Goal: Information Seeking & Learning: Learn about a topic

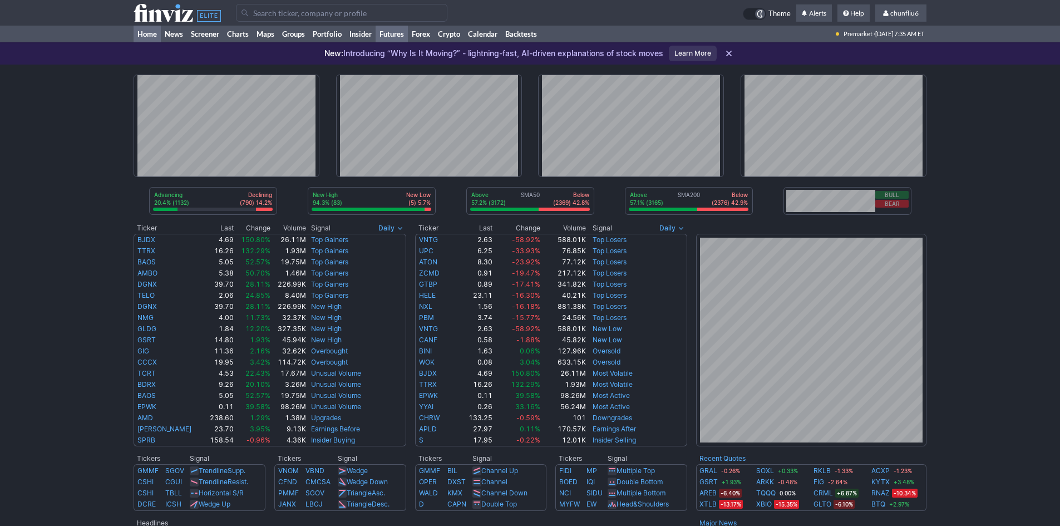
click at [395, 33] on link "Futures" at bounding box center [392, 34] width 32 height 17
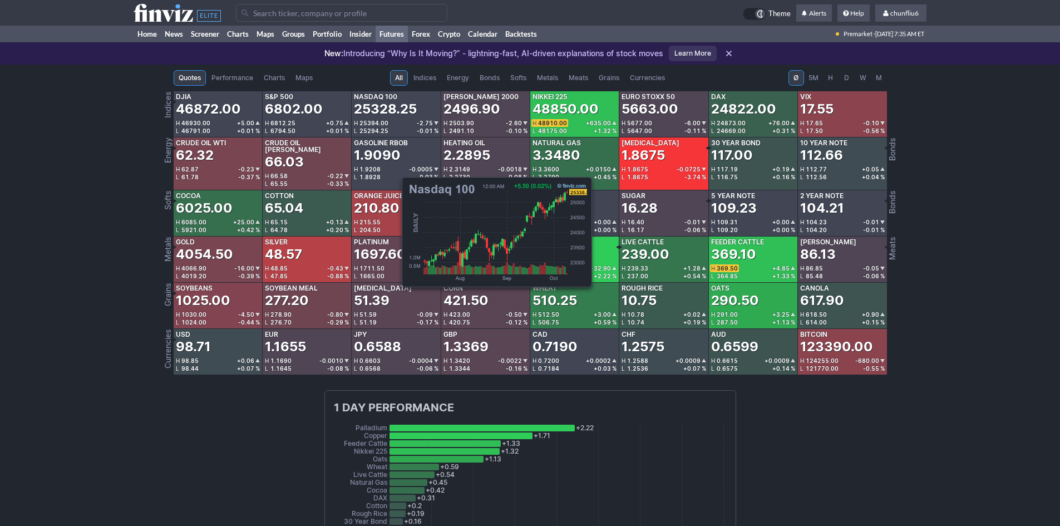
click at [396, 119] on link "Nasdaq 100 25328.25 H 25394.00 -2.75 L 25294.25 -0.01 %" at bounding box center [396, 114] width 89 height 46
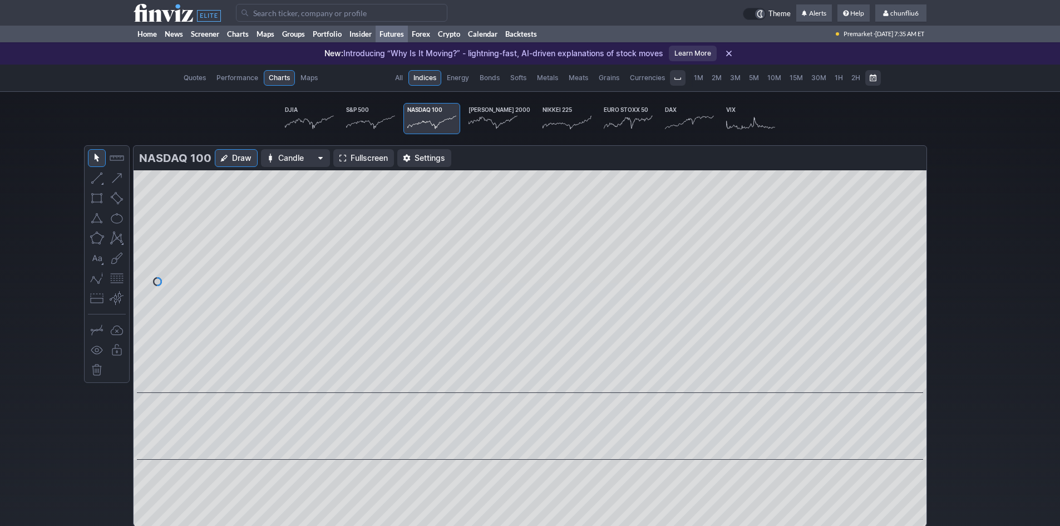
scroll to position [0, 69]
click at [351, 158] on span "Fullscreen" at bounding box center [369, 158] width 37 height 11
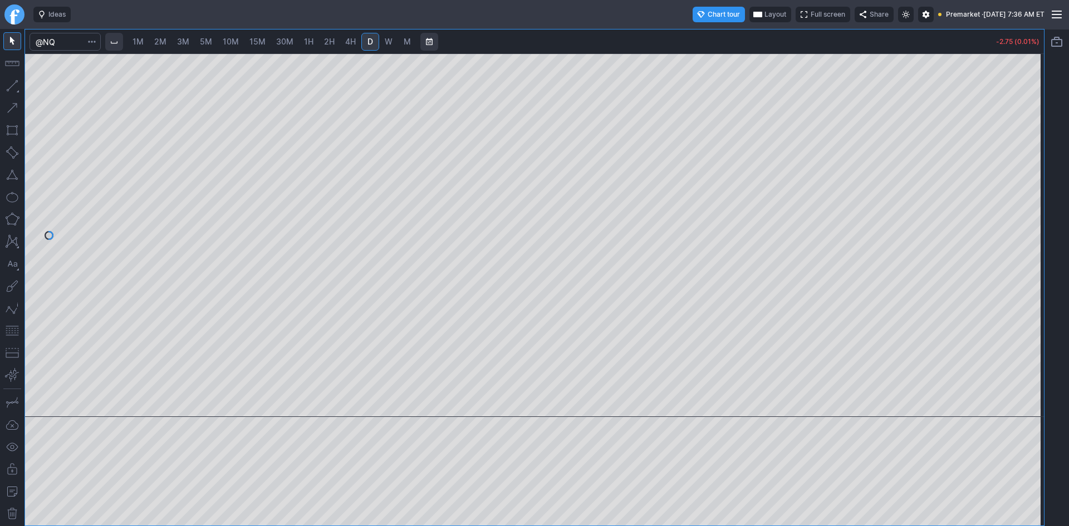
click at [230, 42] on span "10M" at bounding box center [231, 41] width 16 height 9
drag, startPoint x: 1032, startPoint y: 113, endPoint x: 1021, endPoint y: 133, distance: 22.7
click at [1025, 131] on div at bounding box center [1031, 233] width 23 height 336
drag, startPoint x: 9, startPoint y: 328, endPoint x: 21, endPoint y: 326, distance: 11.3
click at [10, 328] on button "button" at bounding box center [12, 331] width 18 height 18
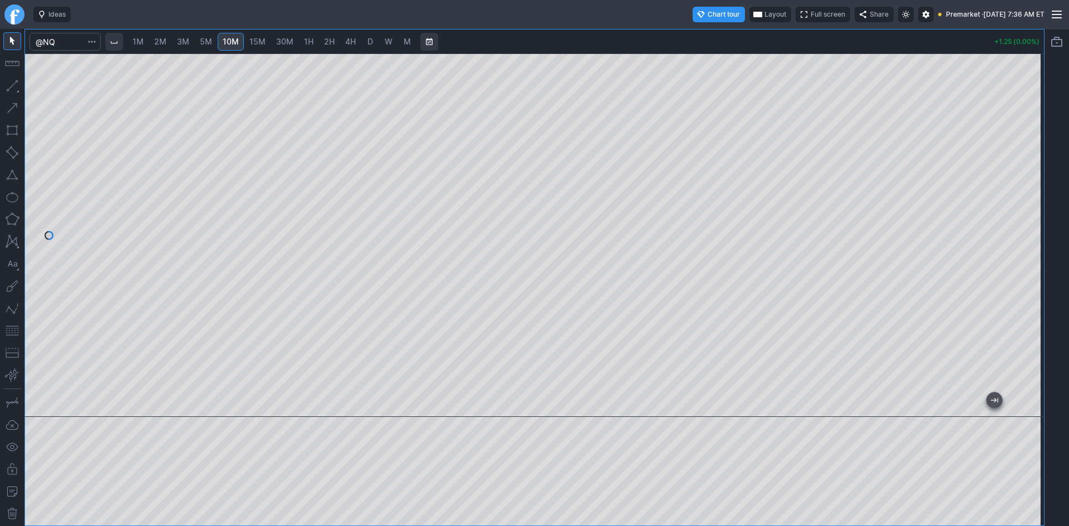
drag, startPoint x: 1037, startPoint y: 104, endPoint x: 1021, endPoint y: 146, distance: 44.6
click at [1031, 145] on div at bounding box center [1031, 233] width 23 height 336
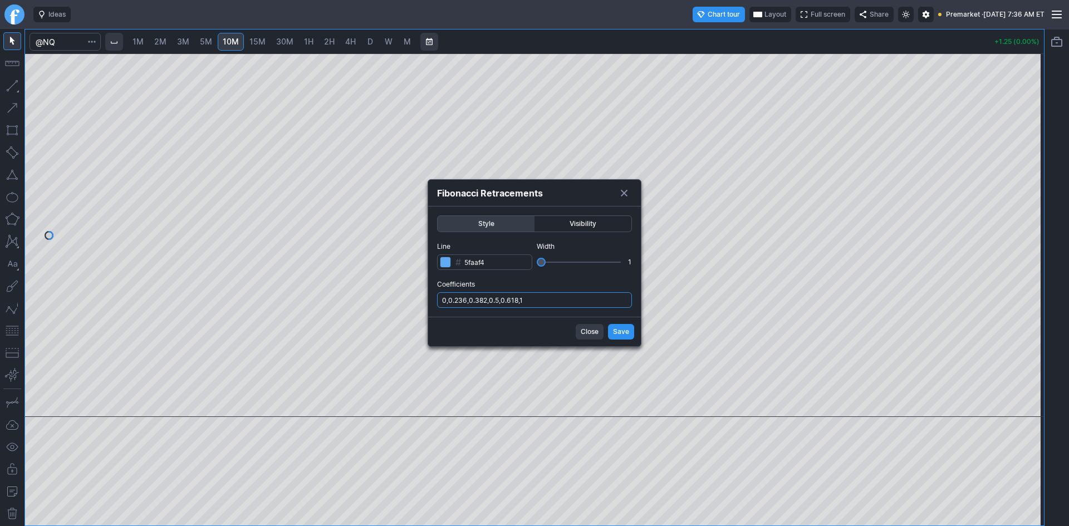
drag, startPoint x: 548, startPoint y: 294, endPoint x: 548, endPoint y: 303, distance: 8.4
click at [548, 296] on input "0,0.236,0.382,0.5,0.618,1" at bounding box center [534, 300] width 195 height 16
type input "0,0.236,0.382,0.5,0.618,1,.786"
click at [617, 327] on span "Save" at bounding box center [621, 331] width 16 height 11
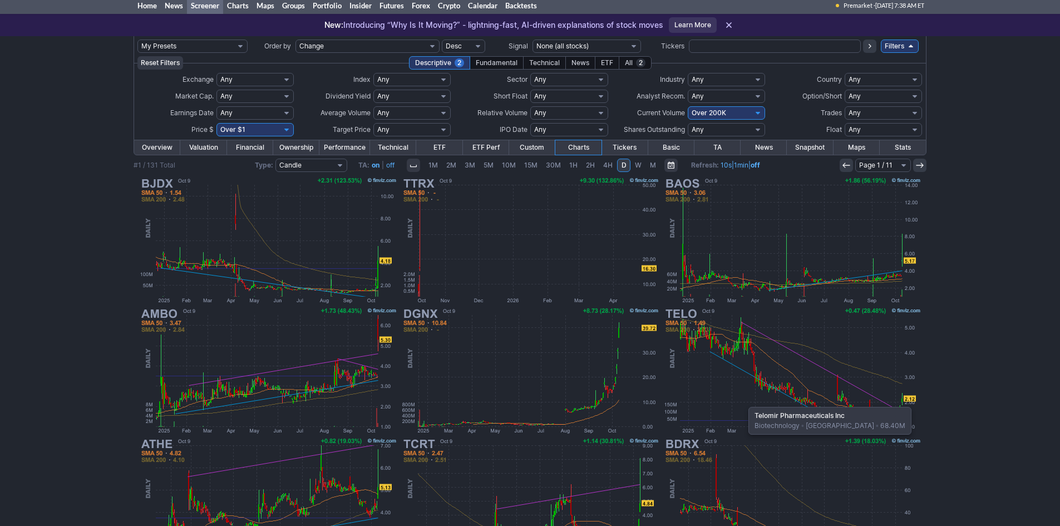
scroll to position [6, 0]
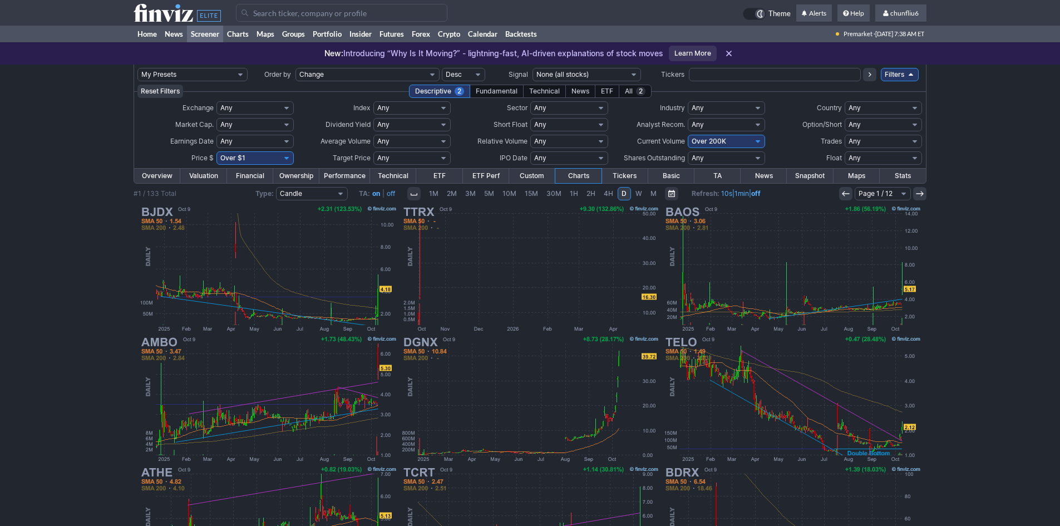
click at [243, 156] on select "Any Under $1 Under $2 Under $3 Under $4 Under $5 Under $7 Under $10 Under $15 U…" at bounding box center [255, 157] width 77 height 13
select select "o10"
click at [217, 151] on select "Any Under $1 Under $2 Under $3 Under $4 Under $5 Under $7 Under $10 Under $15 U…" at bounding box center [255, 157] width 77 height 13
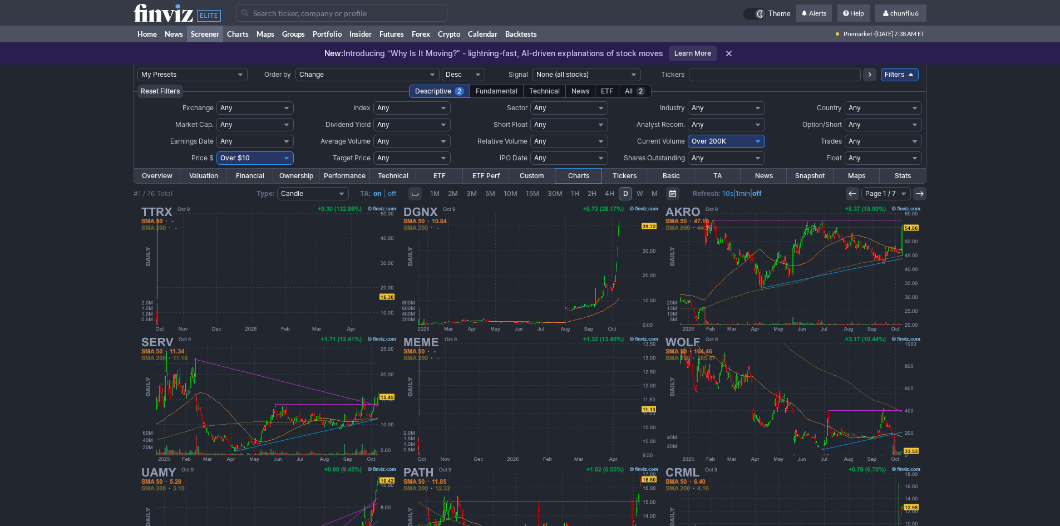
click at [733, 142] on select "Any Under 50K Under 100K Under 500K Under 750K Under 1M Over 0 Over 50K Over 10…" at bounding box center [726, 141] width 77 height 13
select select "o50"
click at [688, 135] on select "Any Under 50K Under 100K Under 500K Under 750K Under 1M Over 0 Over 50K Over 10…" at bounding box center [726, 141] width 77 height 13
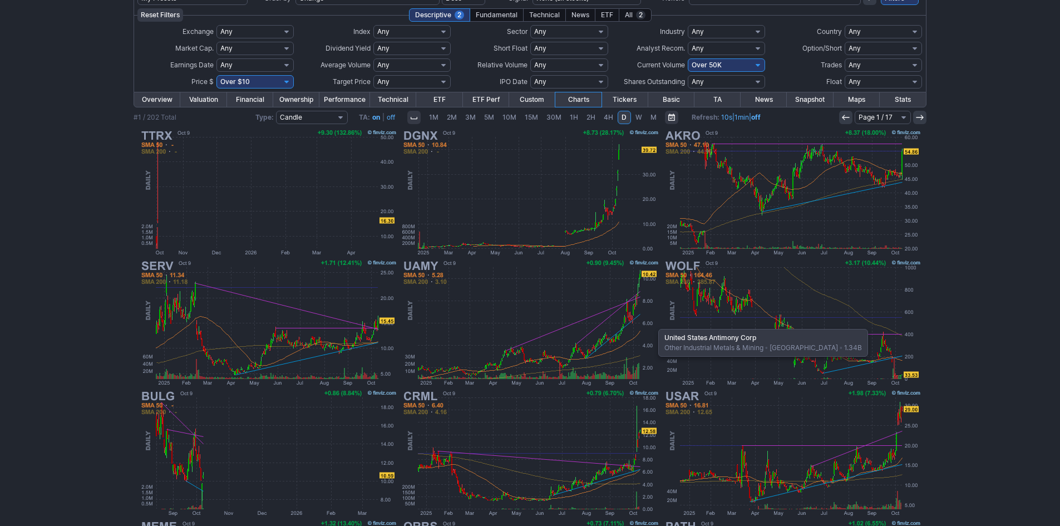
scroll to position [111, 0]
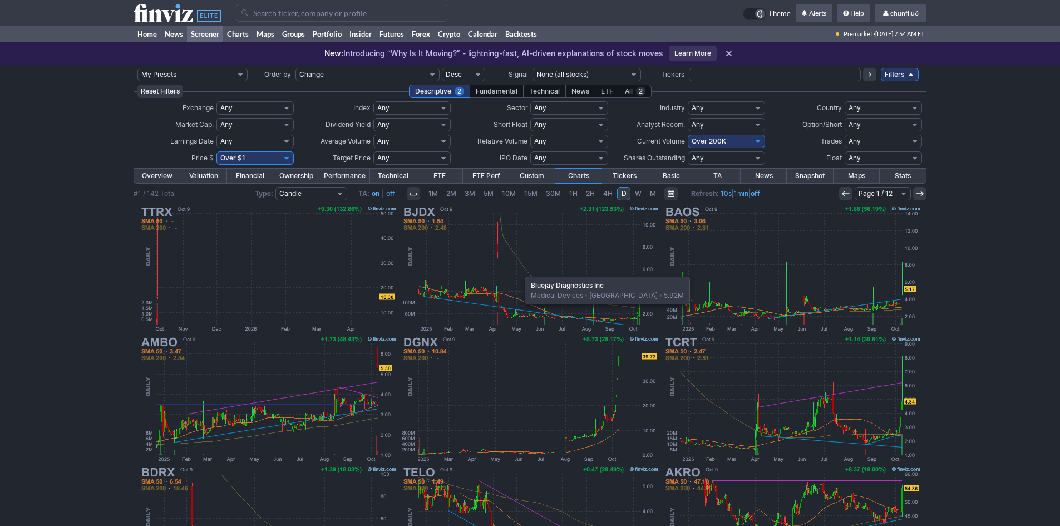
click at [519, 271] on img at bounding box center [530, 269] width 261 height 130
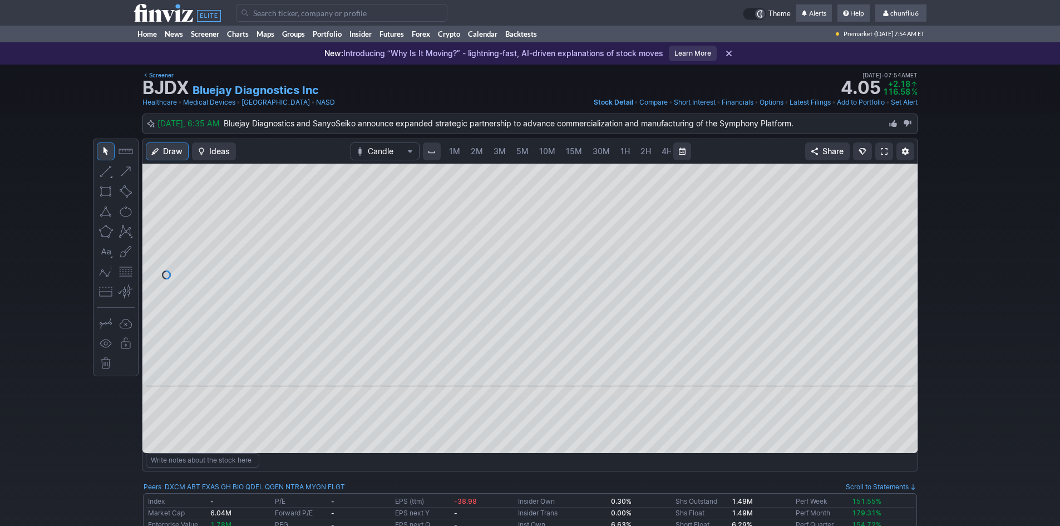
scroll to position [0, 60]
click at [880, 148] on link at bounding box center [885, 152] width 18 height 18
click at [278, 14] on input "Search" at bounding box center [342, 13] width 212 height 18
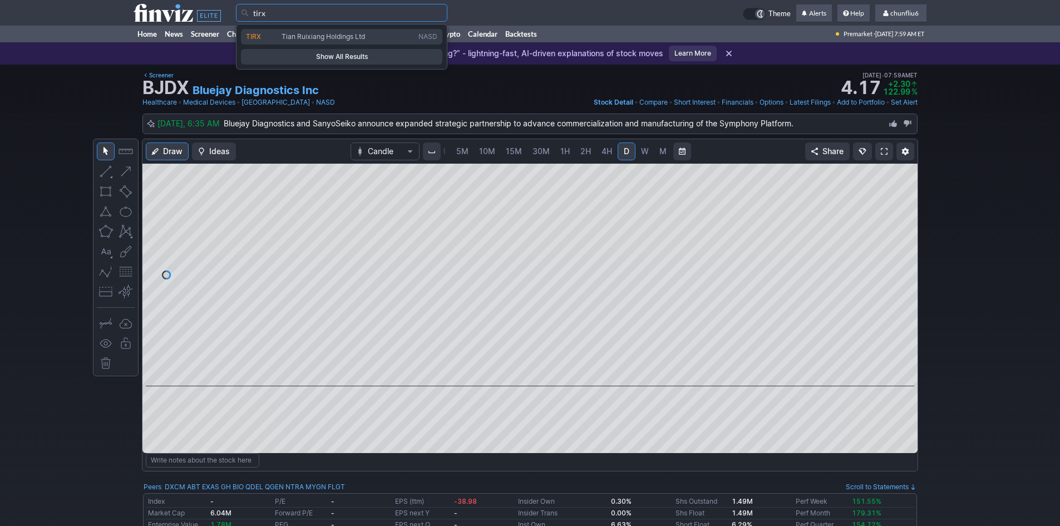
click at [298, 37] on span "Tian Ruixiang Holdings Ltd" at bounding box center [324, 36] width 84 height 8
type input "TIRX"
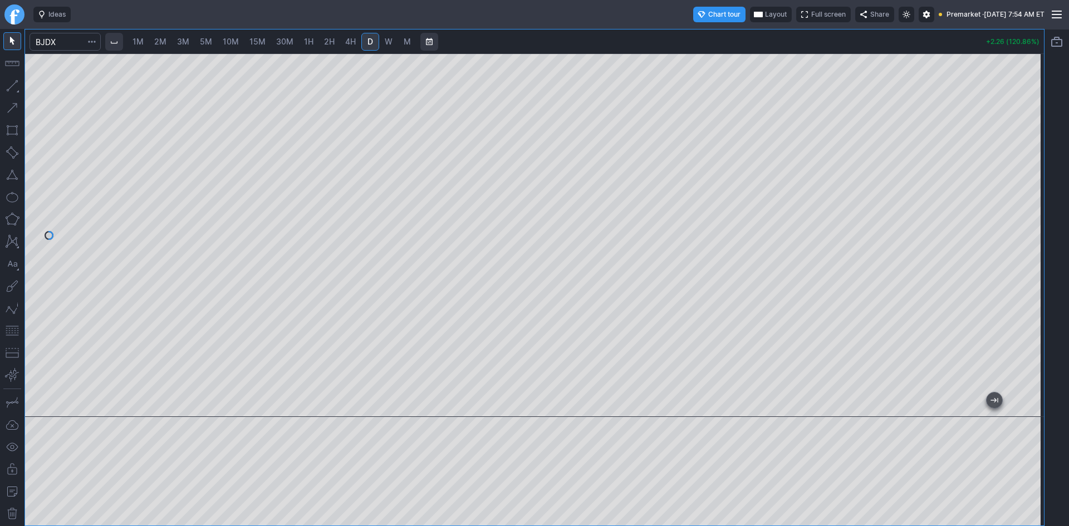
drag, startPoint x: 1033, startPoint y: 335, endPoint x: 1029, endPoint y: 311, distance: 23.6
click at [1029, 311] on div at bounding box center [1031, 233] width 23 height 336
click at [11, 328] on button "button" at bounding box center [12, 331] width 18 height 18
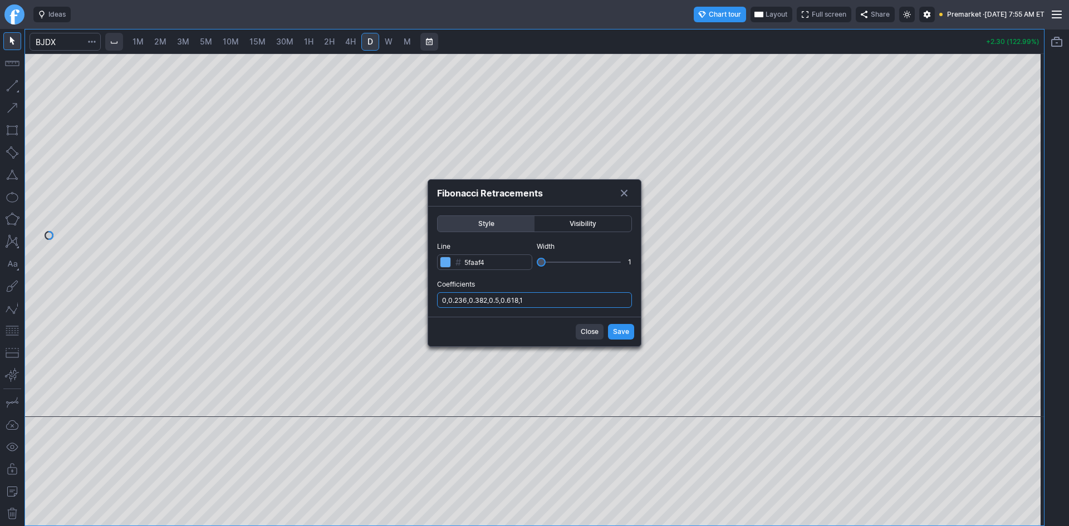
click at [577, 298] on input "0,0.236,0.382,0.5,0.618,1" at bounding box center [534, 300] width 195 height 16
type input "0,0.236,0.382,0.5,0.618,1,.786"
click at [613, 334] on button "Save" at bounding box center [621, 332] width 26 height 16
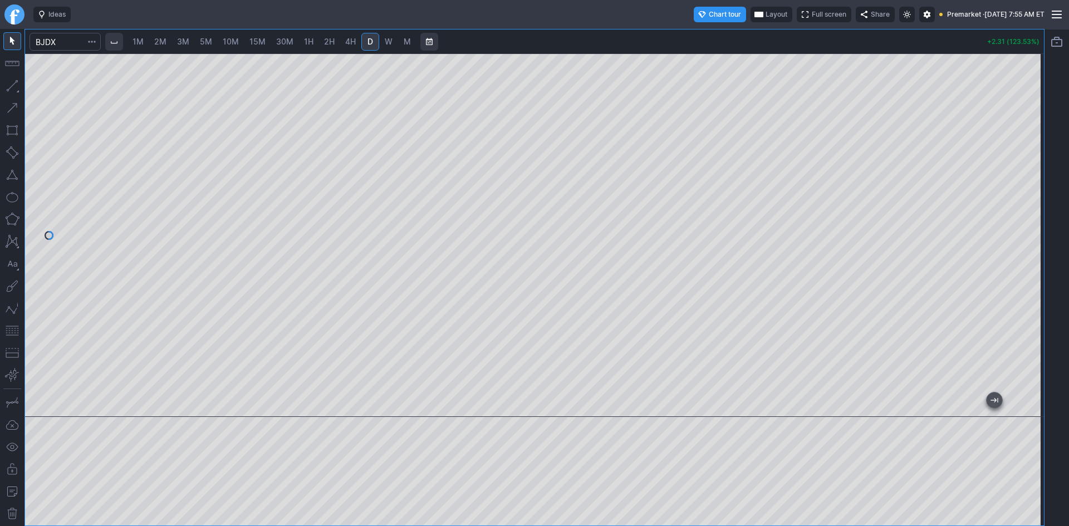
click at [765, 13] on span "Layout" at bounding box center [776, 14] width 22 height 11
click at [719, 35] on button "Layout" at bounding box center [719, 36] width 16 height 16
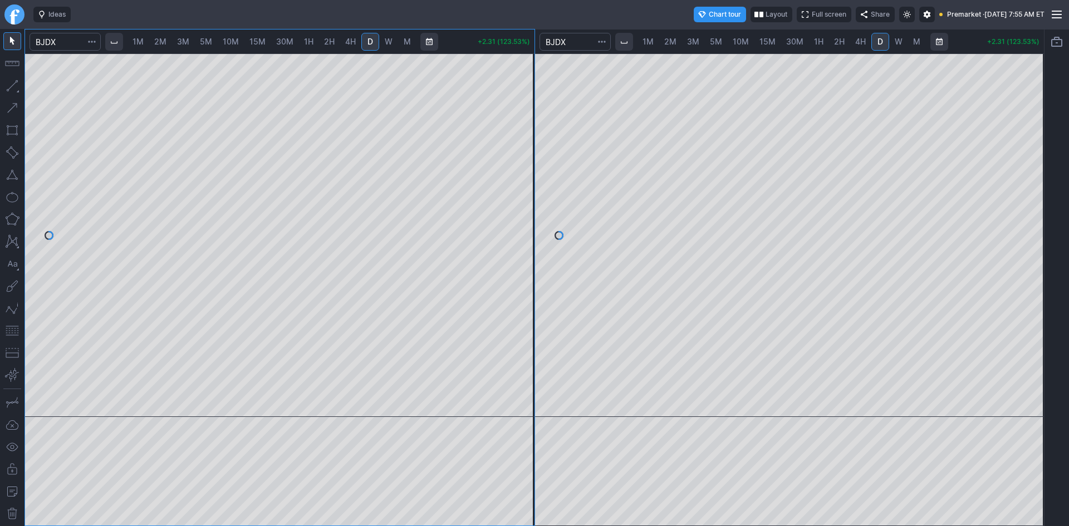
drag, startPoint x: 1029, startPoint y: 175, endPoint x: 1024, endPoint y: 135, distance: 40.3
click at [1024, 135] on div at bounding box center [1031, 233] width 23 height 336
click at [143, 40] on span "1M" at bounding box center [137, 41] width 11 height 9
drag, startPoint x: 518, startPoint y: 140, endPoint x: 515, endPoint y: 203, distance: 62.4
click at [515, 203] on div at bounding box center [522, 233] width 23 height 336
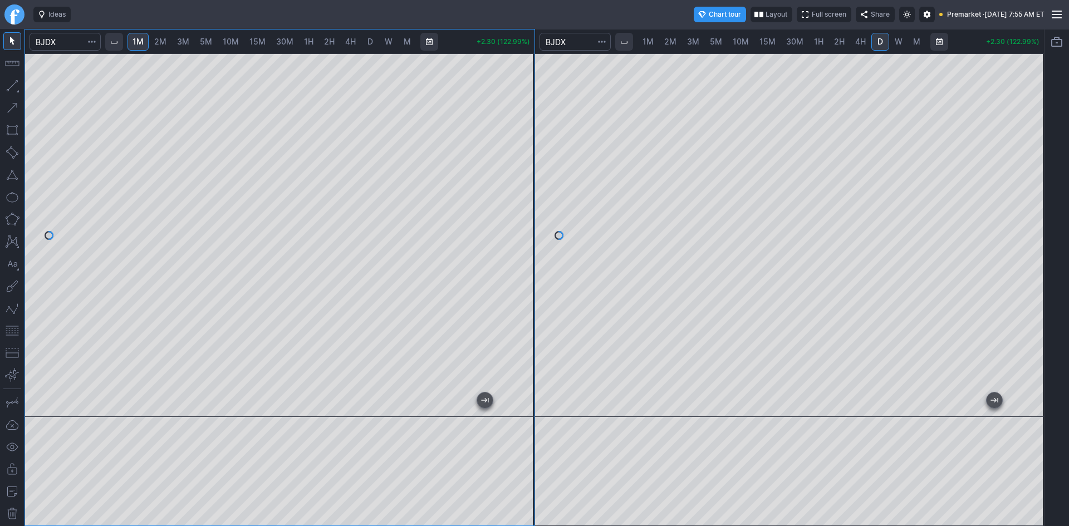
click at [9, 331] on button "button" at bounding box center [12, 331] width 18 height 18
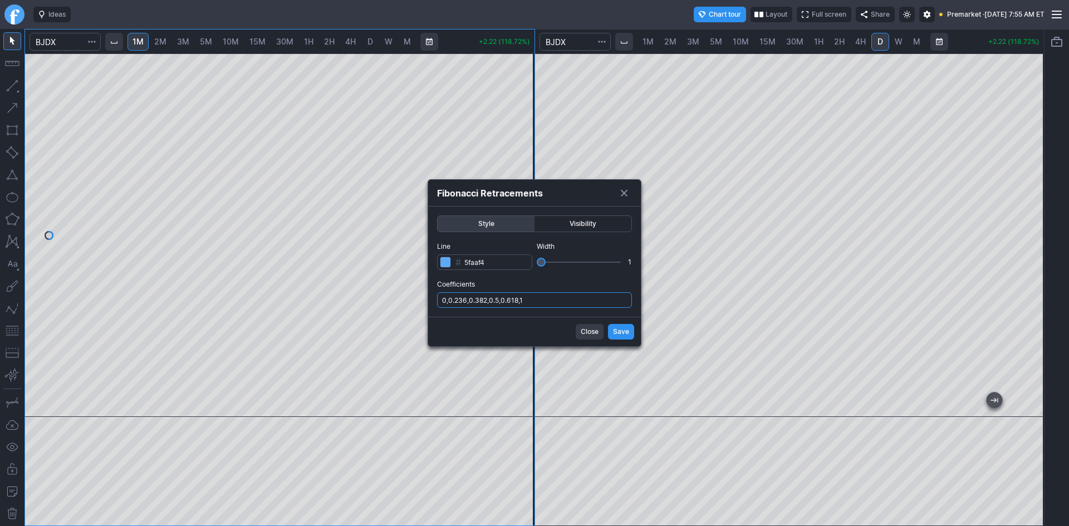
click at [533, 300] on input "0,0.236,0.382,0.5,0.618,1" at bounding box center [534, 300] width 195 height 16
type input "0,0.236,0.382,0.5,0.618,1,.786"
click at [624, 333] on span "Save" at bounding box center [621, 331] width 16 height 11
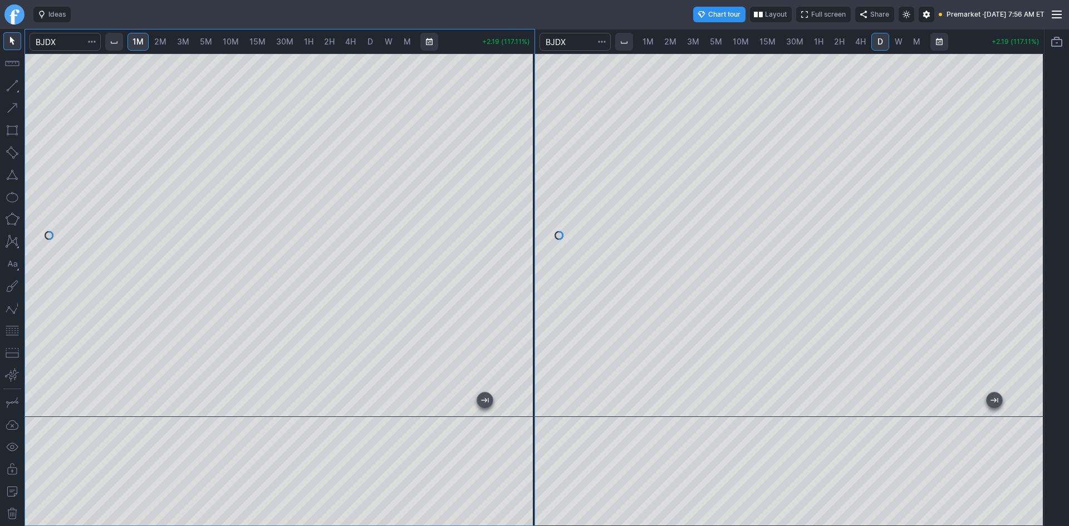
click at [11, 173] on button "button" at bounding box center [12, 175] width 18 height 18
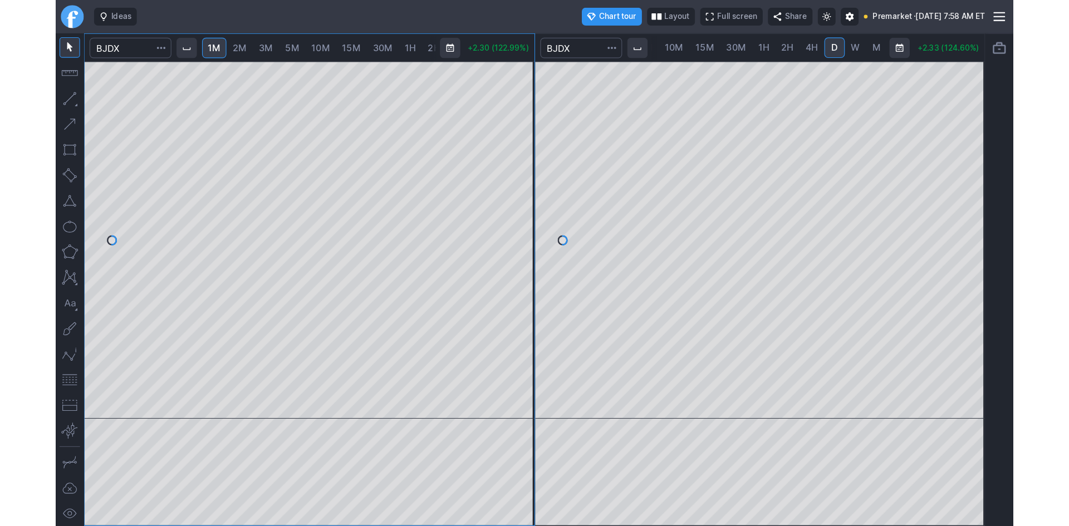
scroll to position [0, 82]
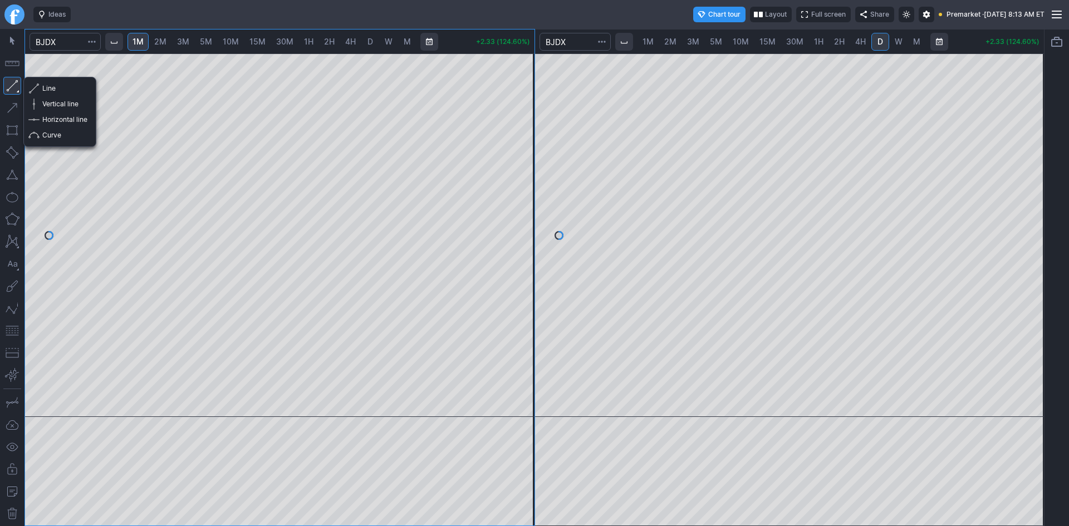
drag, startPoint x: 11, startPoint y: 89, endPoint x: 18, endPoint y: 98, distance: 11.6
click at [12, 89] on button "button" at bounding box center [12, 86] width 18 height 18
click at [31, 119] on button "Horizontal line" at bounding box center [59, 120] width 65 height 16
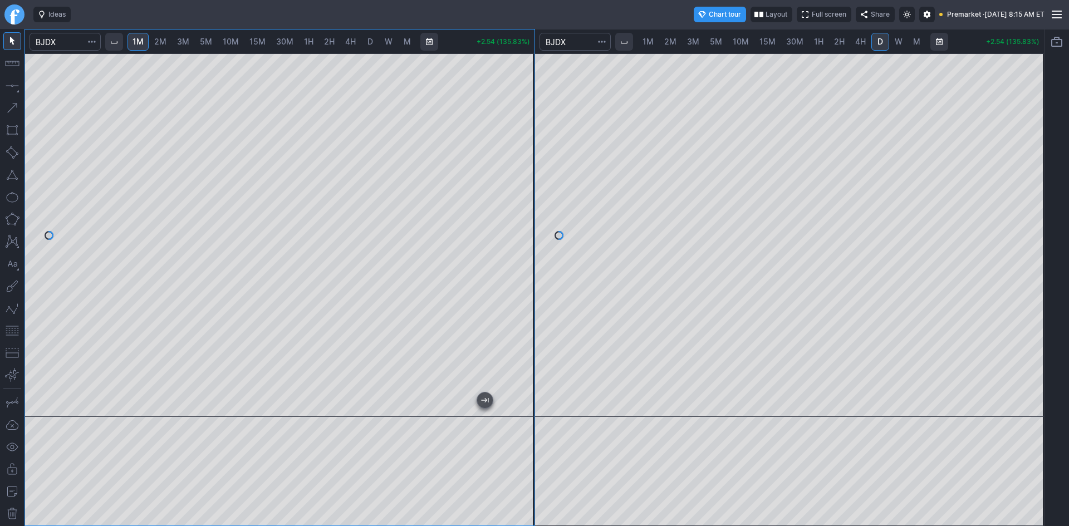
drag, startPoint x: 521, startPoint y: 241, endPoint x: 520, endPoint y: 217, distance: 24.5
click at [520, 217] on div at bounding box center [522, 233] width 23 height 336
drag, startPoint x: 518, startPoint y: 184, endPoint x: 517, endPoint y: 178, distance: 6.2
click at [517, 178] on div at bounding box center [522, 233] width 23 height 336
click at [13, 178] on button "button" at bounding box center [12, 175] width 18 height 18
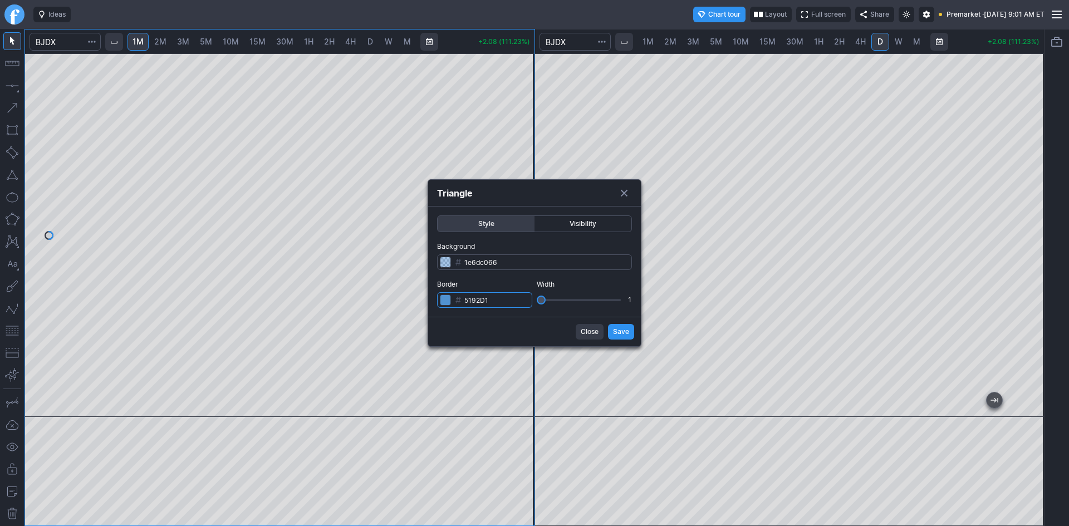
click at [489, 297] on input "5192D1" at bounding box center [484, 300] width 95 height 16
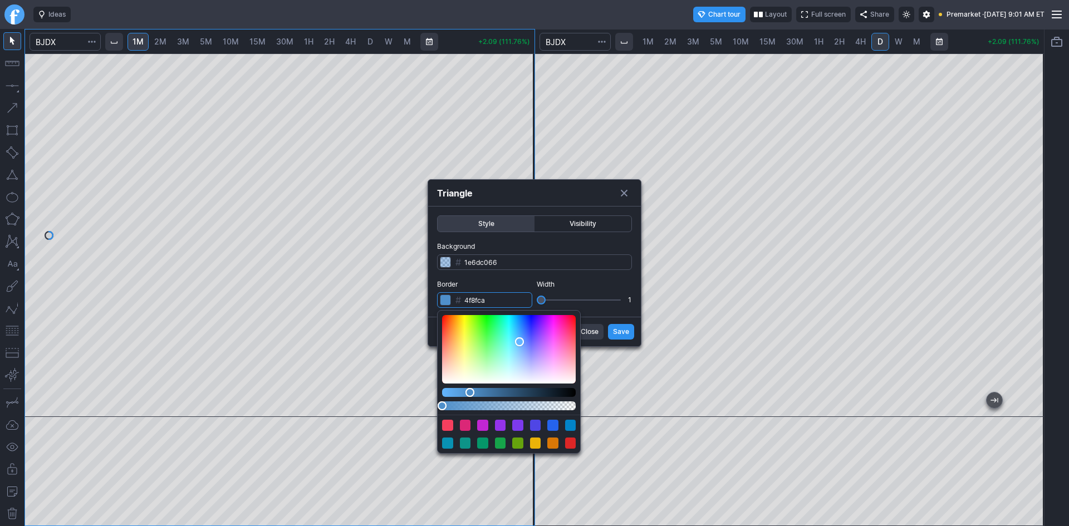
drag, startPoint x: 466, startPoint y: 394, endPoint x: 470, endPoint y: 385, distance: 9.2
click at [470, 385] on div "Color picker" at bounding box center [509, 382] width 134 height 134
click at [445, 405] on div "Alpha" at bounding box center [444, 405] width 9 height 9
drag, startPoint x: 471, startPoint y: 390, endPoint x: 503, endPoint y: 389, distance: 31.7
click at [503, 389] on div "Lightness" at bounding box center [503, 392] width 9 height 9
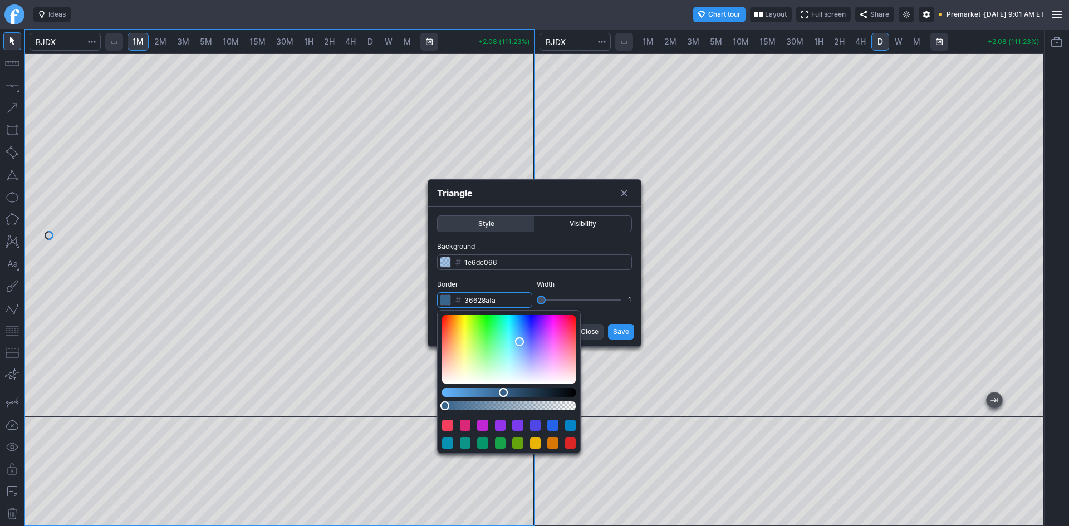
click at [522, 361] on div "Color" at bounding box center [509, 349] width 134 height 68
click at [557, 371] on div "Color" at bounding box center [509, 349] width 134 height 68
click at [542, 377] on div "Color" at bounding box center [509, 349] width 134 height 68
click at [518, 371] on div "Color" at bounding box center [509, 349] width 134 height 68
click at [523, 359] on div "Color" at bounding box center [509, 349] width 134 height 68
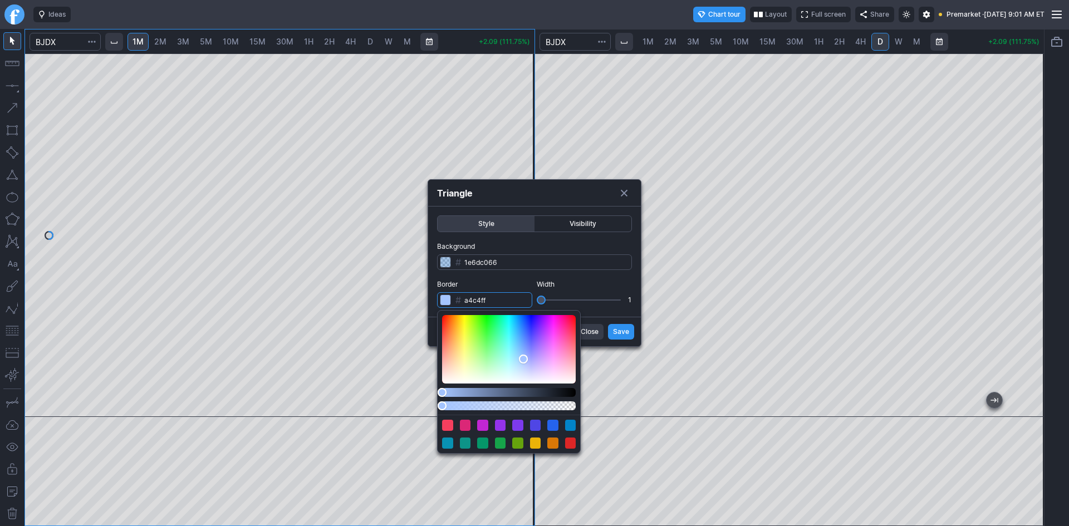
drag, startPoint x: 443, startPoint y: 405, endPoint x: 408, endPoint y: 395, distance: 36.1
click at [408, 395] on body "Ideas Chart tour Layout Full screen Share Premarket · Thu OCT 09 2025 9:01 AM E…" at bounding box center [534, 263] width 1069 height 526
drag, startPoint x: 522, startPoint y: 360, endPoint x: 506, endPoint y: 343, distance: 22.8
click at [506, 343] on div "Color" at bounding box center [506, 343] width 9 height 9
drag, startPoint x: 445, startPoint y: 394, endPoint x: 421, endPoint y: 392, distance: 24.0
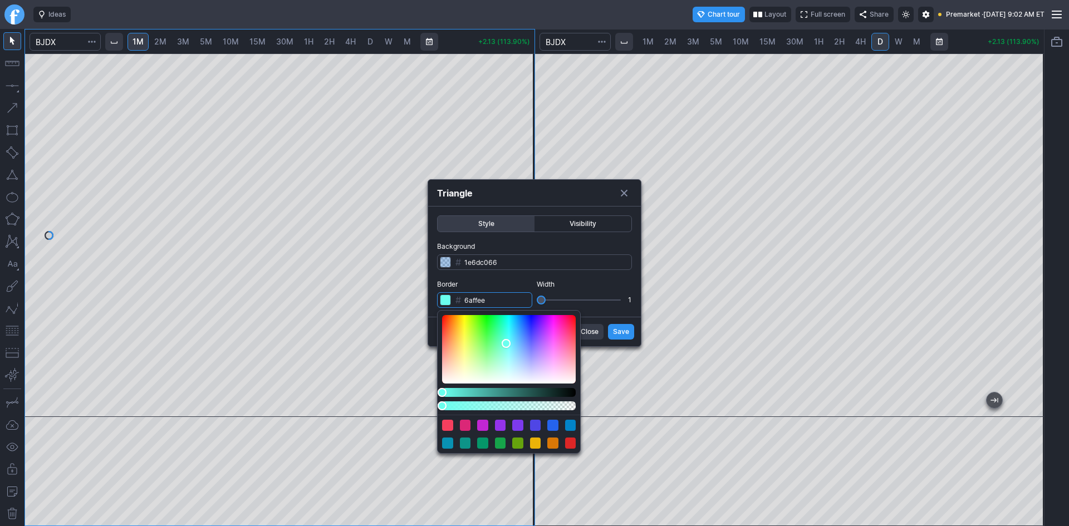
click at [421, 392] on body "Ideas Chart tour Layout Full screen Share Premarket · Thu OCT 09 2025 9:02 AM E…" at bounding box center [534, 263] width 1069 height 526
drag, startPoint x: 445, startPoint y: 405, endPoint x: 470, endPoint y: 400, distance: 26.1
click at [470, 400] on div "Color picker" at bounding box center [509, 382] width 134 height 134
type input "78a7ffc9"
click at [523, 347] on div "Color" at bounding box center [509, 349] width 134 height 68
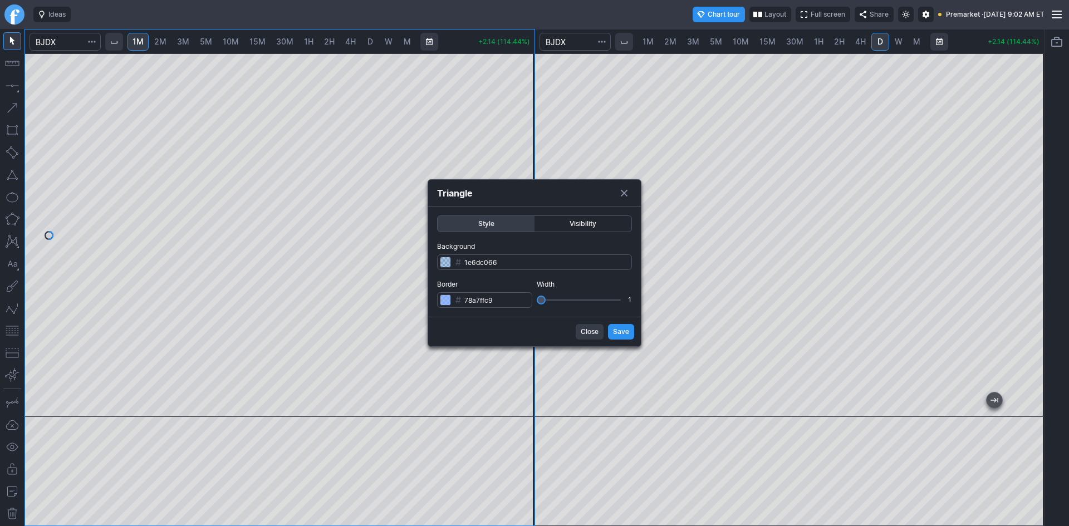
click at [481, 260] on div "Style Visibility Background # 1e6dc066 Border # 78a7ffc9 Width 1" at bounding box center [534, 262] width 213 height 110
click at [481, 260] on input "1e6dc066" at bounding box center [534, 262] width 195 height 16
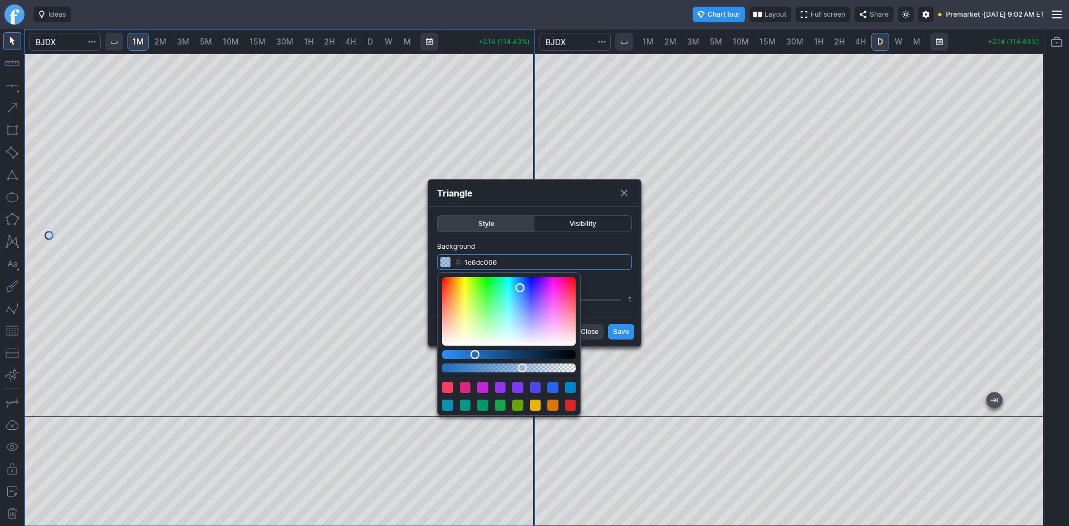
click at [481, 260] on input "1e6dc066" at bounding box center [534, 262] width 195 height 16
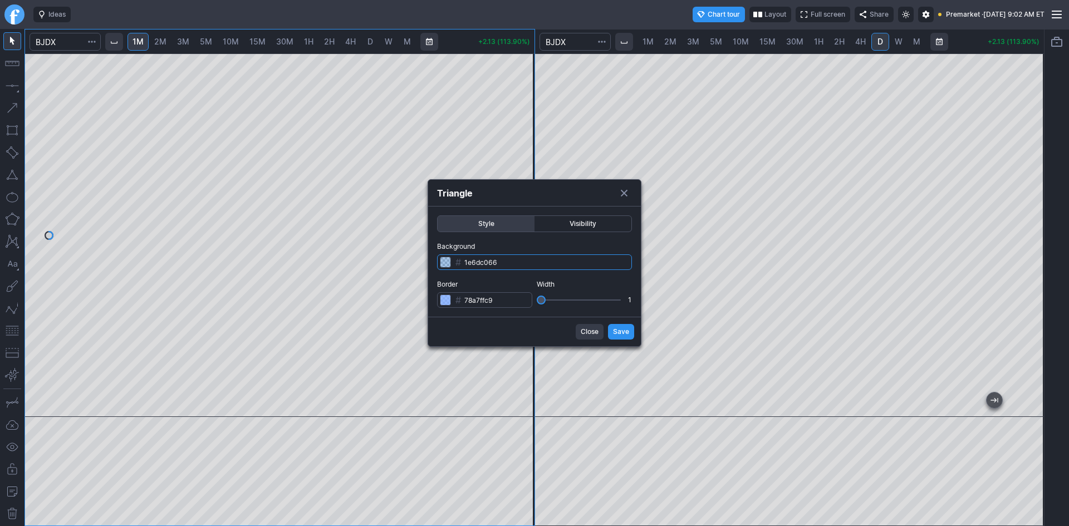
click at [485, 261] on input "1e6dc066" at bounding box center [534, 262] width 195 height 16
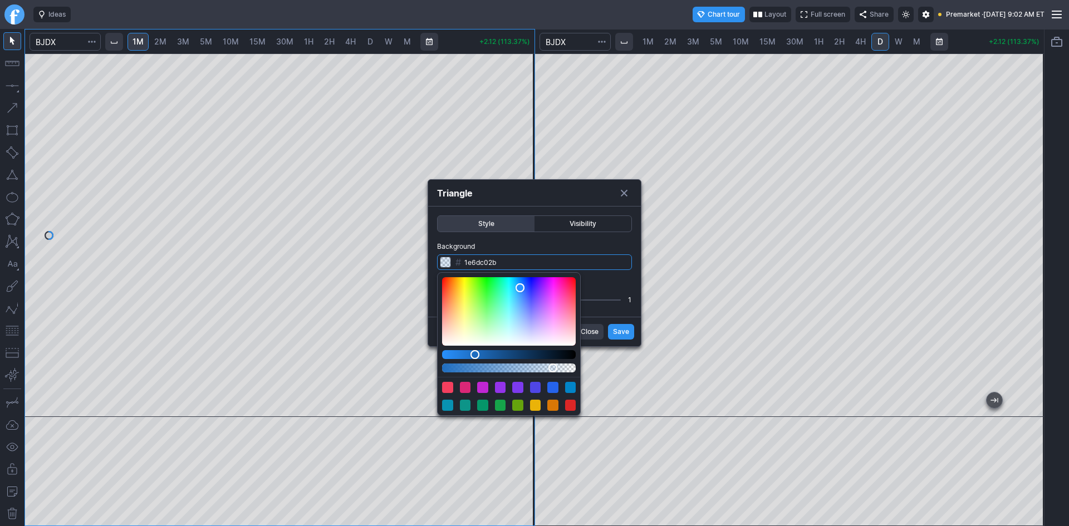
type input "1e6dc029"
drag, startPoint x: 521, startPoint y: 365, endPoint x: 554, endPoint y: 367, distance: 33.5
click at [554, 367] on div "Alpha" at bounding box center [554, 368] width 9 height 9
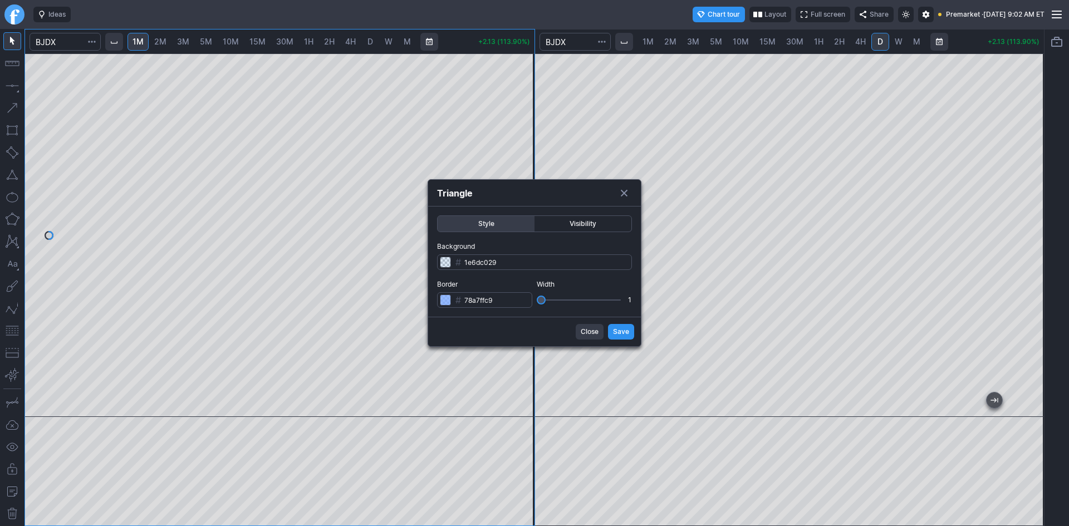
click at [627, 331] on form "Style Visibility Background # 1e6dc029 Border # 78a7ffc9 Width 1 Close Save" at bounding box center [534, 277] width 213 height 140
click at [616, 328] on span "Save" at bounding box center [621, 331] width 16 height 11
click at [455, 258] on input "1e6dc066" at bounding box center [534, 262] width 195 height 16
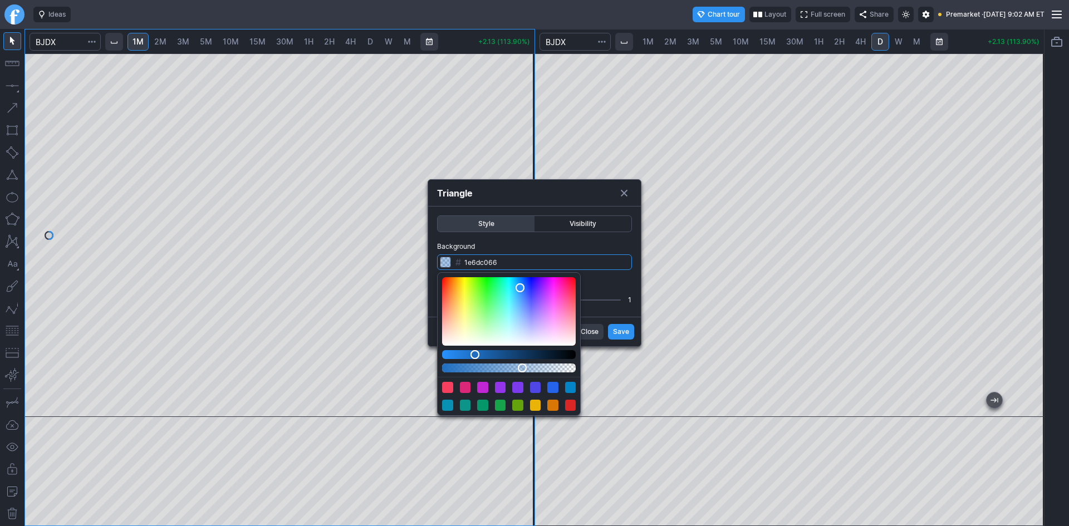
click at [455, 258] on input "1e6dc066" at bounding box center [534, 262] width 195 height 16
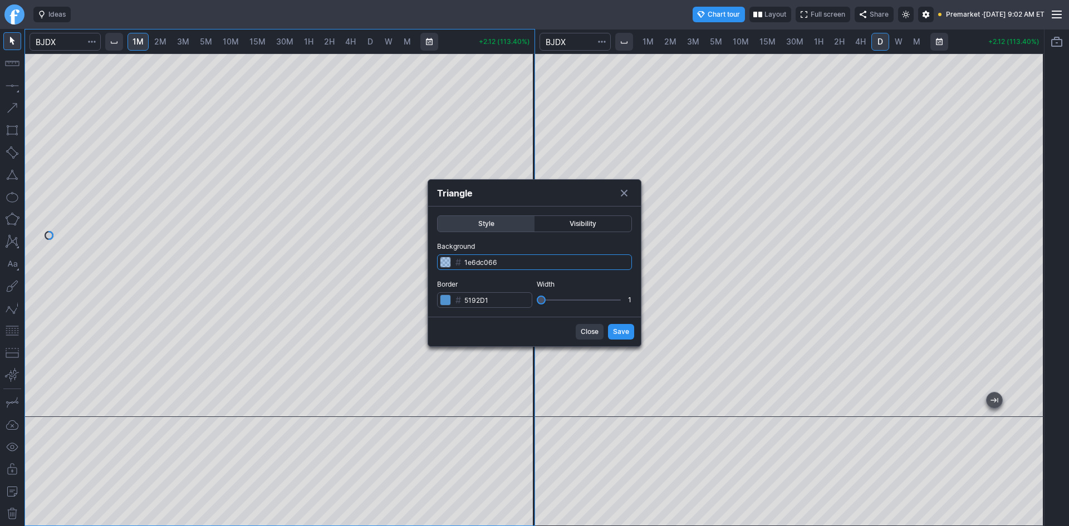
click at [449, 262] on input "1e6dc066" at bounding box center [534, 262] width 195 height 16
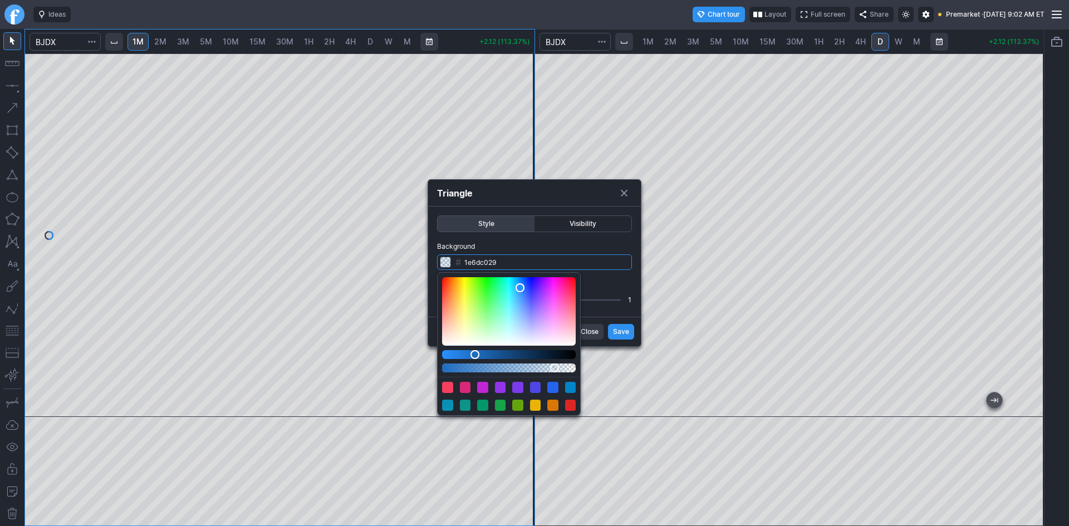
type input "1e6dc026"
drag, startPoint x: 528, startPoint y: 368, endPoint x: 555, endPoint y: 367, distance: 27.3
click at [555, 367] on div "Alpha" at bounding box center [509, 368] width 134 height 9
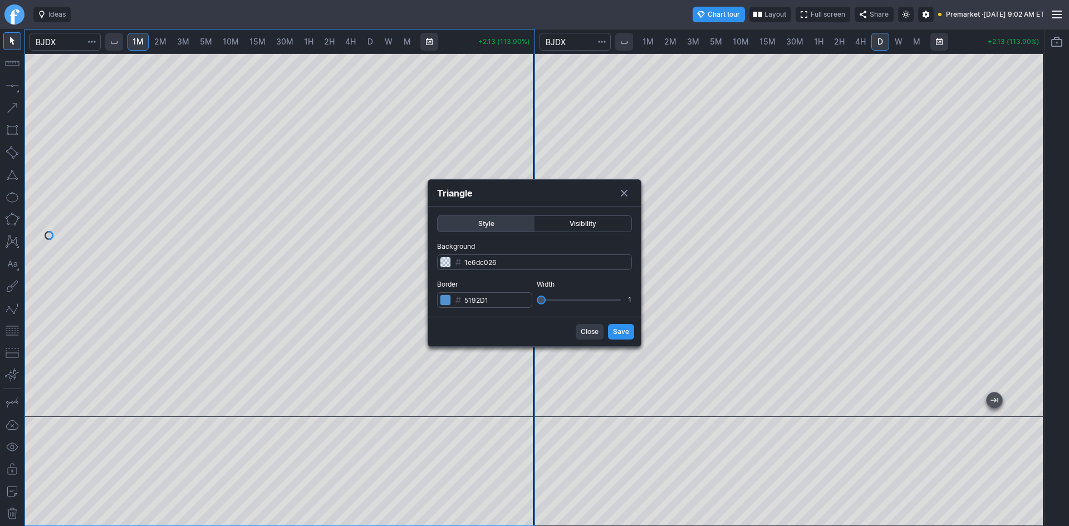
click at [615, 335] on form "Style Visibility Background # 1e6dc026 Border # 5192D1 Width 1 Close Save" at bounding box center [534, 277] width 213 height 140
click at [615, 335] on span "Save" at bounding box center [621, 331] width 16 height 11
click at [613, 330] on button "Save" at bounding box center [621, 332] width 26 height 16
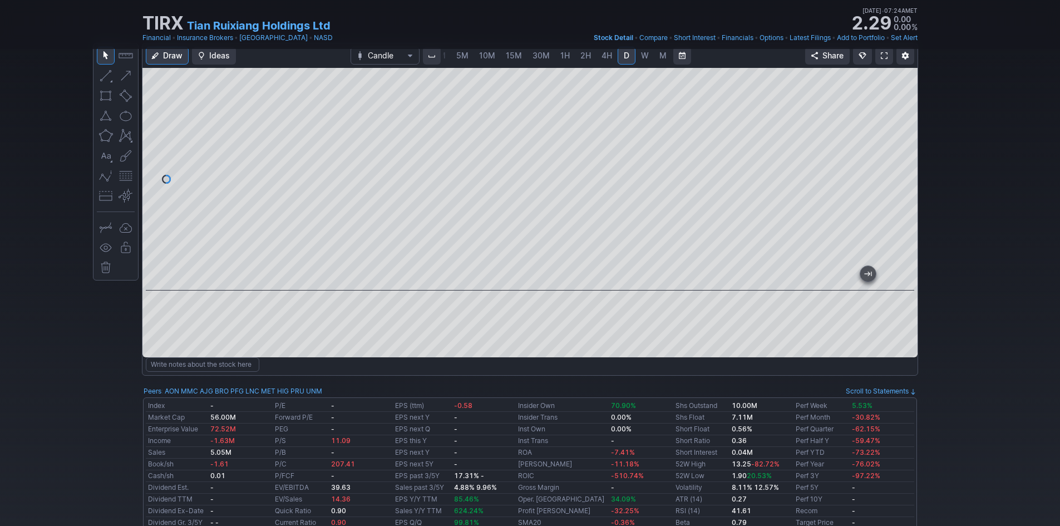
scroll to position [56, 0]
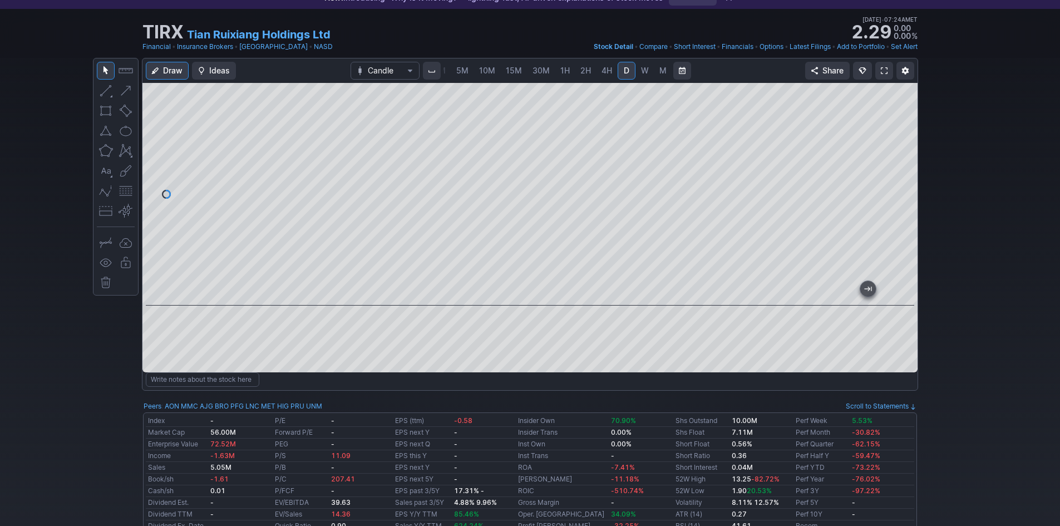
drag, startPoint x: 907, startPoint y: 241, endPoint x: 902, endPoint y: 235, distance: 8.3
click at [902, 235] on div at bounding box center [906, 191] width 23 height 195
click at [173, 209] on div at bounding box center [530, 194] width 775 height 223
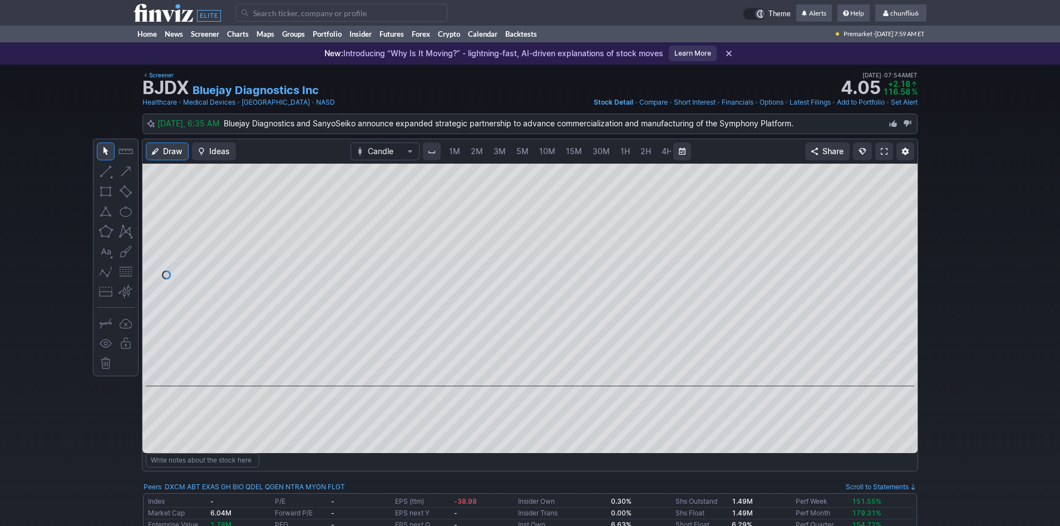
scroll to position [0, 60]
click at [276, 12] on input "Search" at bounding box center [342, 13] width 212 height 18
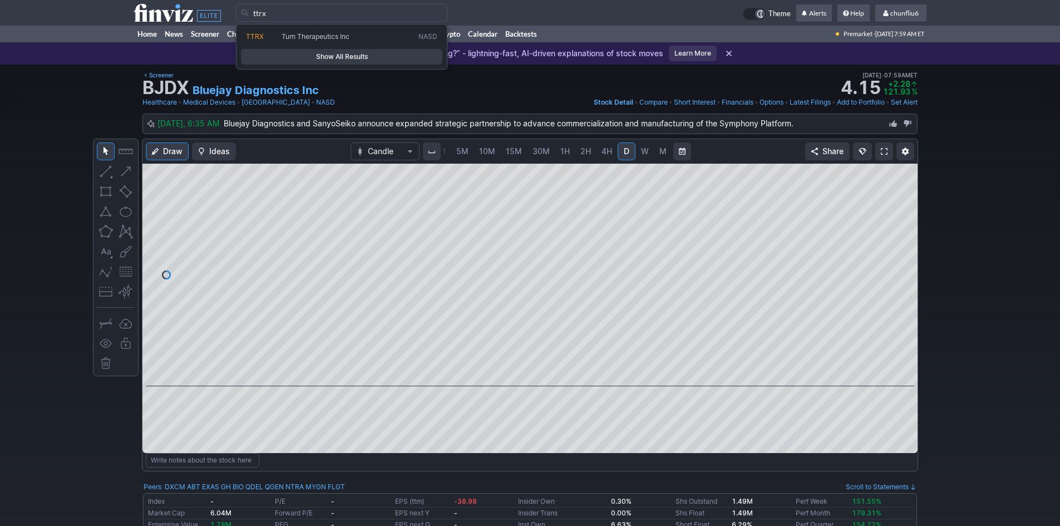
type input "ttrx"
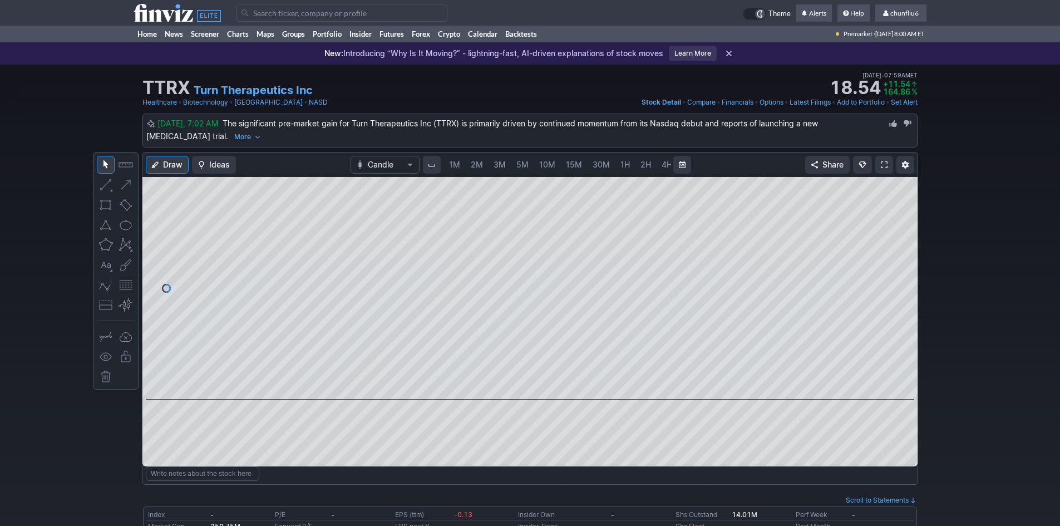
scroll to position [0, 60]
click at [886, 166] on span at bounding box center [884, 164] width 7 height 9
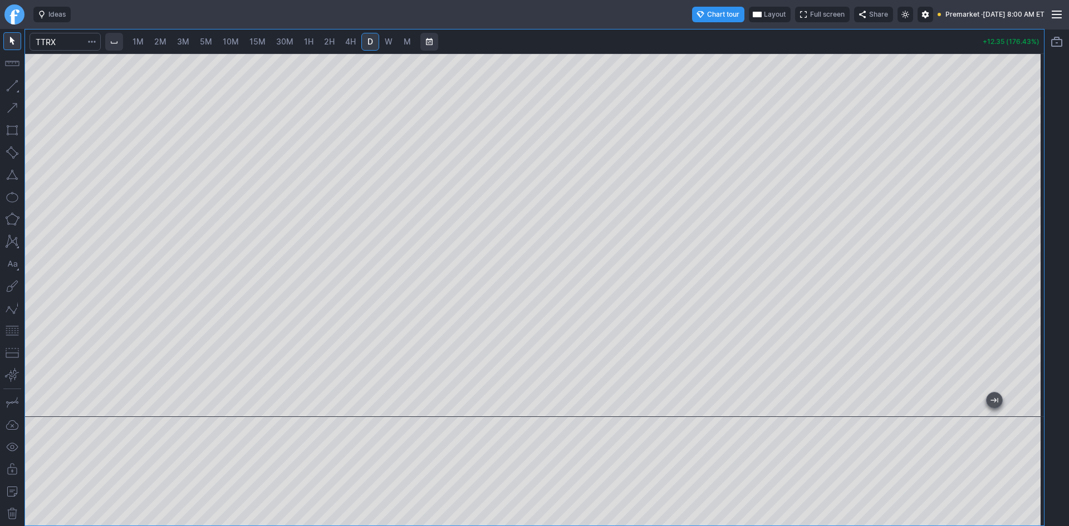
click at [140, 37] on span "1M" at bounding box center [137, 41] width 11 height 9
click at [10, 330] on button "button" at bounding box center [12, 331] width 18 height 18
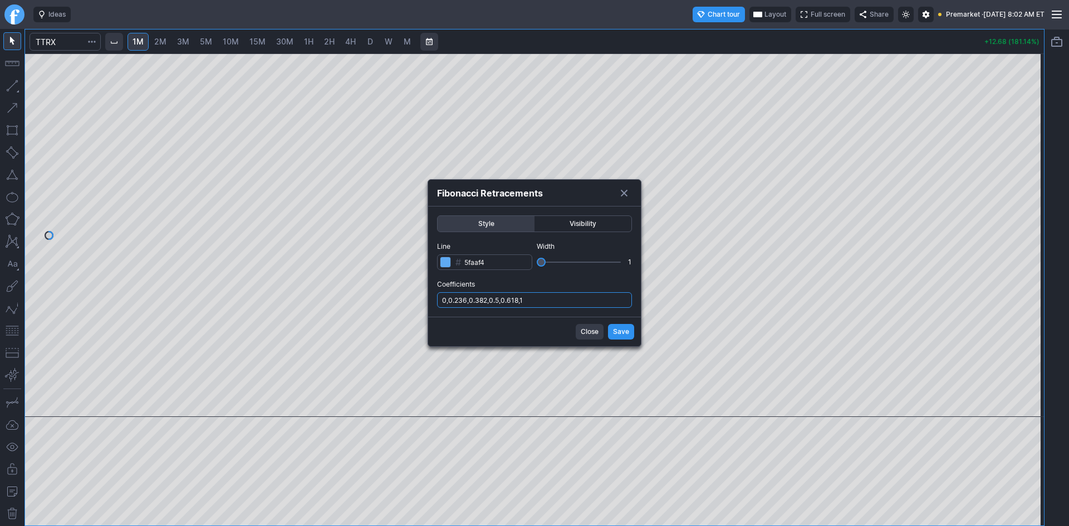
drag, startPoint x: 567, startPoint y: 297, endPoint x: 568, endPoint y: 305, distance: 7.8
click at [567, 300] on input "0,0.236,0.382,0.5,0.618,1" at bounding box center [534, 300] width 195 height 16
type input "0,0.236,0.382,0.5,0.618,1,.786"
click at [615, 328] on span "Save" at bounding box center [621, 331] width 16 height 11
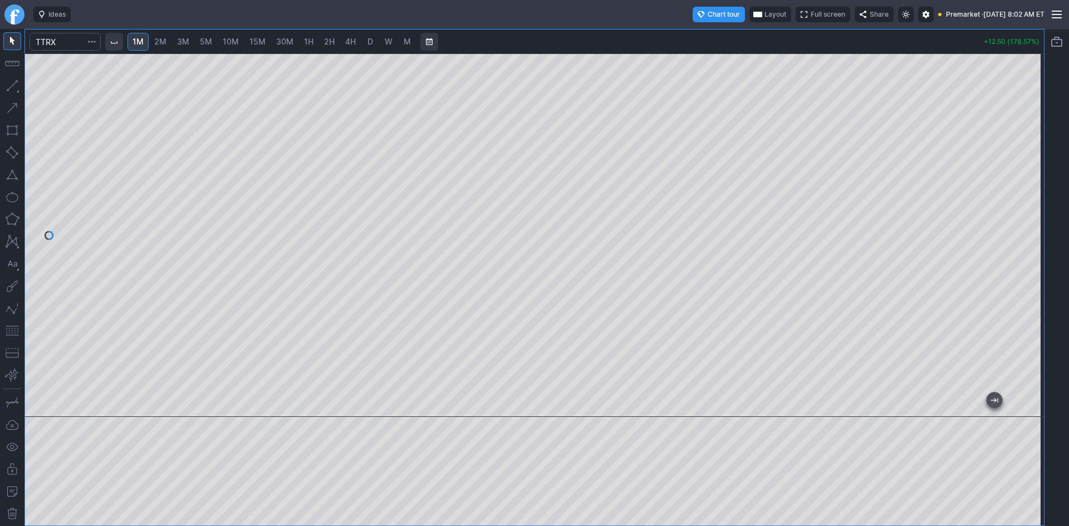
drag, startPoint x: 1027, startPoint y: 278, endPoint x: 1030, endPoint y: 273, distance: 5.7
click at [1030, 273] on div at bounding box center [1031, 233] width 23 height 336
drag, startPoint x: 1029, startPoint y: 252, endPoint x: 1029, endPoint y: 244, distance: 7.8
click at [1029, 244] on div at bounding box center [1031, 233] width 23 height 336
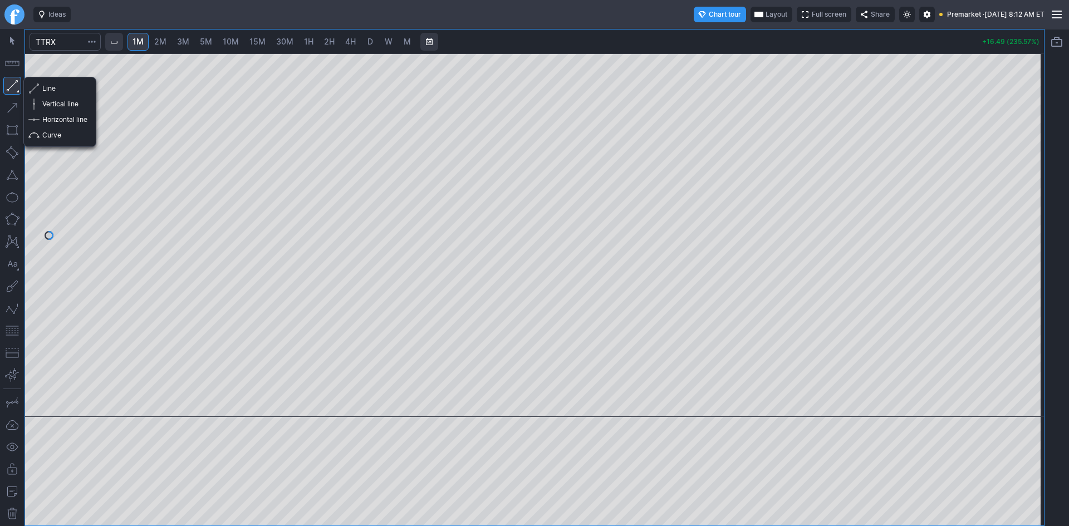
click at [13, 92] on button "button" at bounding box center [12, 86] width 18 height 18
click at [32, 117] on span "button" at bounding box center [35, 120] width 7 height 16
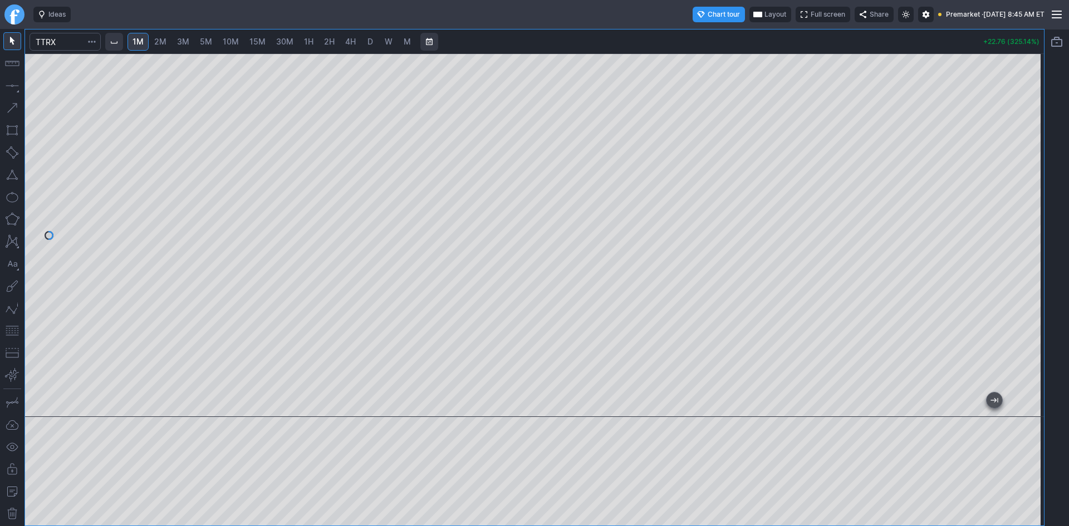
click at [1033, 155] on div at bounding box center [1031, 233] width 23 height 336
click at [15, 329] on button "button" at bounding box center [12, 331] width 18 height 18
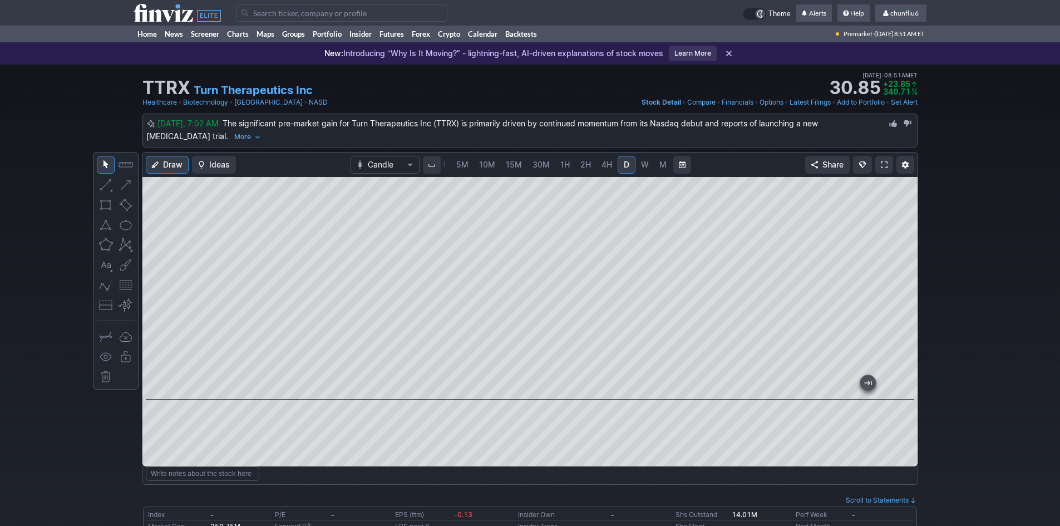
click at [283, 12] on input "Search" at bounding box center [342, 13] width 212 height 18
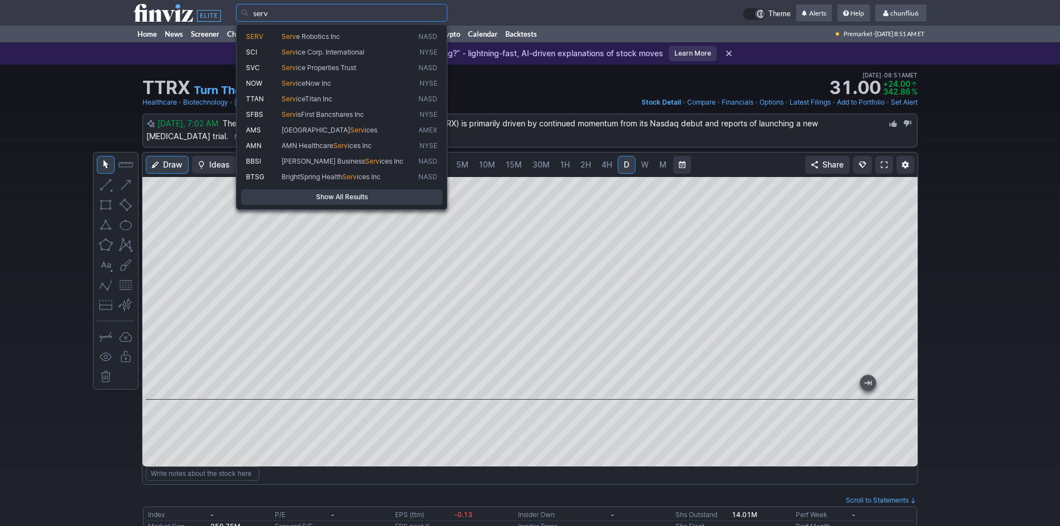
type input "serv"
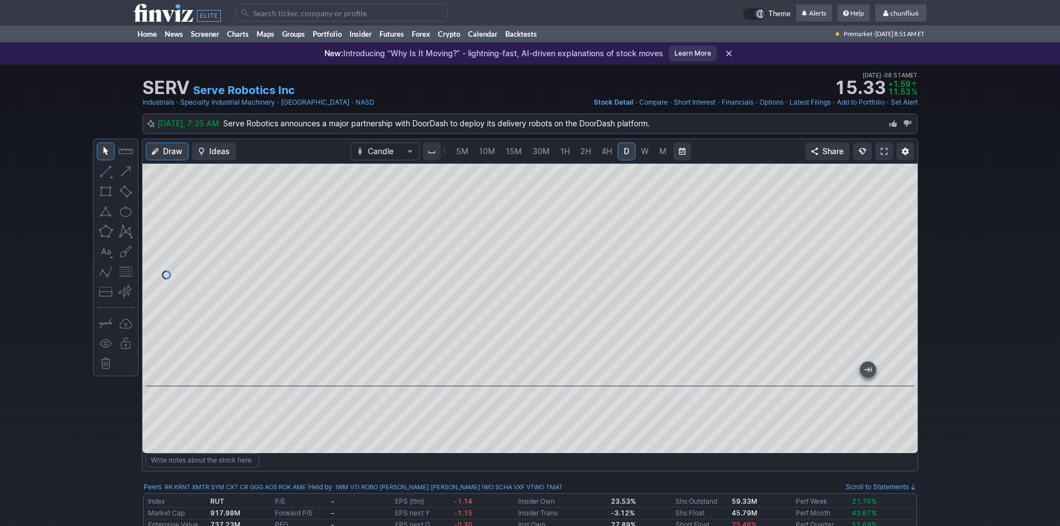
click at [126, 271] on button "button" at bounding box center [126, 272] width 18 height 18
click at [883, 152] on span at bounding box center [884, 151] width 7 height 9
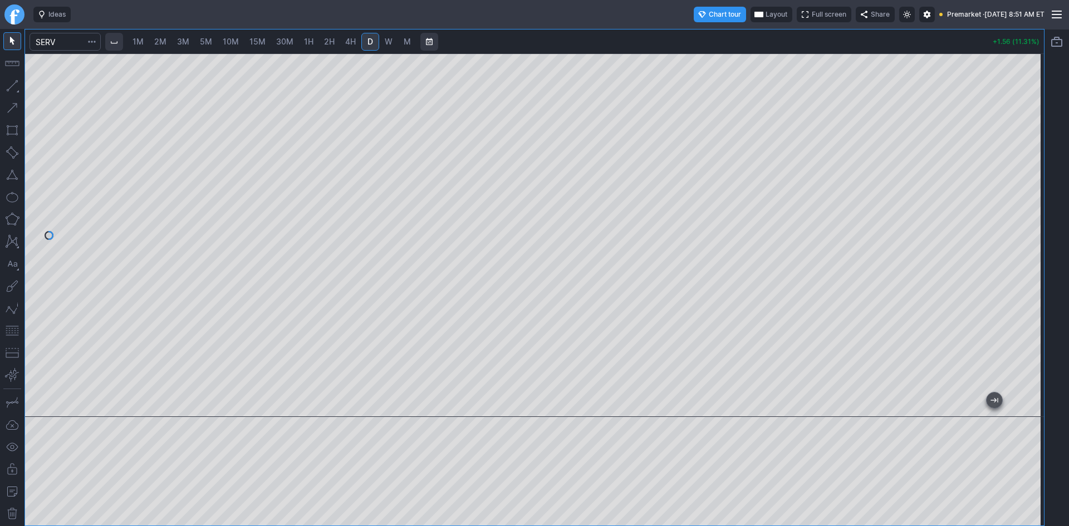
click at [765, 9] on span "Layout" at bounding box center [776, 14] width 22 height 11
click at [718, 38] on button "Layout" at bounding box center [720, 36] width 16 height 16
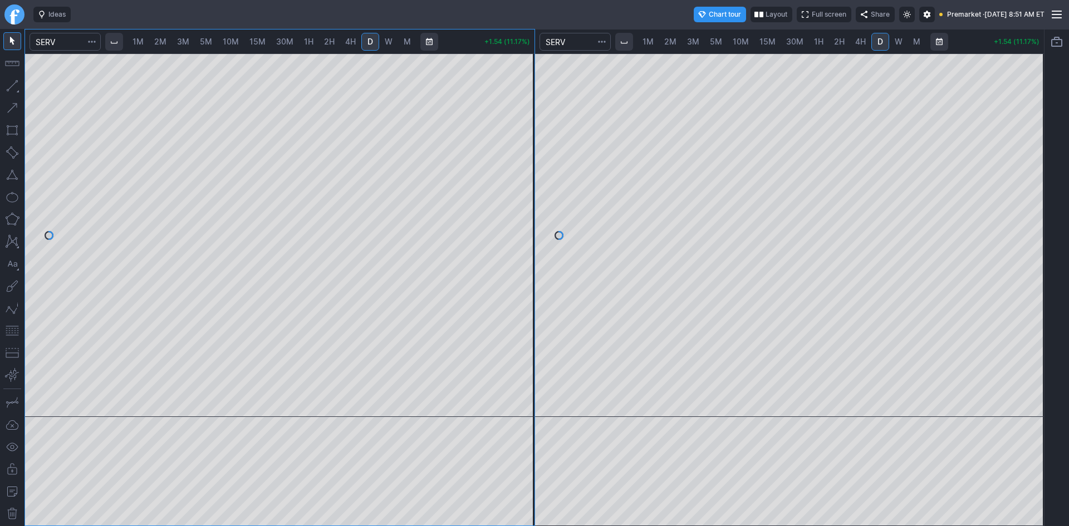
click at [795, 43] on span "30M" at bounding box center [794, 41] width 17 height 9
click at [819, 43] on span "1H" at bounding box center [818, 41] width 9 height 9
click at [793, 43] on span "30M" at bounding box center [794, 41] width 17 height 9
click at [746, 45] on span "10M" at bounding box center [741, 41] width 16 height 9
drag, startPoint x: 1033, startPoint y: 121, endPoint x: 1021, endPoint y: 175, distance: 55.2
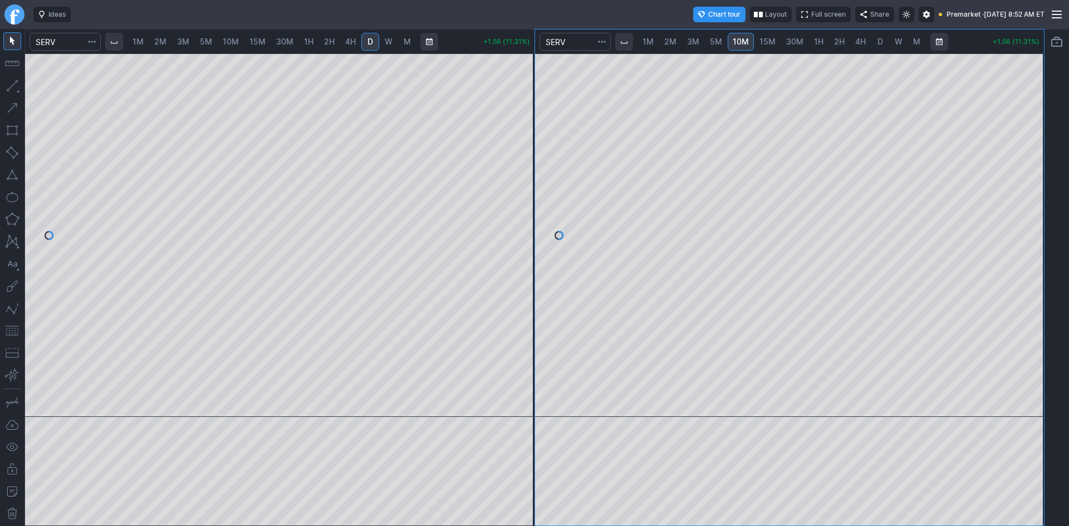
click at [1021, 175] on div at bounding box center [1031, 233] width 23 height 336
click at [140, 43] on span "1M" at bounding box center [137, 41] width 11 height 9
click at [9, 330] on button "button" at bounding box center [12, 331] width 18 height 18
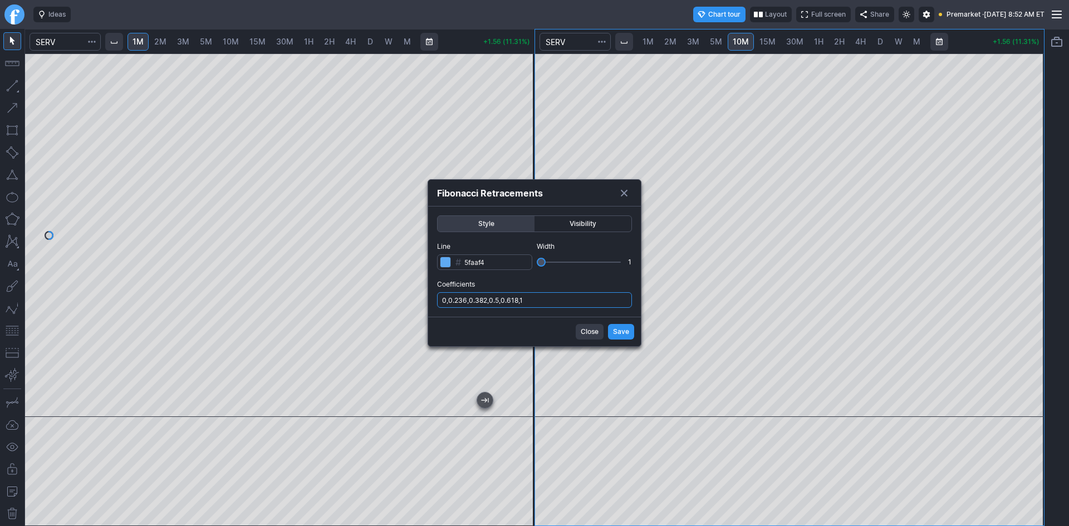
click at [568, 298] on input "0,0.236,0.382,0.5,0.618,1" at bounding box center [534, 300] width 195 height 16
type input "0,0.236,0.382,0.5,0.618,1,.786"
click at [621, 330] on span "Save" at bounding box center [621, 331] width 16 height 11
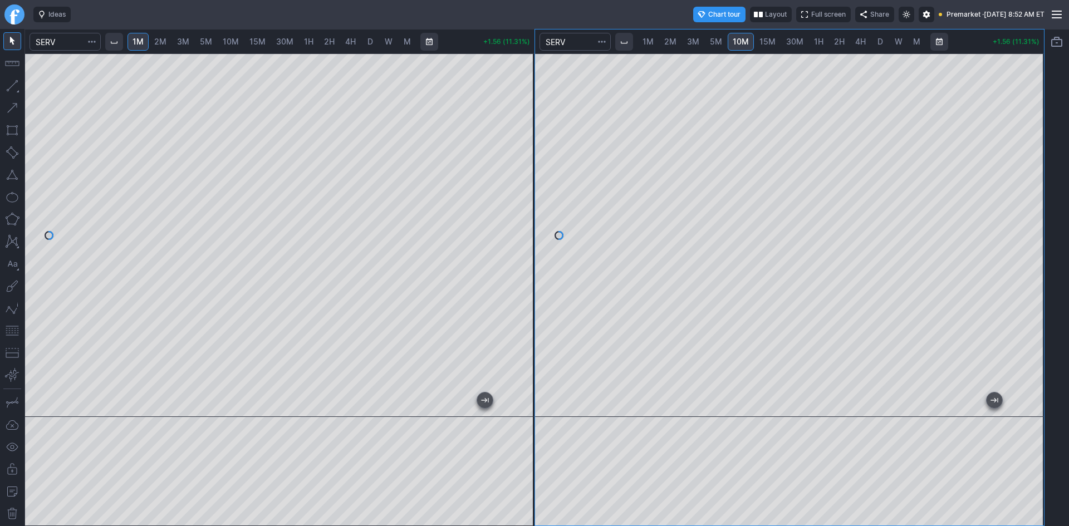
drag, startPoint x: 525, startPoint y: 130, endPoint x: 518, endPoint y: 194, distance: 64.9
click at [518, 194] on div at bounding box center [522, 233] width 23 height 336
click at [513, 191] on div at bounding box center [522, 233] width 23 height 336
drag, startPoint x: 525, startPoint y: 176, endPoint x: 513, endPoint y: 215, distance: 41.4
click at [519, 212] on div at bounding box center [522, 233] width 23 height 336
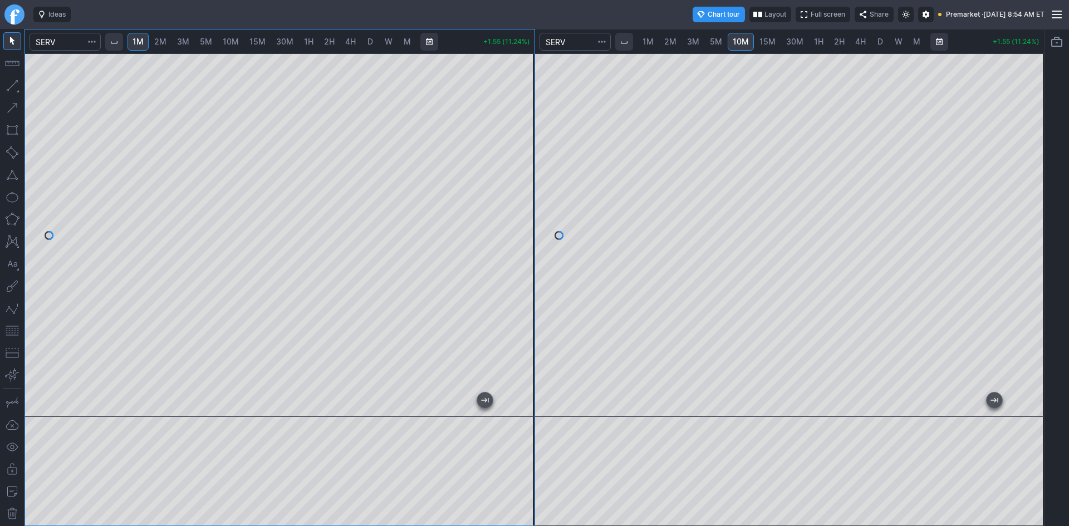
click at [500, 171] on div at bounding box center [279, 235] width 509 height 364
click at [12, 331] on button "button" at bounding box center [12, 331] width 18 height 18
drag, startPoint x: 524, startPoint y: 205, endPoint x: 519, endPoint y: 186, distance: 19.7
click at [519, 186] on div at bounding box center [522, 233] width 23 height 336
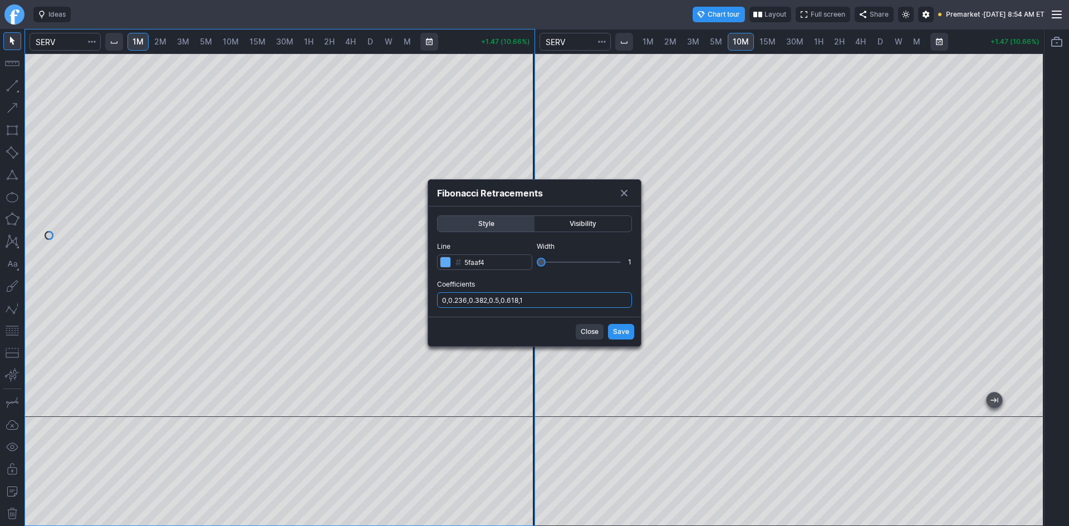
drag, startPoint x: 547, startPoint y: 296, endPoint x: 545, endPoint y: 303, distance: 8.0
click at [547, 296] on input "0,0.236,0.382,0.5,0.618,1" at bounding box center [534, 300] width 195 height 16
type input "0,0.236,0.382,0.5,0.618,1,.786"
click at [617, 328] on span "Save" at bounding box center [621, 331] width 16 height 11
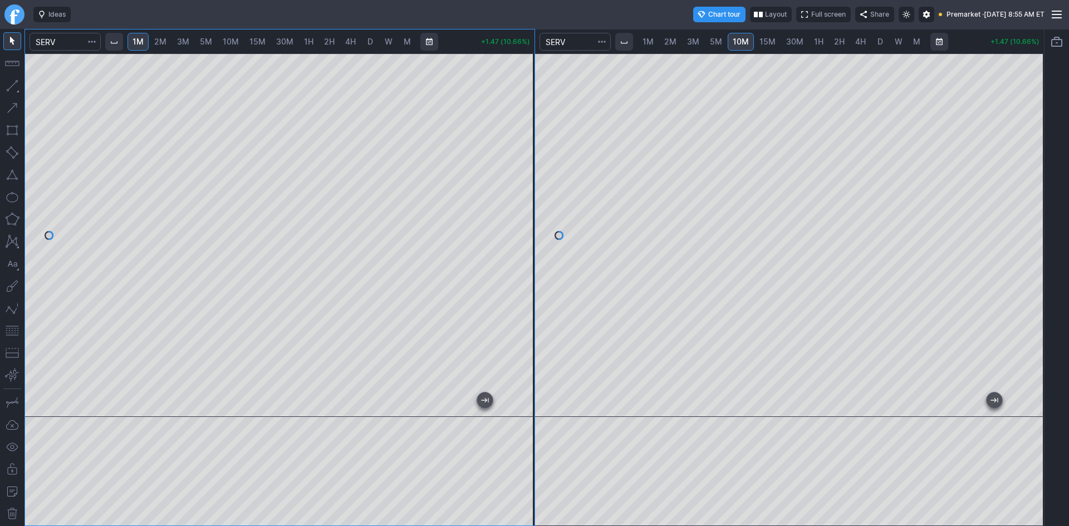
click at [522, 259] on div at bounding box center [522, 233] width 23 height 336
drag, startPoint x: 527, startPoint y: 252, endPoint x: 516, endPoint y: 200, distance: 52.8
click at [516, 200] on div at bounding box center [522, 233] width 23 height 336
drag, startPoint x: 521, startPoint y: 235, endPoint x: 522, endPoint y: 252, distance: 17.3
click at [522, 252] on div at bounding box center [522, 233] width 23 height 336
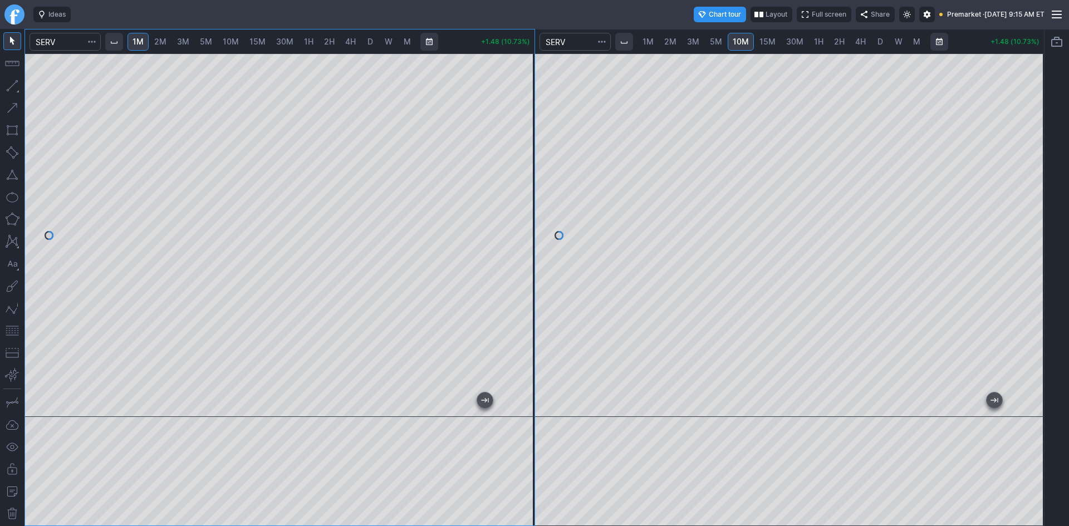
drag, startPoint x: 523, startPoint y: 222, endPoint x: 524, endPoint y: 199, distance: 22.3
click at [524, 199] on div at bounding box center [522, 233] width 23 height 336
click at [524, 182] on div at bounding box center [522, 233] width 23 height 336
drag, startPoint x: 525, startPoint y: 168, endPoint x: 522, endPoint y: 180, distance: 13.1
click at [522, 180] on div at bounding box center [522, 233] width 23 height 336
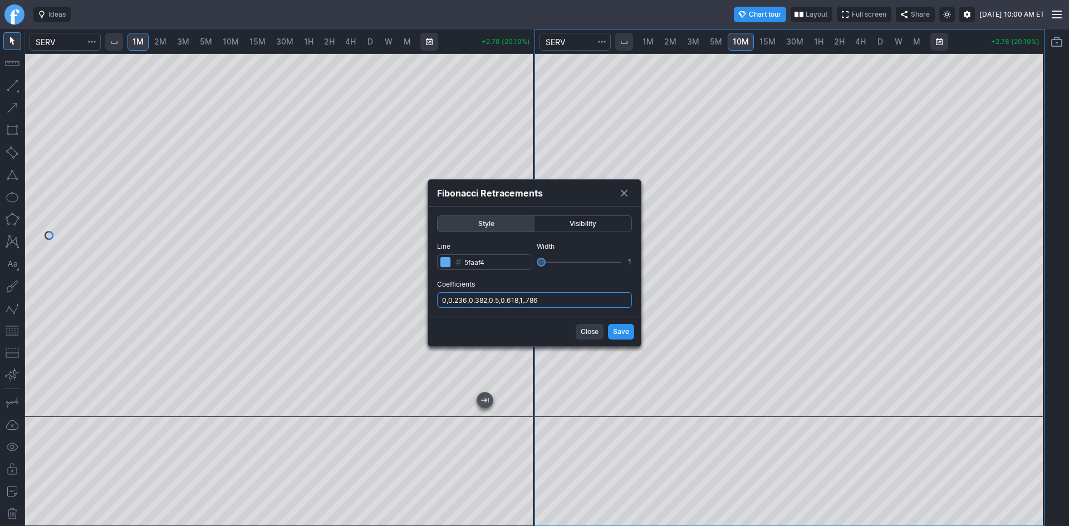
click at [559, 301] on input "0,0.236,0.382,0.5,0.618,1,.786" at bounding box center [534, 300] width 195 height 16
click at [618, 333] on span "Save" at bounding box center [621, 331] width 16 height 11
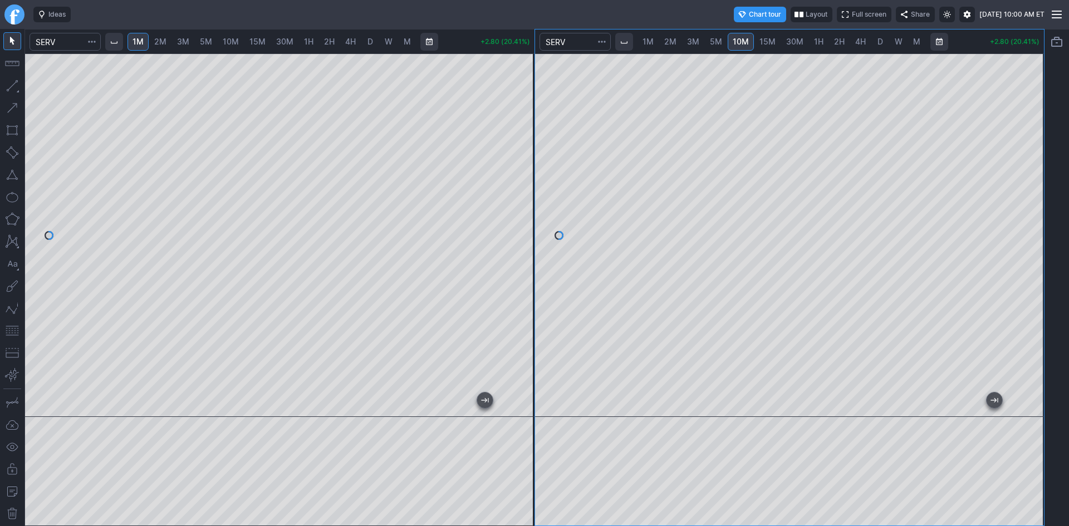
drag, startPoint x: 1025, startPoint y: 186, endPoint x: 1032, endPoint y: 213, distance: 27.4
click at [1032, 213] on div at bounding box center [1031, 233] width 23 height 336
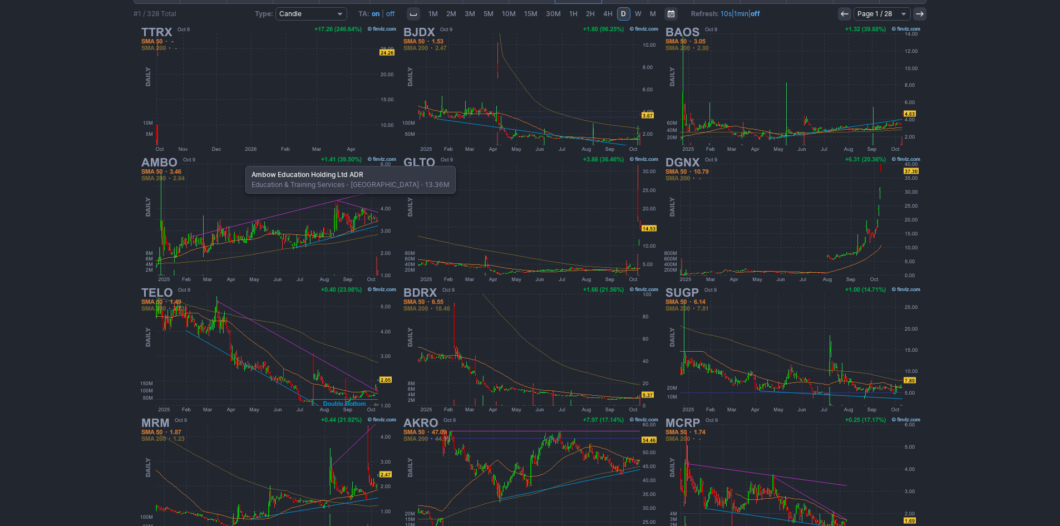
scroll to position [167, 0]
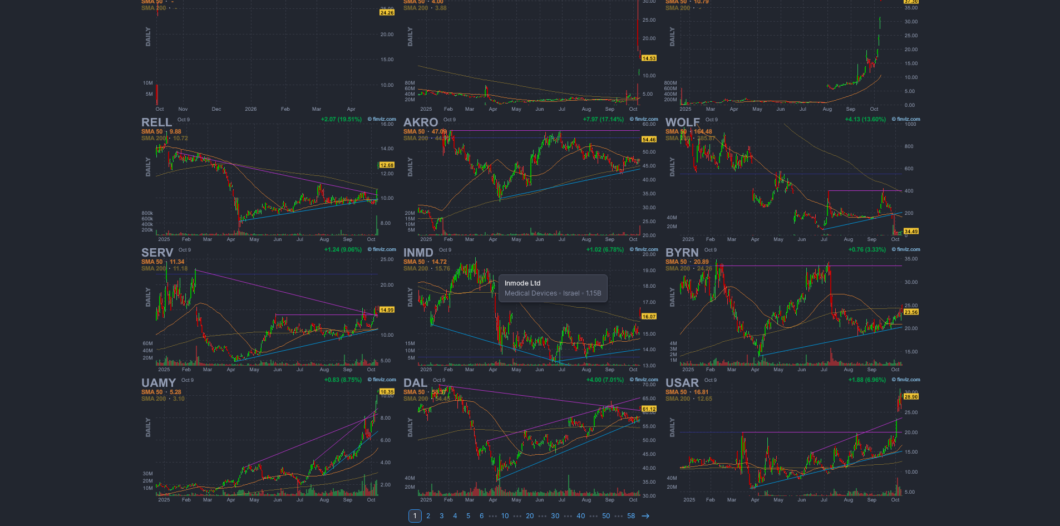
scroll to position [223, 0]
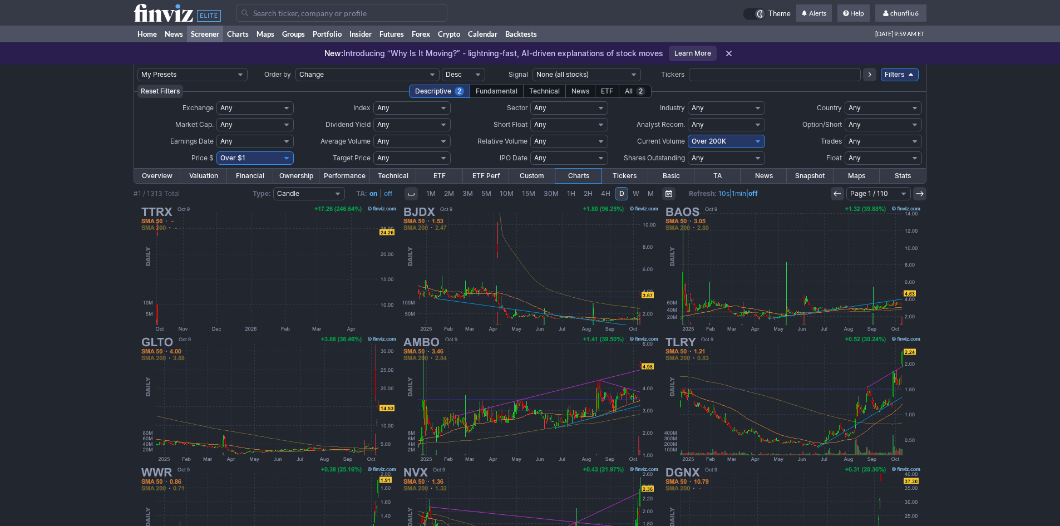
click at [289, 12] on input "Search" at bounding box center [342, 13] width 212 height 18
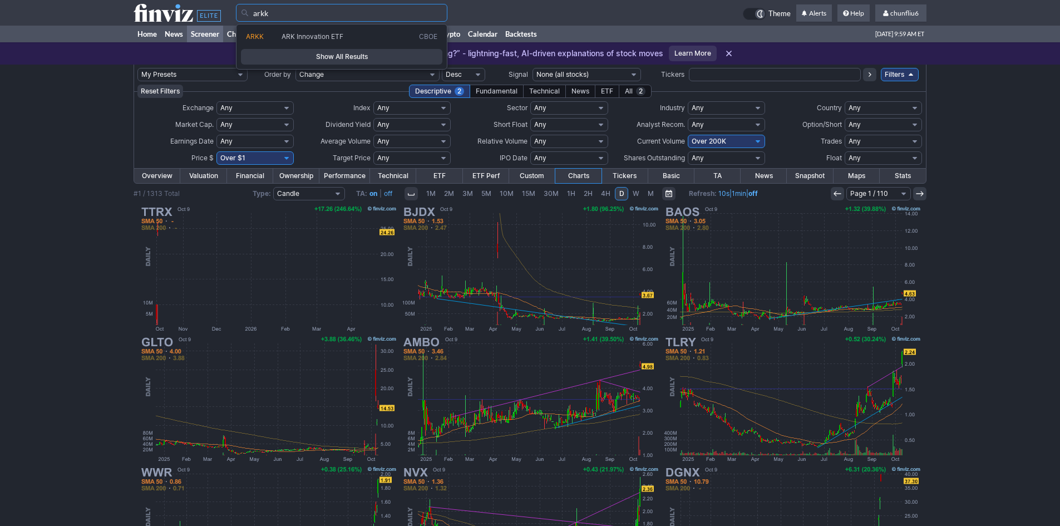
click at [300, 34] on span "ARK Innovation ETF" at bounding box center [313, 36] width 62 height 8
type input "ARKK"
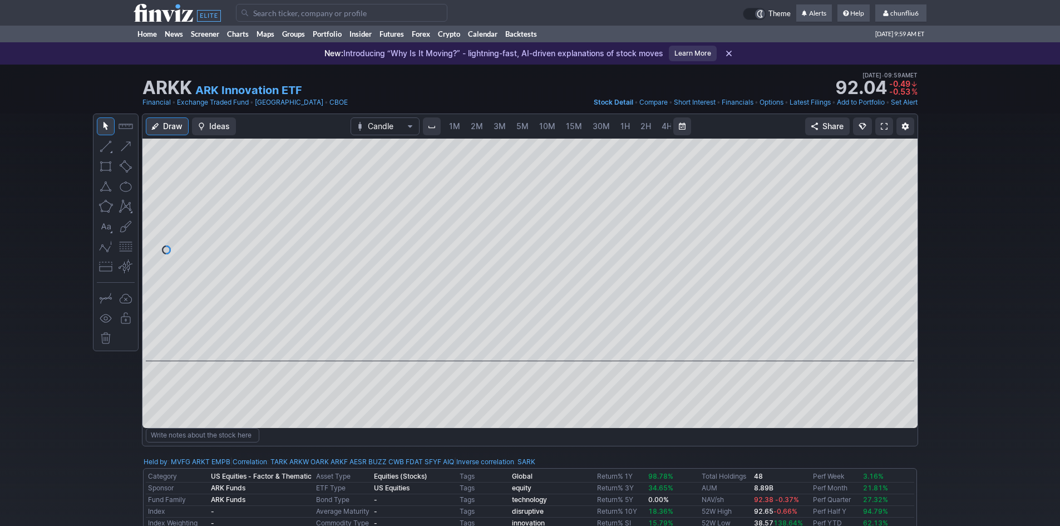
scroll to position [0, 60]
drag, startPoint x: 905, startPoint y: 247, endPoint x: 907, endPoint y: 220, distance: 26.3
click at [907, 220] on div at bounding box center [906, 247] width 23 height 195
click at [886, 124] on span at bounding box center [884, 126] width 7 height 9
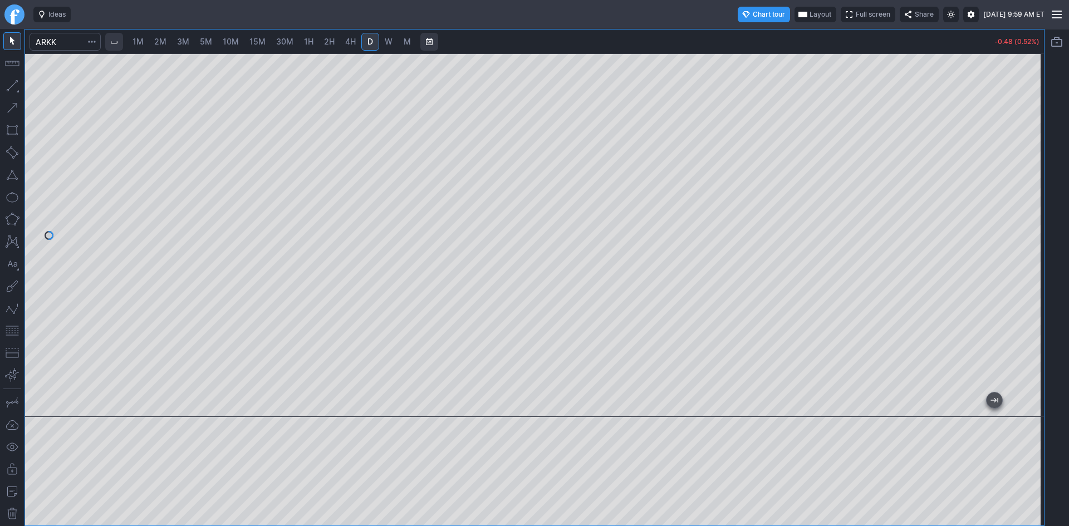
click at [141, 40] on span "1M" at bounding box center [137, 41] width 11 height 9
click at [1015, 279] on div at bounding box center [534, 235] width 1019 height 364
click at [1006, 309] on div at bounding box center [534, 235] width 1019 height 364
drag, startPoint x: 1039, startPoint y: 281, endPoint x: 1029, endPoint y: 209, distance: 72.5
click at [1029, 209] on div at bounding box center [1031, 233] width 23 height 336
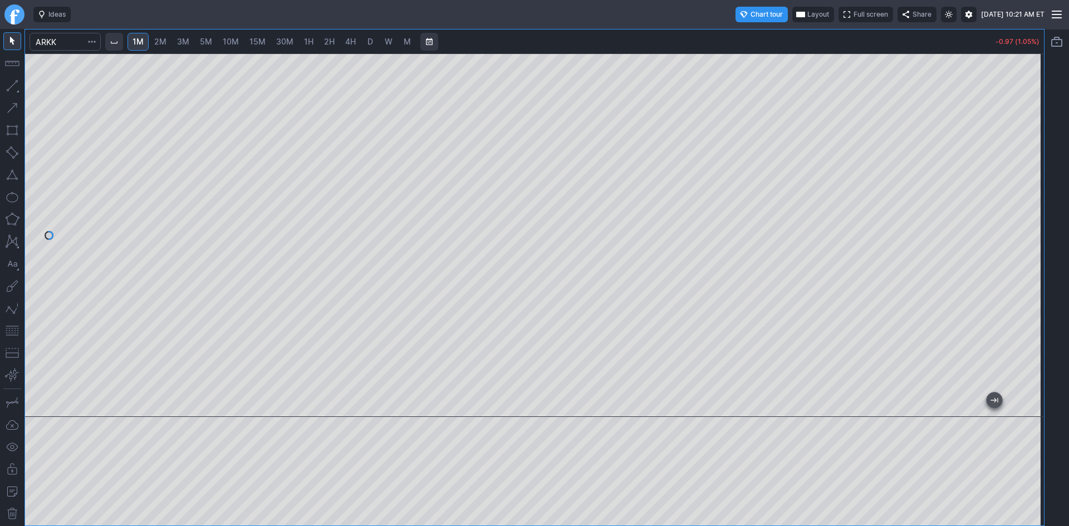
drag, startPoint x: 1032, startPoint y: 175, endPoint x: 1025, endPoint y: 224, distance: 49.4
click at [1025, 224] on div at bounding box center [1031, 233] width 23 height 336
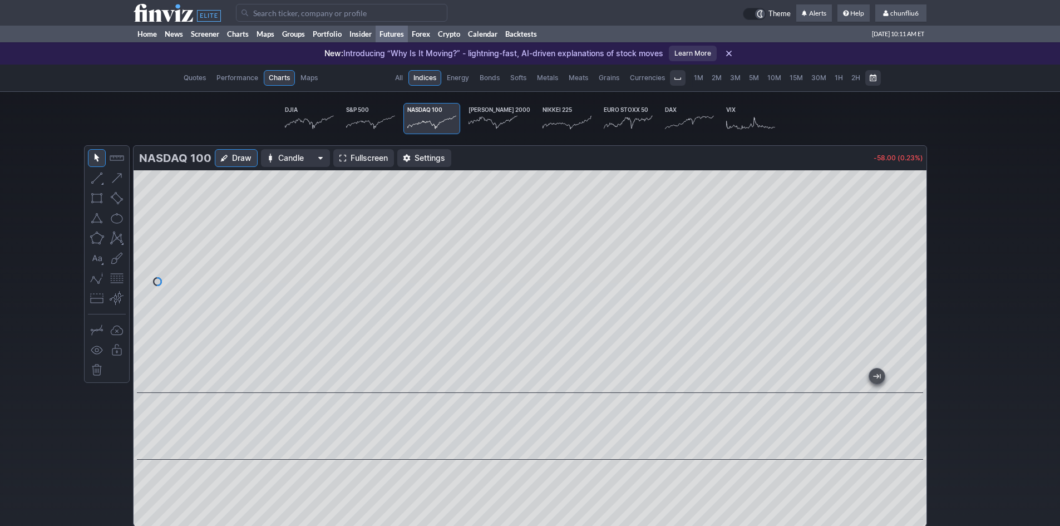
scroll to position [0, 69]
click at [142, 35] on link "Home" at bounding box center [147, 34] width 27 height 17
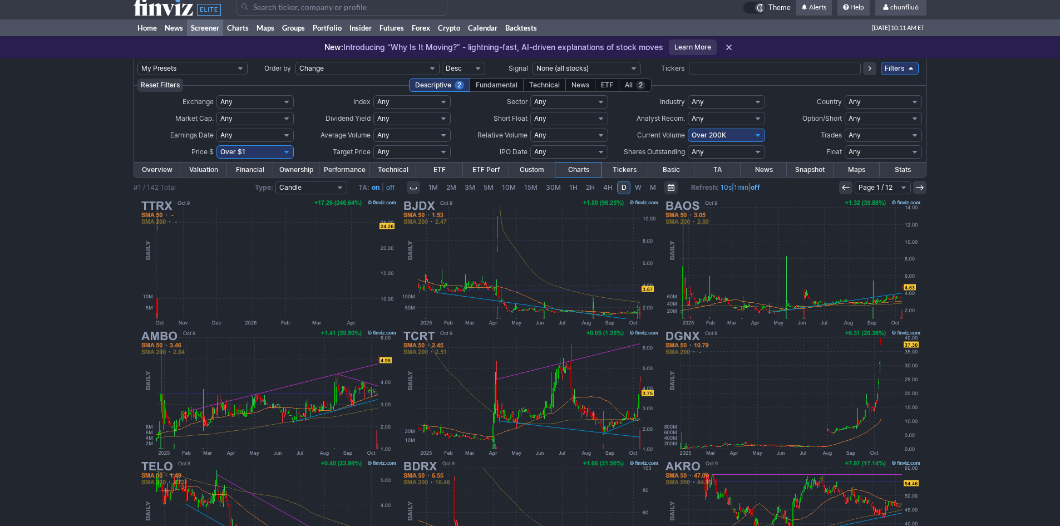
scroll to position [6, 0]
click at [702, 133] on select "Any Under 50K Under 100K Under 500K Under 750K Under 1M Over 0 Over 50K Over 10…" at bounding box center [726, 135] width 77 height 13
select select "o300"
click at [688, 129] on select "Any Under 50K Under 100K Under 500K Under 750K Under 1M Over 0 Over 50K Over 10…" at bounding box center [726, 135] width 77 height 13
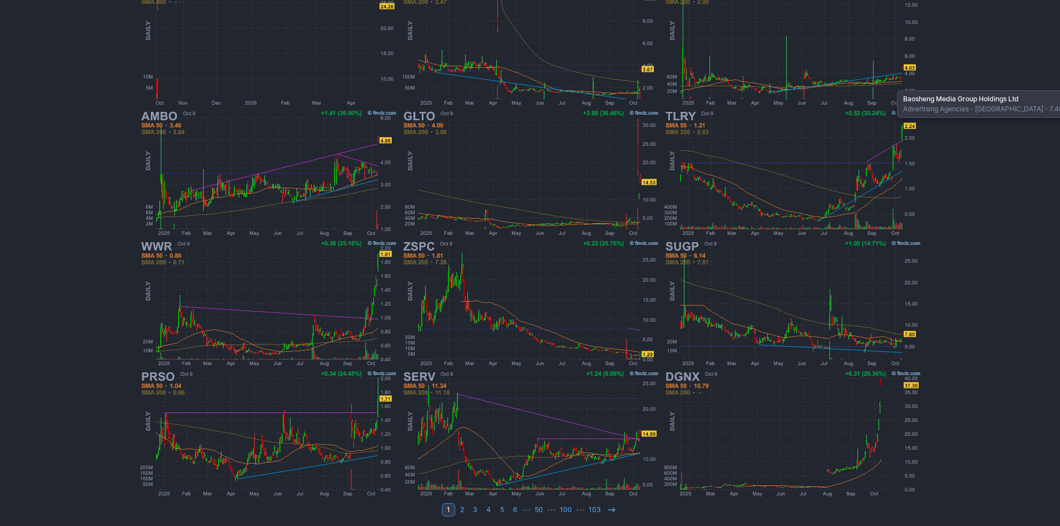
scroll to position [229, 0]
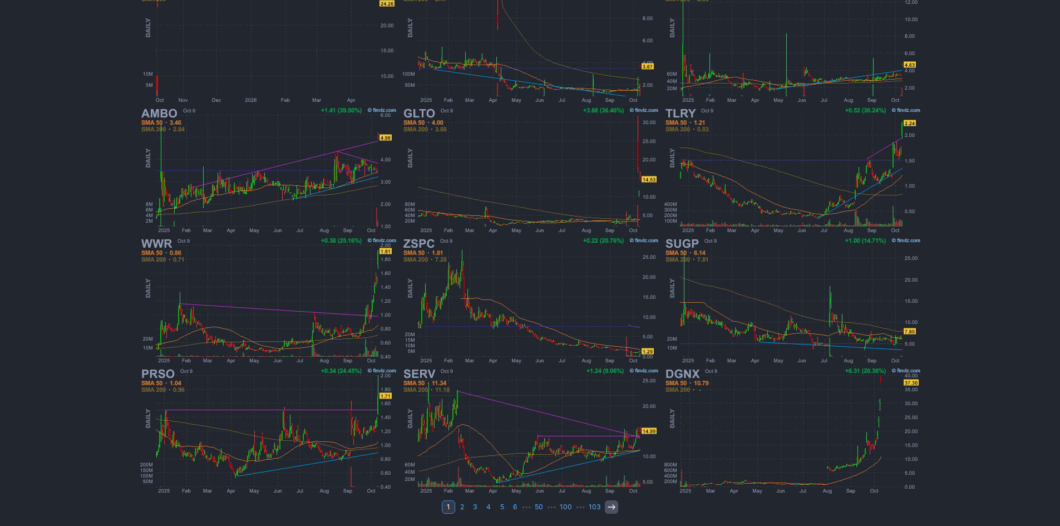
click at [609, 509] on icon at bounding box center [611, 507] width 9 height 9
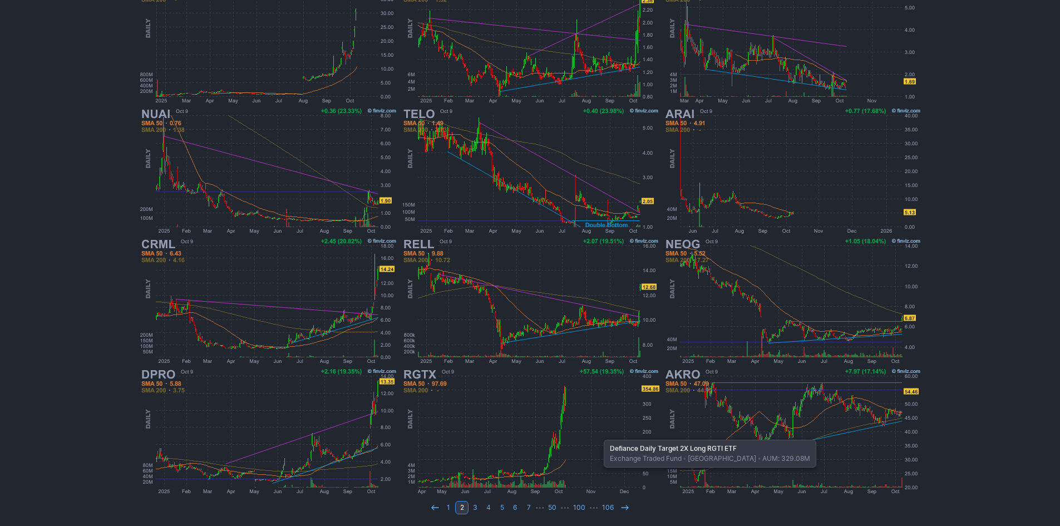
scroll to position [229, 0]
click at [625, 502] on link at bounding box center [624, 506] width 13 height 13
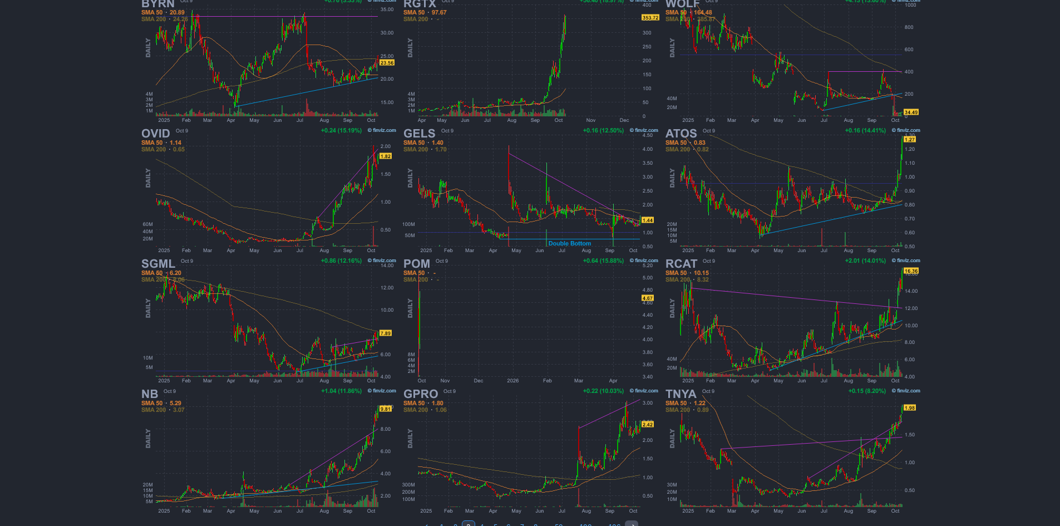
scroll to position [229, 0]
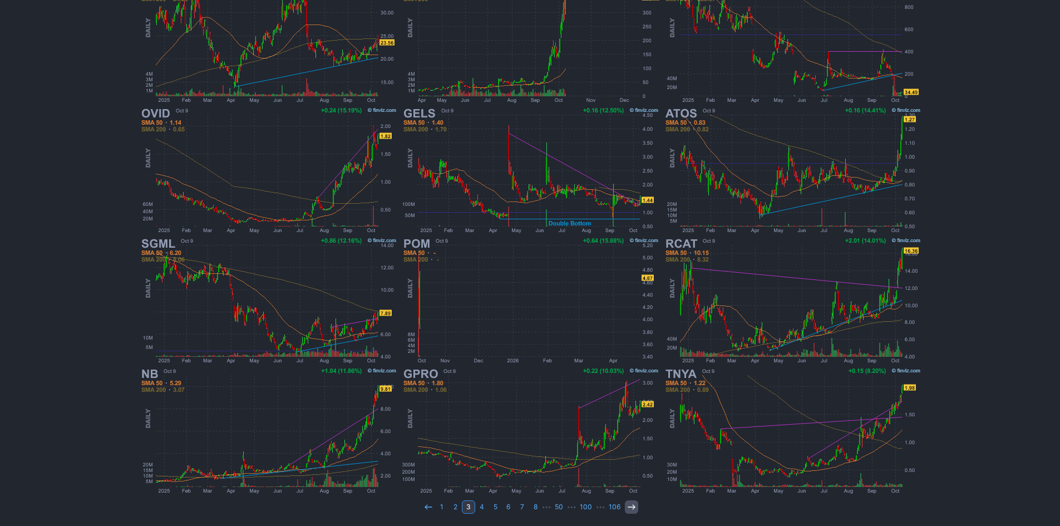
click at [631, 505] on icon at bounding box center [631, 507] width 9 height 9
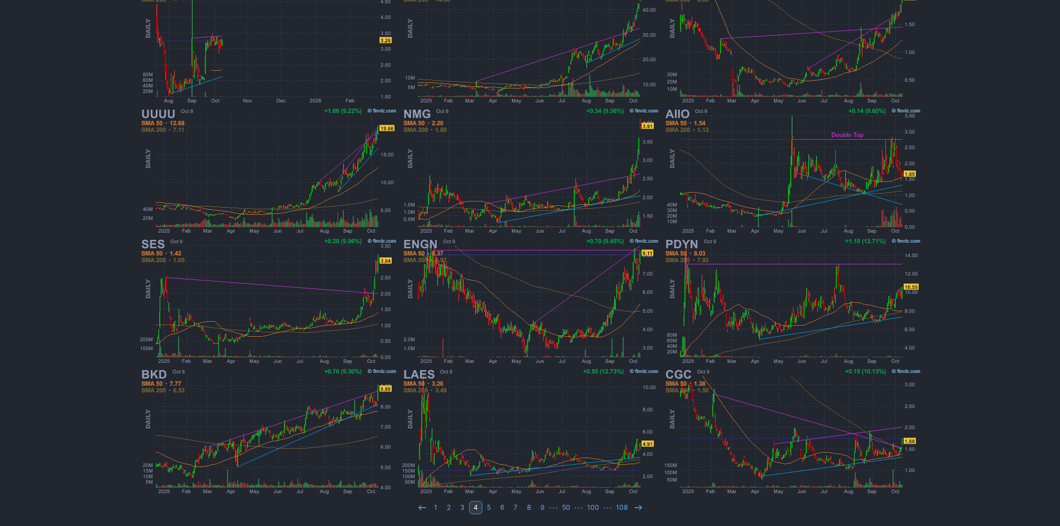
scroll to position [229, 0]
click at [635, 503] on icon at bounding box center [638, 507] width 9 height 9
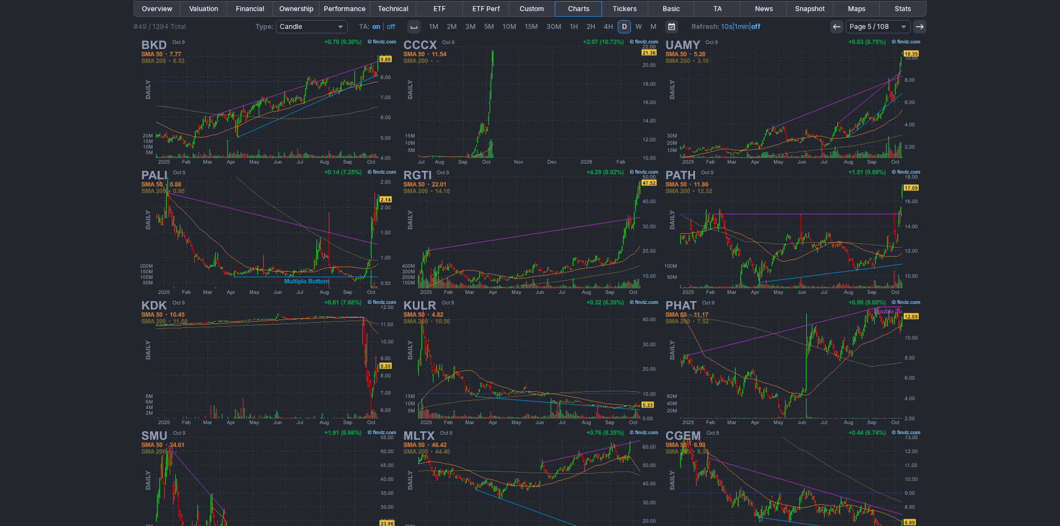
scroll to position [229, 0]
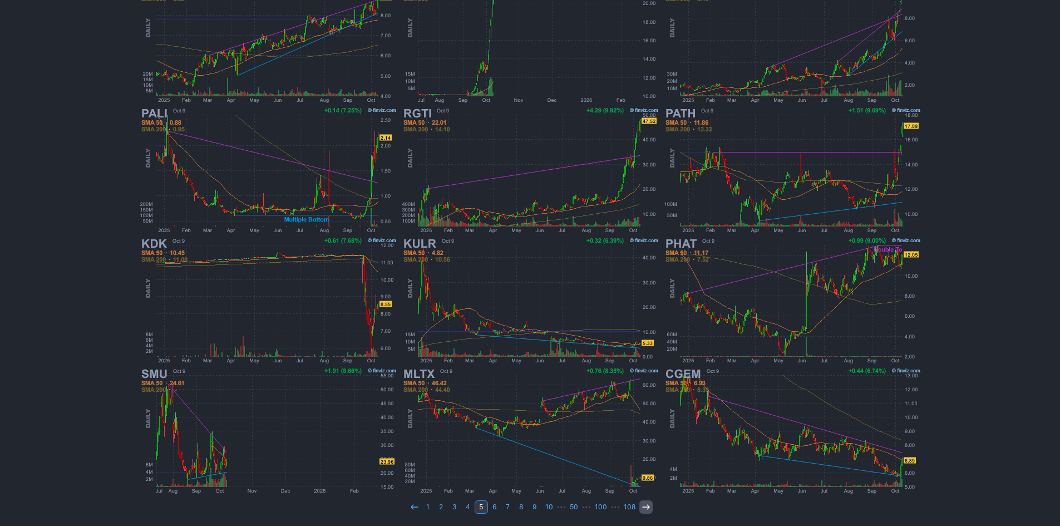
click at [642, 504] on icon at bounding box center [646, 507] width 9 height 9
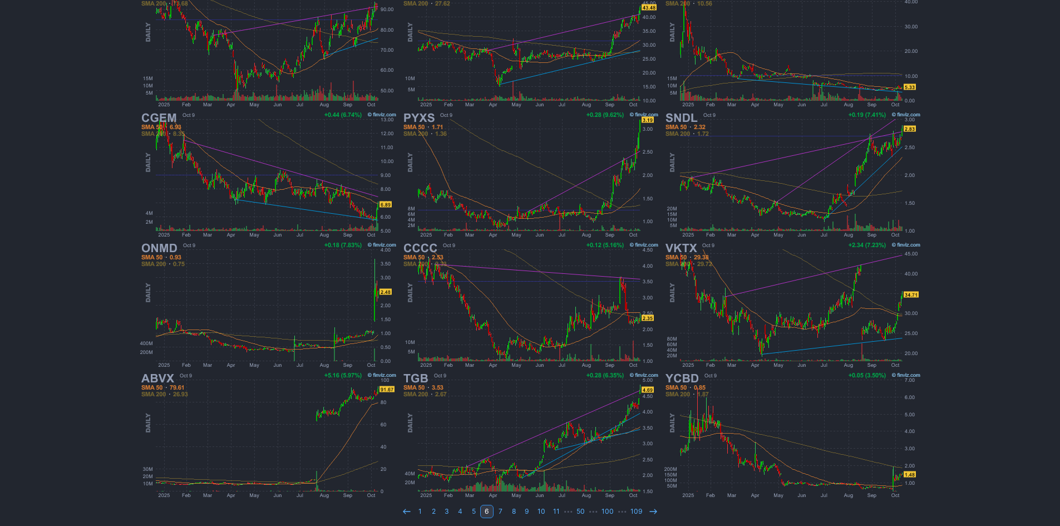
scroll to position [229, 0]
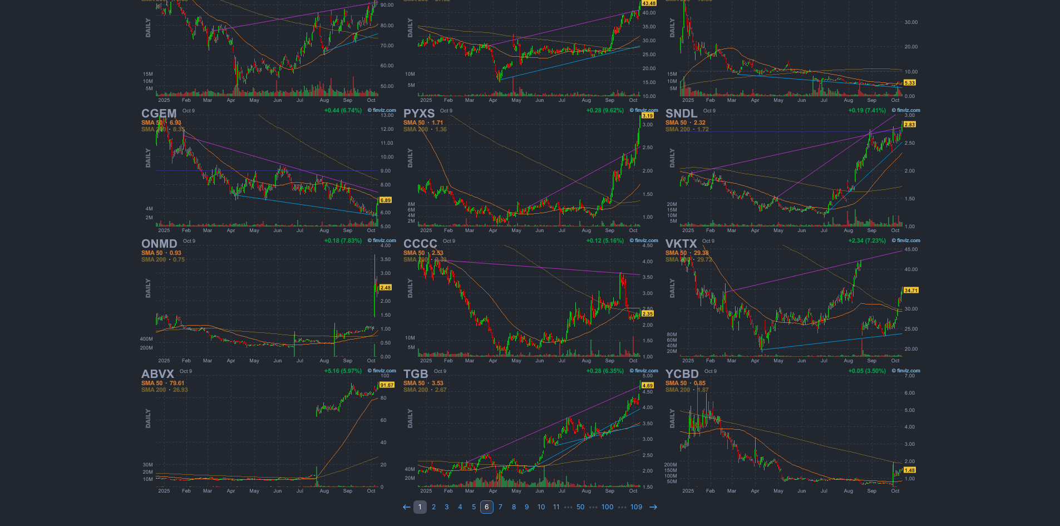
click at [420, 504] on link "1" at bounding box center [420, 506] width 13 height 13
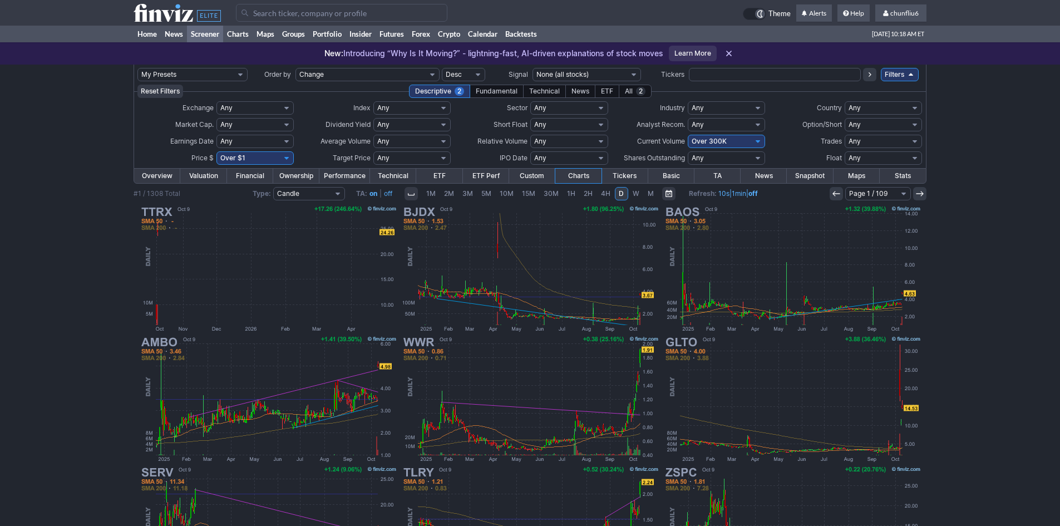
click at [725, 139] on select "Any Under 50K Under 100K Under 500K Under 750K Under 1M Over 0 Over 50K Over 10…" at bounding box center [726, 141] width 77 height 13
select select "o400"
click at [688, 135] on select "Any Under 50K Under 100K Under 500K Under 750K Under 1M Over 0 Over 50K Over 10…" at bounding box center [726, 141] width 77 height 13
click at [267, 16] on input "Search" at bounding box center [342, 13] width 212 height 18
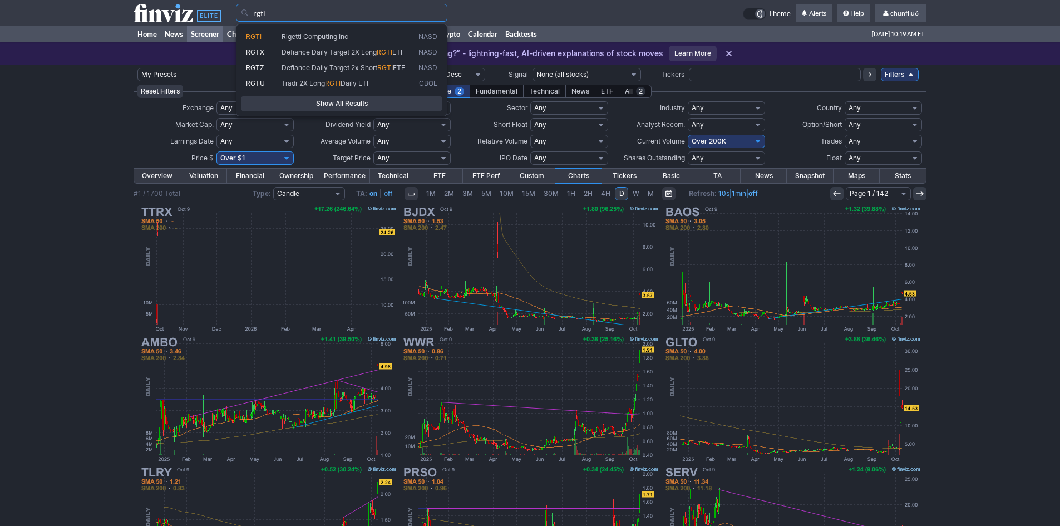
type input "rgti"
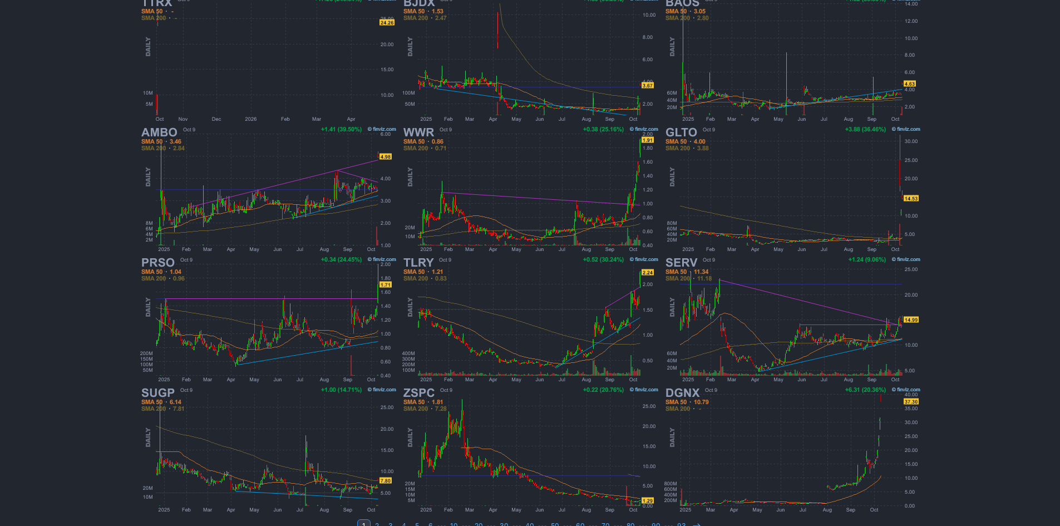
scroll to position [229, 0]
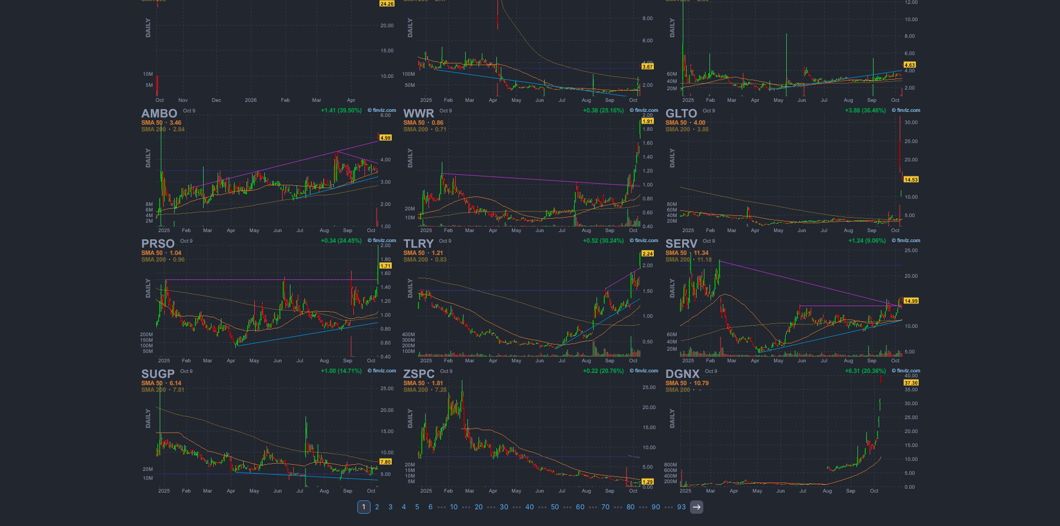
click at [694, 508] on icon at bounding box center [696, 507] width 9 height 9
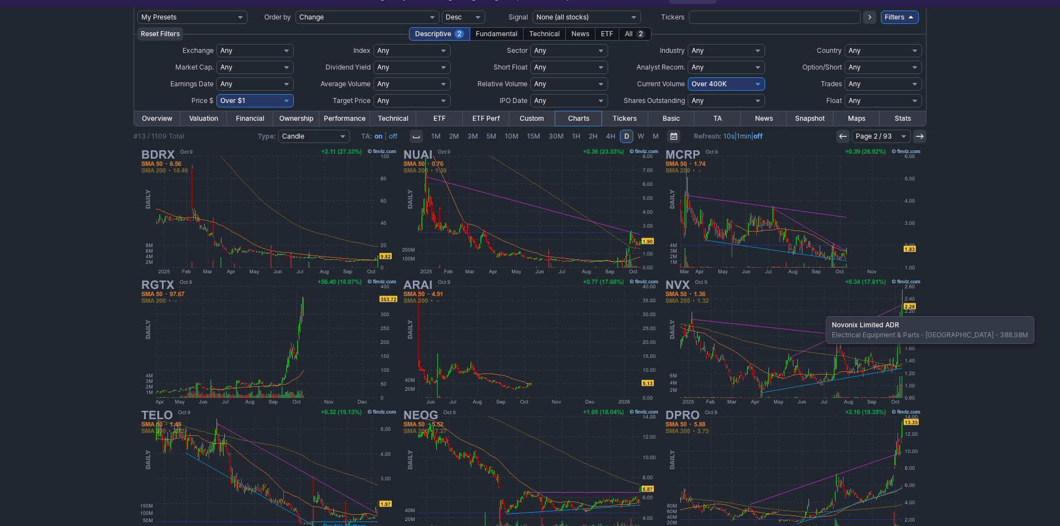
scroll to position [56, 0]
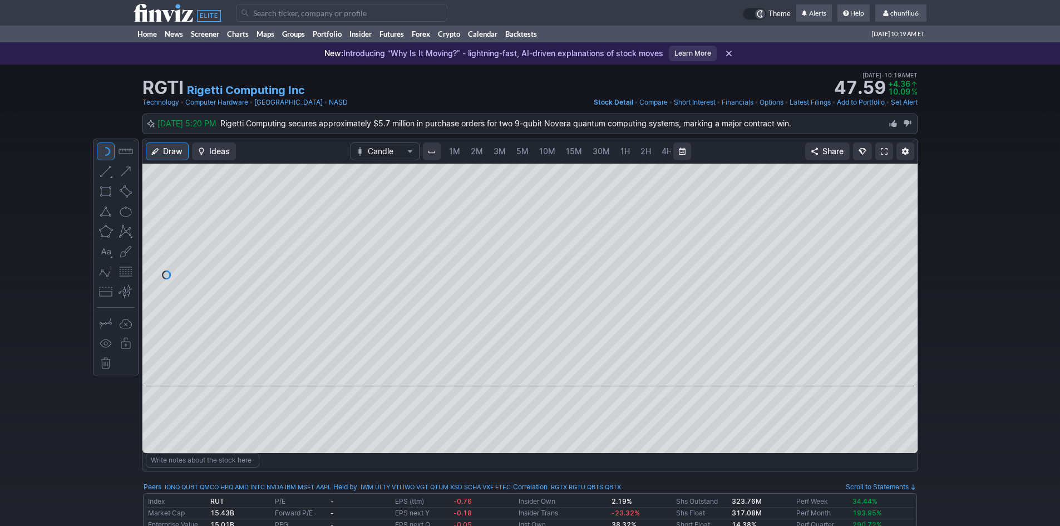
scroll to position [0, 60]
drag, startPoint x: 898, startPoint y: 249, endPoint x: 897, endPoint y: 290, distance: 41.2
click at [897, 289] on div at bounding box center [906, 272] width 23 height 195
drag, startPoint x: 125, startPoint y: 273, endPoint x: 135, endPoint y: 273, distance: 10.0
click at [125, 273] on button "button" at bounding box center [126, 272] width 18 height 18
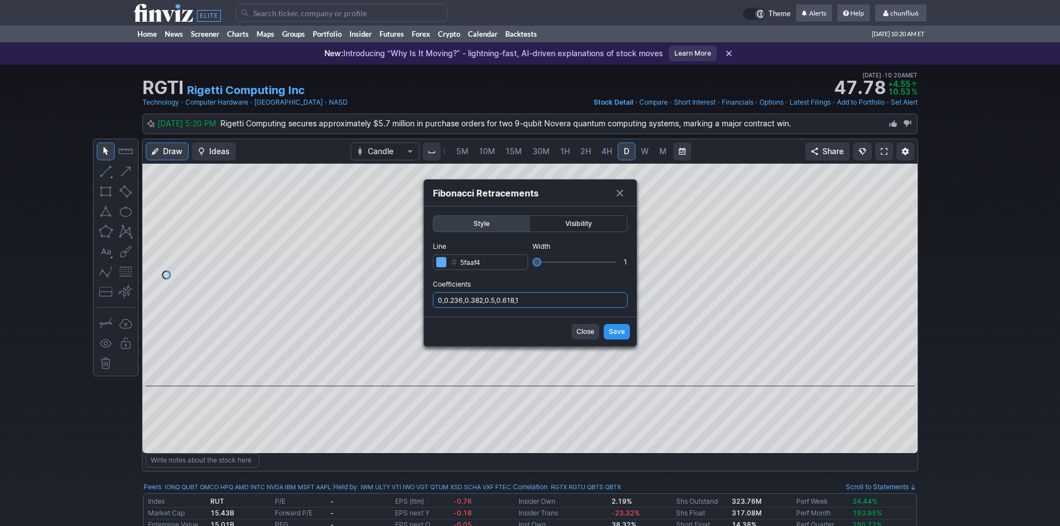
drag, startPoint x: 538, startPoint y: 296, endPoint x: 538, endPoint y: 303, distance: 7.3
click at [538, 298] on input "0,0.236,0.382,0.5,0.618,1" at bounding box center [530, 300] width 195 height 16
type input "0,0.236,0.382,0.5,0.618,1,.786"
click at [611, 330] on span "Save" at bounding box center [617, 331] width 16 height 11
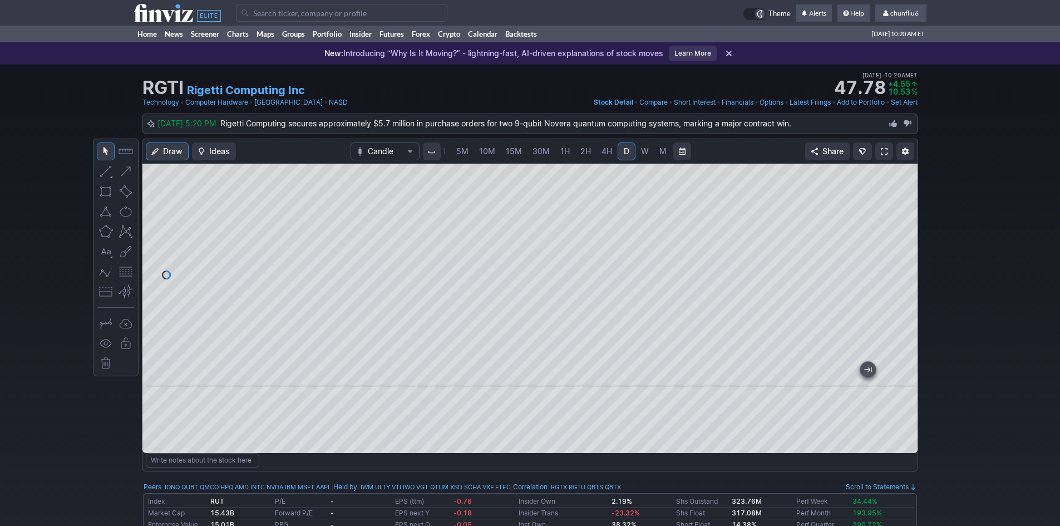
click at [887, 153] on span at bounding box center [884, 151] width 7 height 9
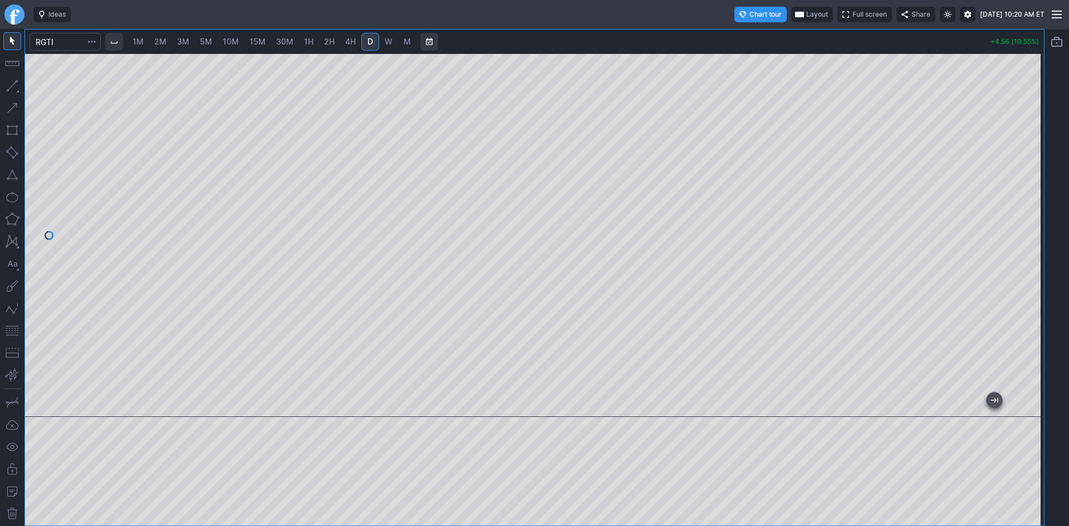
click at [143, 43] on span "1M" at bounding box center [137, 41] width 11 height 9
drag, startPoint x: 1044, startPoint y: 176, endPoint x: 1040, endPoint y: 215, distance: 39.1
click at [1034, 243] on div "1M 2M 3M 5M 10M 15M 30M 1H 2H 4H D W M +4.60 (10.64%)" at bounding box center [534, 277] width 1020 height 497
click at [1009, 315] on div at bounding box center [534, 235] width 1019 height 364
click at [17, 333] on button "button" at bounding box center [12, 331] width 18 height 18
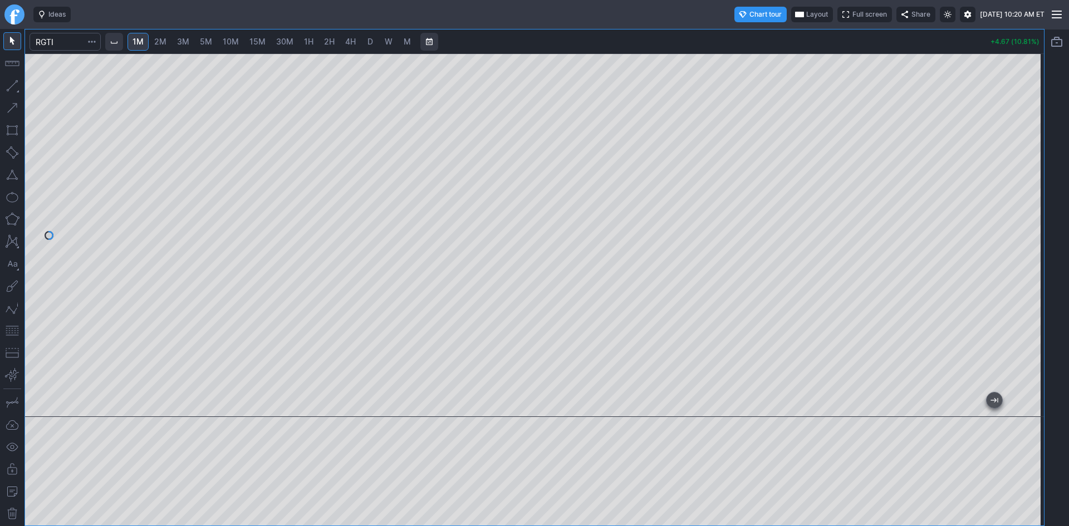
drag, startPoint x: 1028, startPoint y: 90, endPoint x: 1021, endPoint y: 133, distance: 43.4
click at [1021, 133] on div at bounding box center [1031, 233] width 23 height 336
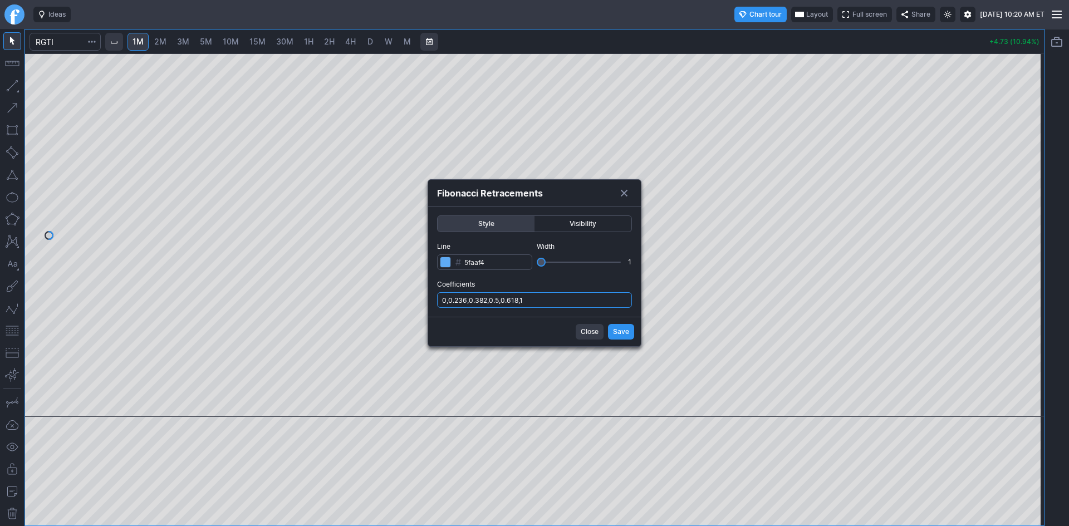
click at [549, 303] on input "0,0.236,0.382,0.5,0.618,1" at bounding box center [534, 300] width 195 height 16
type input "0,0.236,0.382,0.5,0.618,1,.786"
click at [618, 329] on span "Save" at bounding box center [621, 331] width 16 height 11
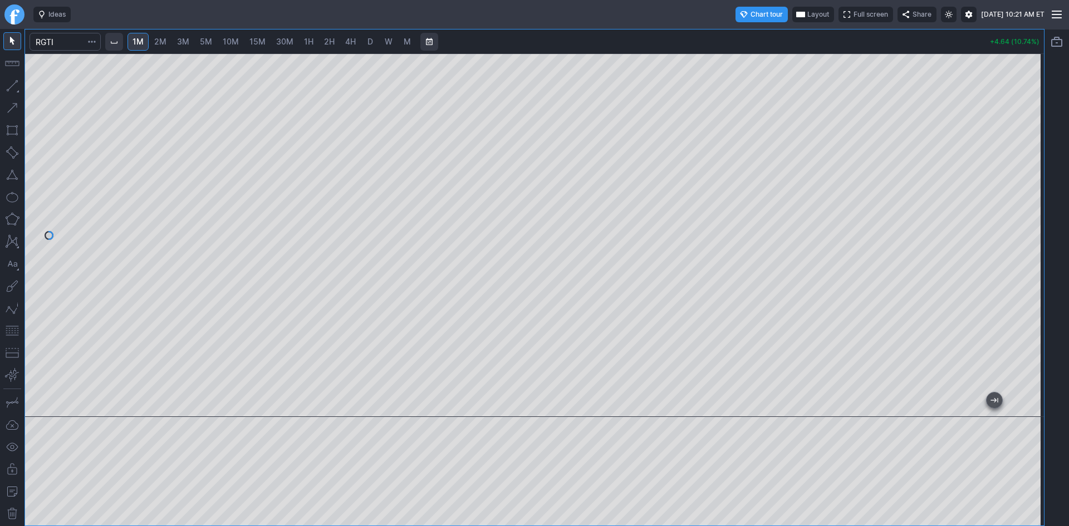
click at [1016, 305] on div at bounding box center [534, 235] width 1019 height 364
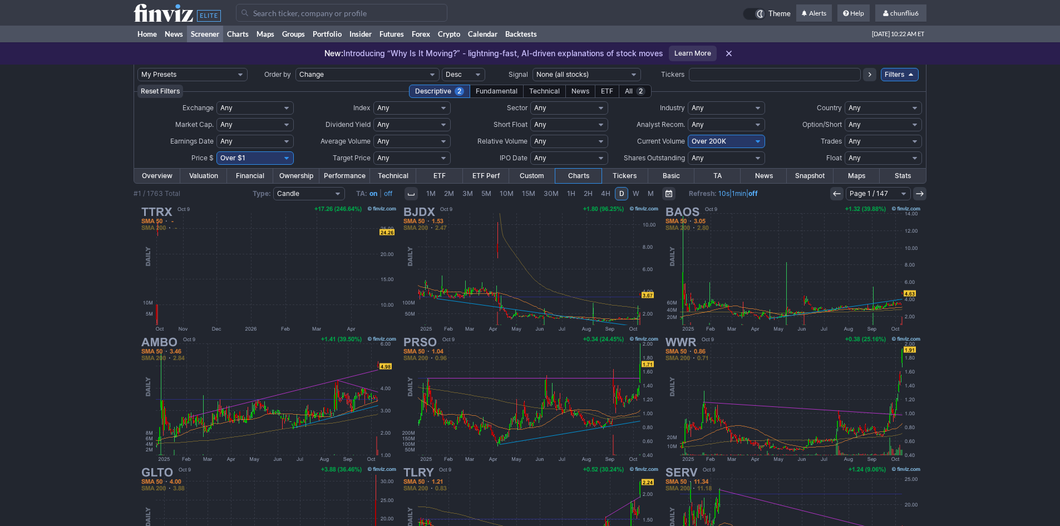
click at [279, 17] on input "Search" at bounding box center [342, 13] width 212 height 18
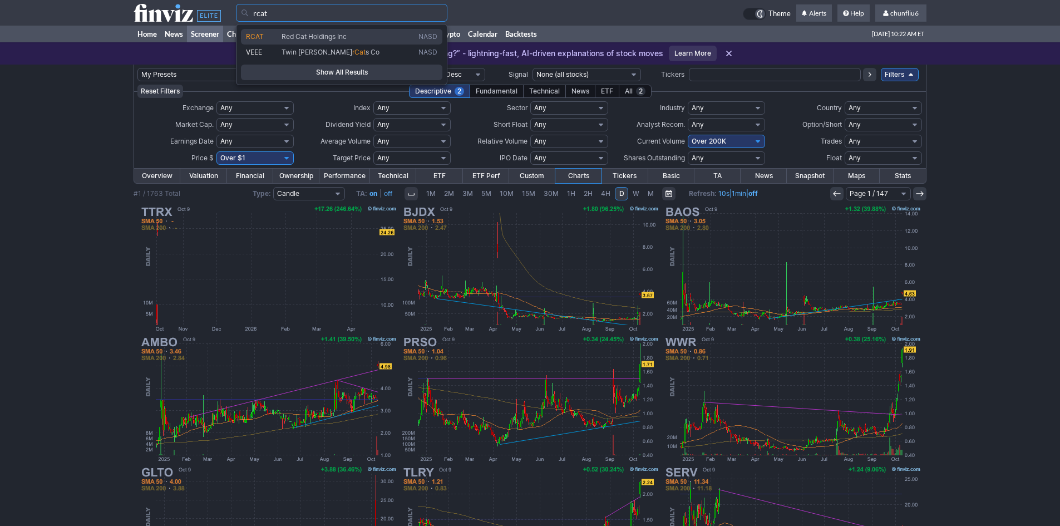
click at [289, 40] on span "Red Cat Holdings Inc" at bounding box center [314, 36] width 65 height 8
type input "RCAT"
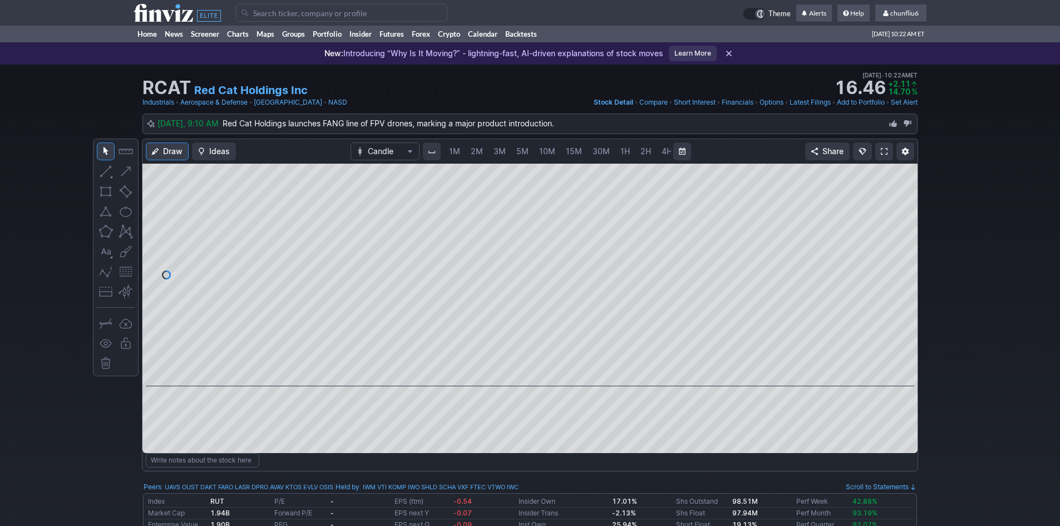
scroll to position [0, 60]
click at [885, 148] on span at bounding box center [884, 151] width 7 height 9
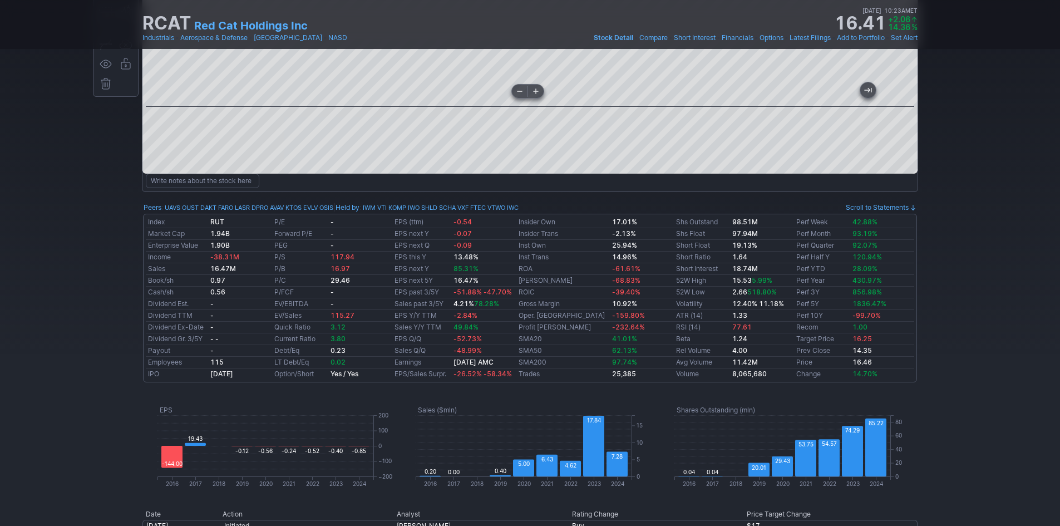
scroll to position [278, 0]
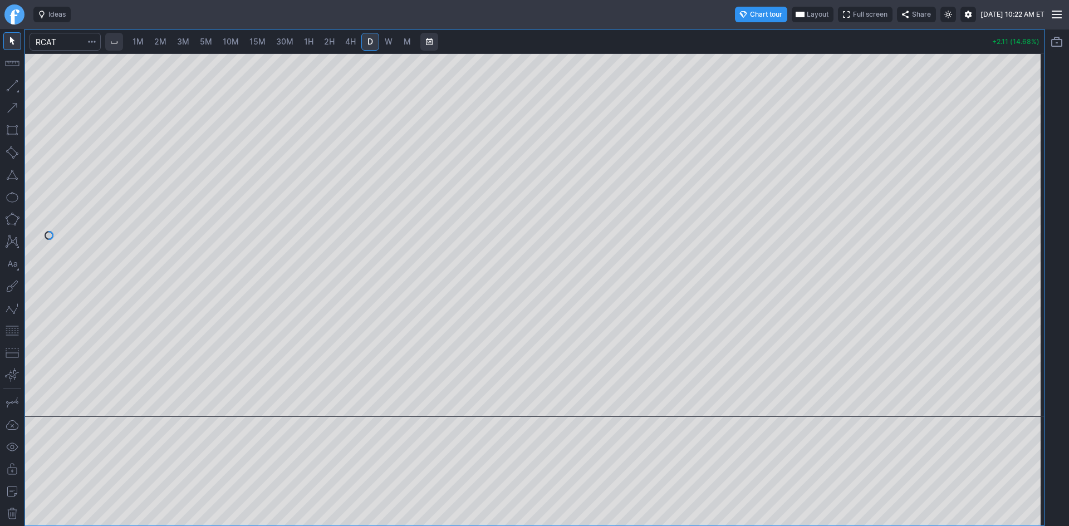
click at [137, 37] on span "1M" at bounding box center [137, 41] width 11 height 9
click at [1015, 235] on div at bounding box center [534, 235] width 1019 height 364
drag, startPoint x: 1032, startPoint y: 201, endPoint x: 1024, endPoint y: 232, distance: 32.3
click at [1024, 232] on div at bounding box center [1031, 233] width 23 height 336
click at [807, 12] on span "Layout" at bounding box center [818, 14] width 22 height 11
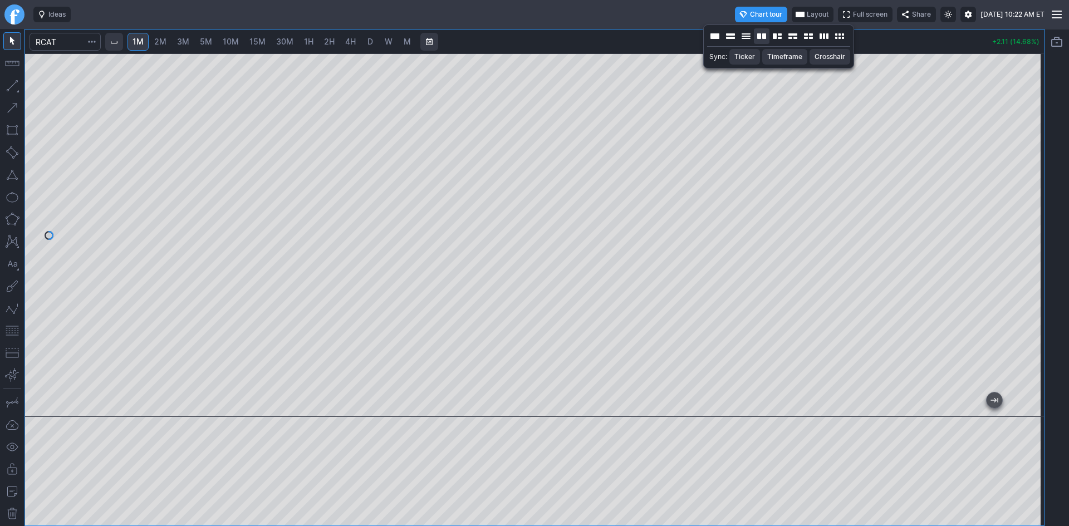
click at [764, 31] on button "Layout" at bounding box center [762, 36] width 16 height 16
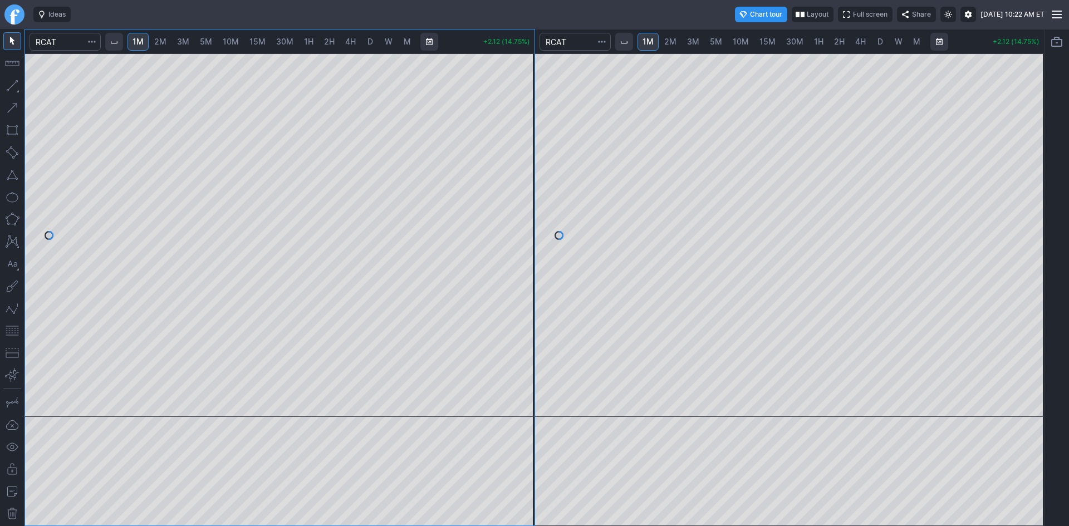
click at [741, 39] on span "10M" at bounding box center [741, 41] width 16 height 9
drag, startPoint x: 1039, startPoint y: 131, endPoint x: 1023, endPoint y: 188, distance: 59.0
click at [1025, 173] on div at bounding box center [1031, 233] width 23 height 336
drag, startPoint x: 16, startPoint y: 330, endPoint x: 22, endPoint y: 331, distance: 6.1
click at [17, 331] on button "button" at bounding box center [12, 331] width 18 height 18
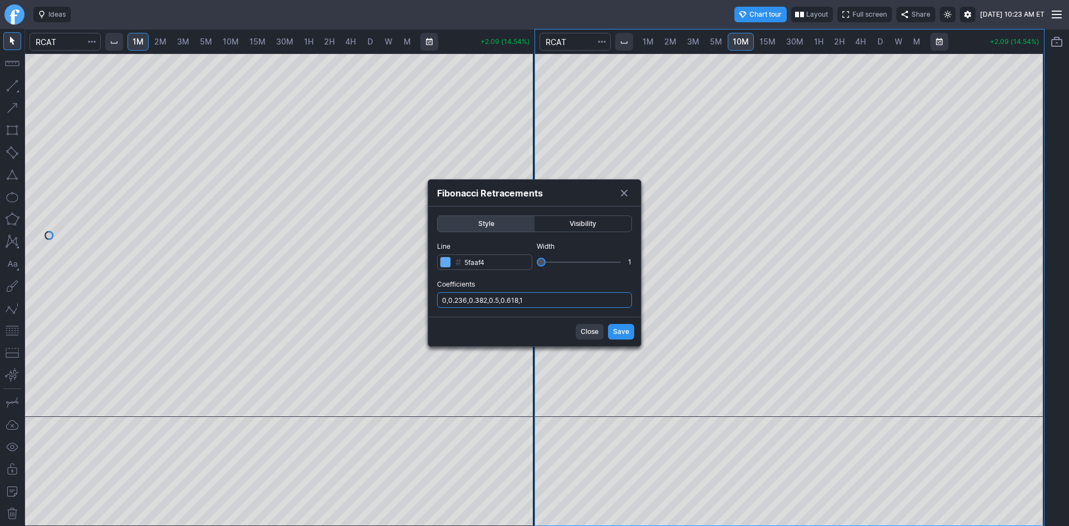
drag, startPoint x: 558, startPoint y: 296, endPoint x: 556, endPoint y: 303, distance: 7.6
click at [557, 299] on input "0,0.236,0.382,0.5,0.618,1" at bounding box center [534, 300] width 195 height 16
type input "0,0.236,0.382,0.5,0.618,1,.786"
click at [612, 331] on button "Save" at bounding box center [621, 332] width 26 height 16
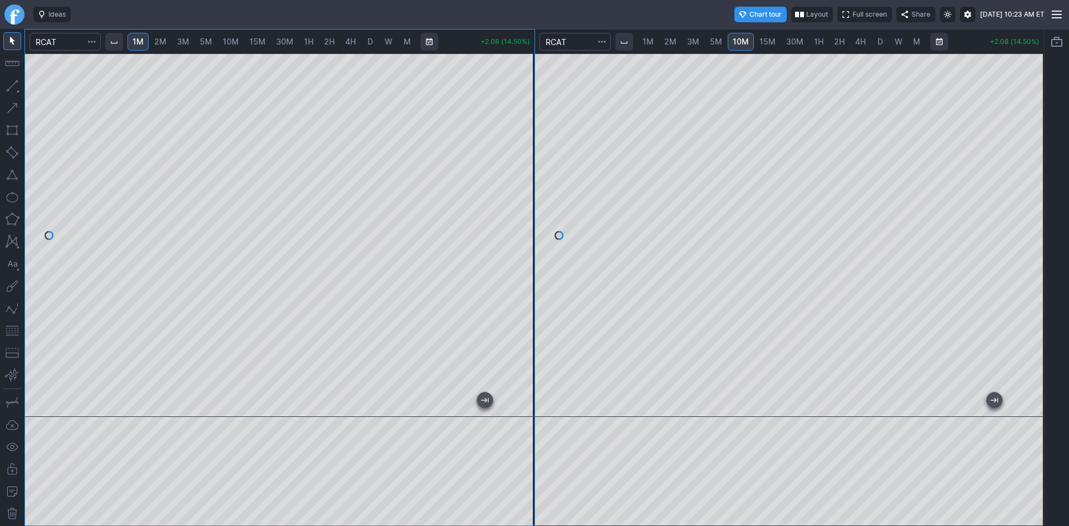
drag, startPoint x: 15, startPoint y: 331, endPoint x: 26, endPoint y: 328, distance: 11.4
click at [16, 330] on button "button" at bounding box center [12, 331] width 18 height 18
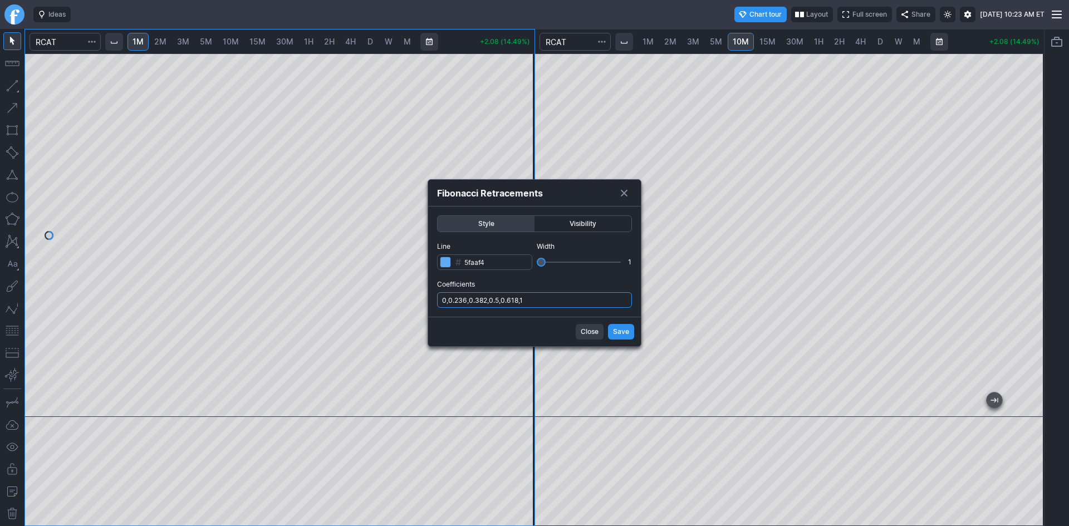
click at [555, 301] on input "0,0.236,0.382,0.5,0.618,1" at bounding box center [534, 300] width 195 height 16
type input "0,0.236,0.382,0.5,0.618,1,.786"
click at [617, 336] on span "Save" at bounding box center [621, 331] width 16 height 11
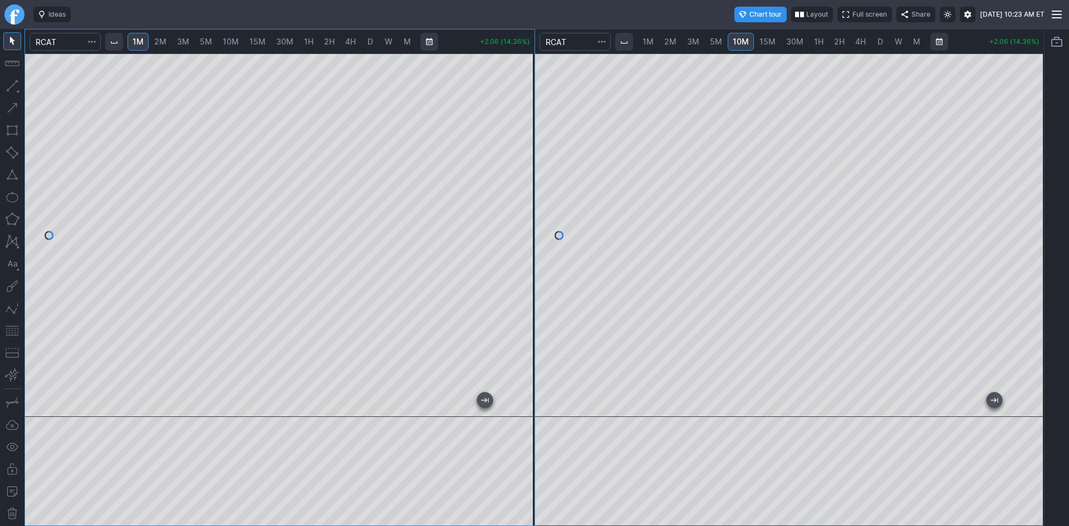
drag, startPoint x: 524, startPoint y: 263, endPoint x: 524, endPoint y: 253, distance: 10.0
click at [524, 253] on div at bounding box center [522, 233] width 23 height 336
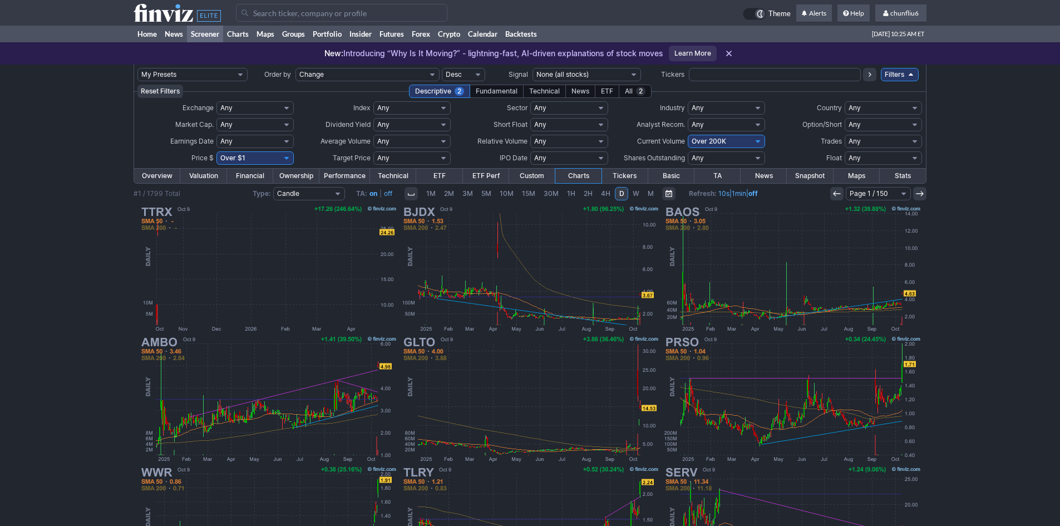
click at [291, 17] on input "Search" at bounding box center [342, 13] width 212 height 18
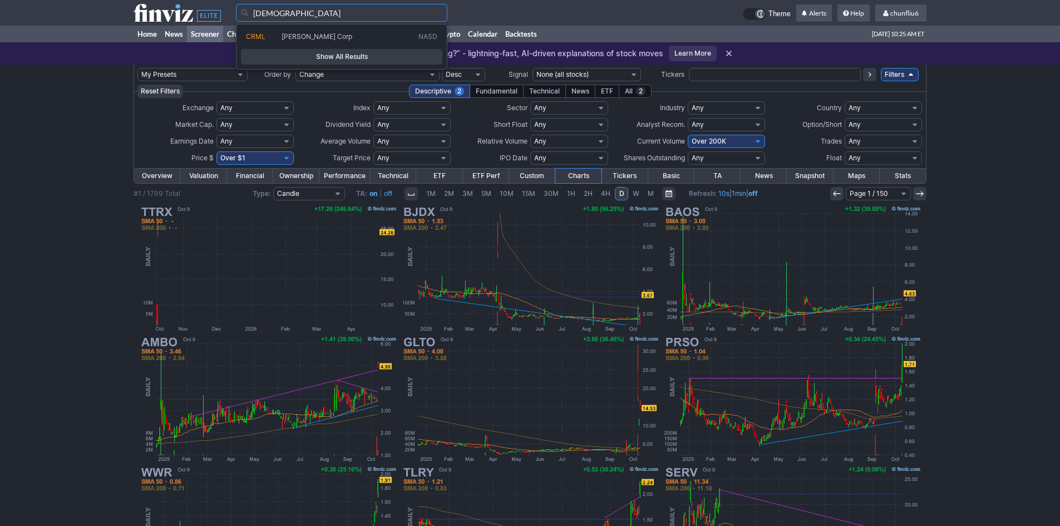
type input "[DEMOGRAPHIC_DATA]"
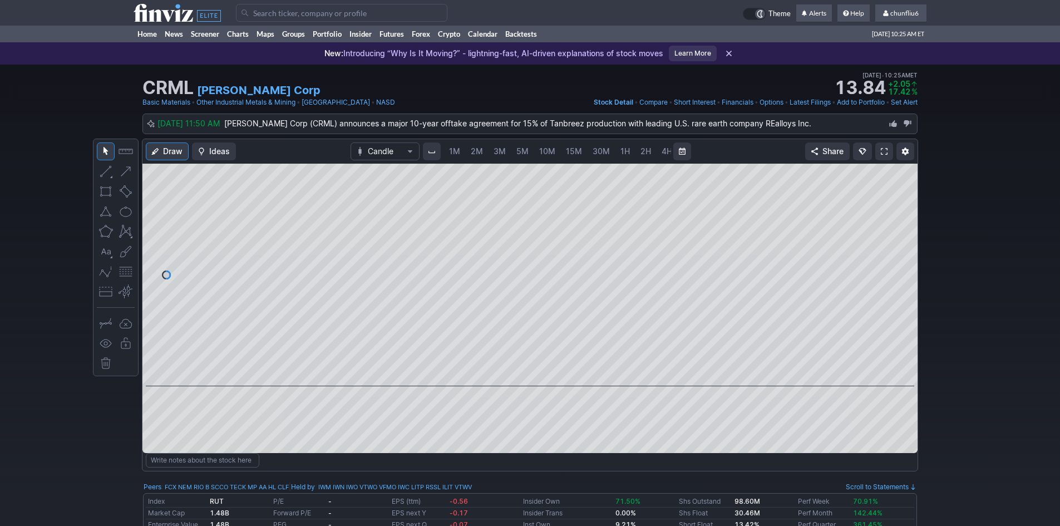
scroll to position [0, 60]
click at [882, 151] on span at bounding box center [884, 151] width 7 height 9
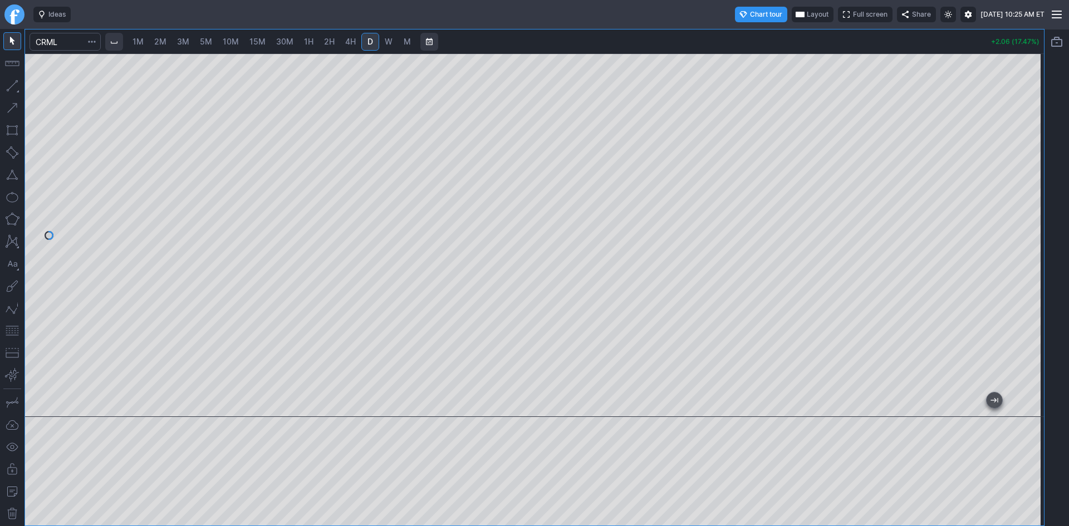
click at [141, 41] on span "1M" at bounding box center [137, 41] width 11 height 9
click at [1018, 242] on div at bounding box center [534, 235] width 1019 height 364
drag, startPoint x: 11, startPoint y: 330, endPoint x: 26, endPoint y: 321, distance: 18.2
click at [13, 330] on button "button" at bounding box center [12, 331] width 18 height 18
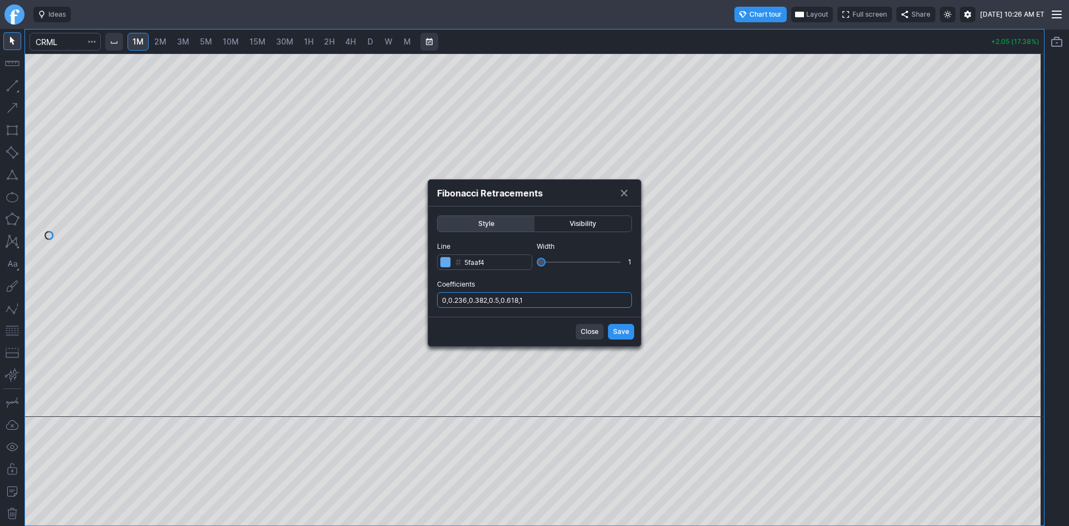
click at [552, 307] on input "0,0.236,0.382,0.5,0.618,1" at bounding box center [534, 300] width 195 height 16
type input "0,0.236,0.382,0.5,0.618,1,.786"
click at [628, 333] on span "Save" at bounding box center [621, 331] width 16 height 11
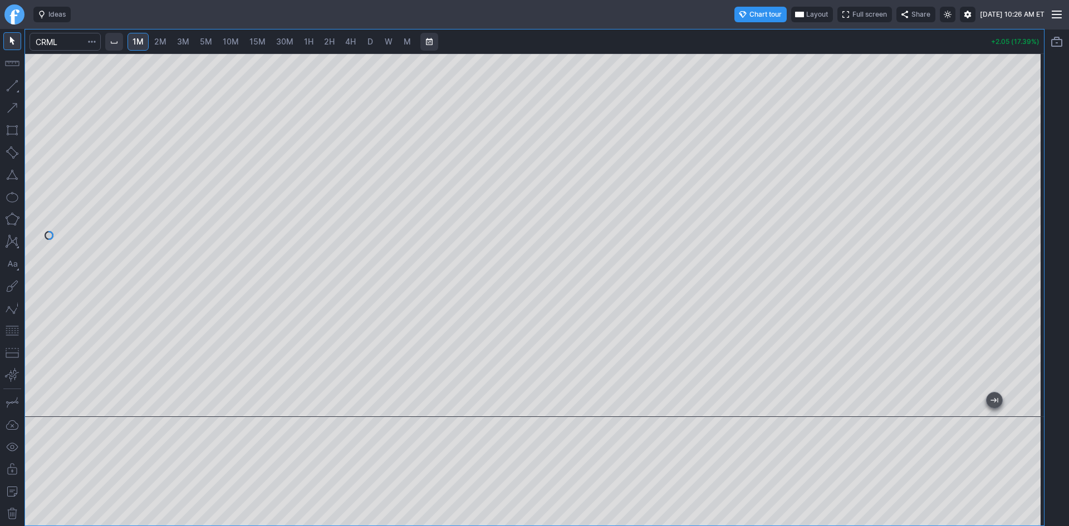
drag, startPoint x: 1027, startPoint y: 302, endPoint x: 1053, endPoint y: 214, distance: 91.8
click at [1053, 214] on div "1M 2M 3M 5M 10M 15M 30M 1H 2H 4H D W M +2.05 (17.39%)" at bounding box center [534, 277] width 1069 height 497
drag, startPoint x: 1030, startPoint y: 237, endPoint x: 1030, endPoint y: 254, distance: 17.3
click at [1030, 254] on div at bounding box center [1031, 233] width 23 height 336
click at [806, 14] on span "Layout" at bounding box center [817, 14] width 22 height 11
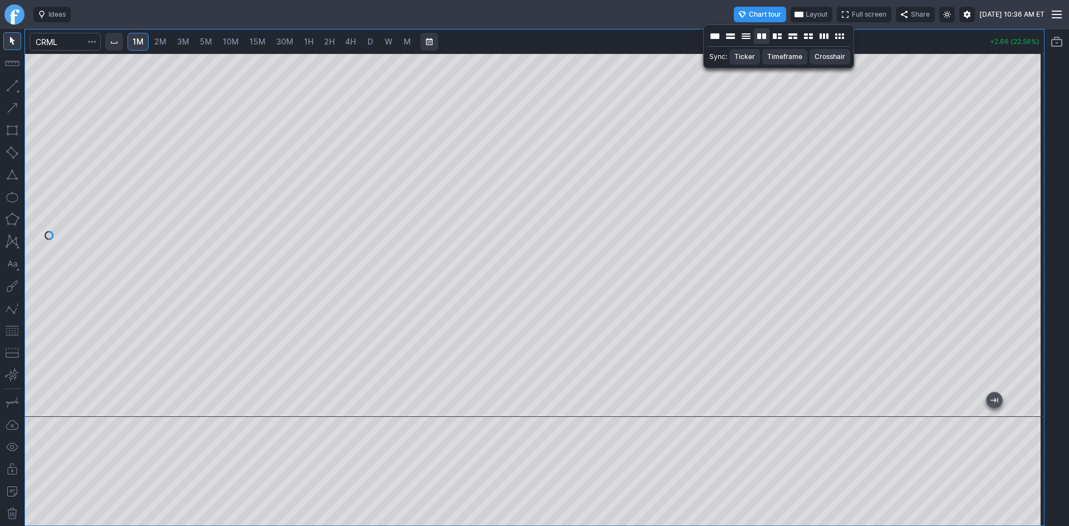
click at [763, 33] on button "Layout" at bounding box center [762, 36] width 16 height 16
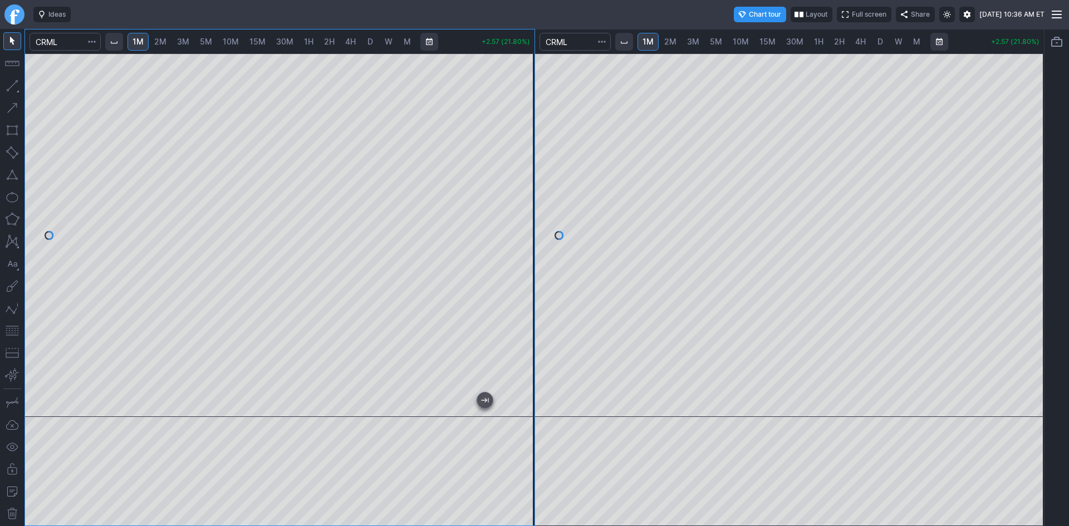
click at [739, 40] on span "10M" at bounding box center [741, 41] width 16 height 9
drag, startPoint x: 1033, startPoint y: 191, endPoint x: 1023, endPoint y: 222, distance: 31.9
click at [1023, 222] on div at bounding box center [1031, 233] width 23 height 336
click at [11, 331] on button "button" at bounding box center [12, 331] width 18 height 18
drag, startPoint x: 1030, startPoint y: 254, endPoint x: 1026, endPoint y: 229, distance: 25.4
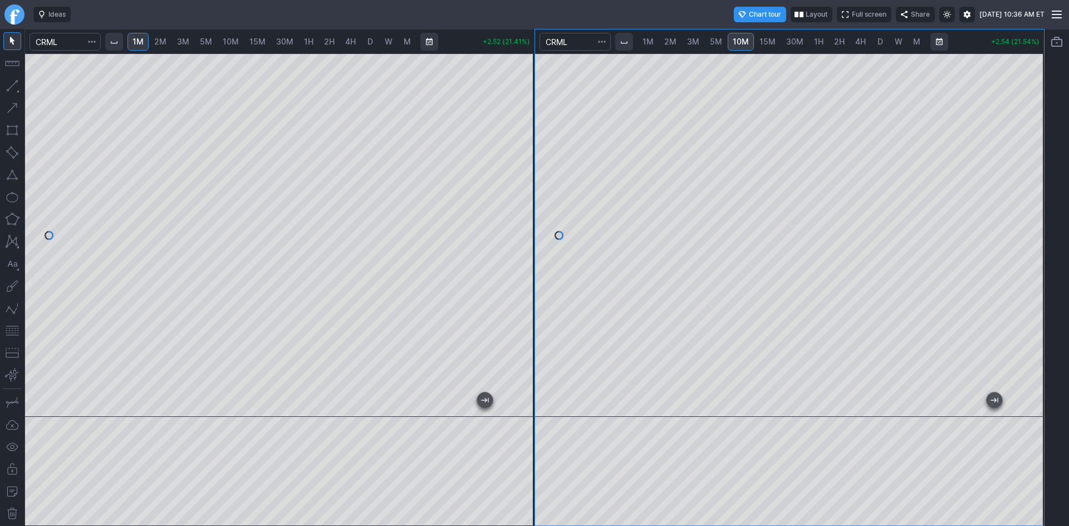
click at [1026, 229] on div at bounding box center [1031, 233] width 23 height 336
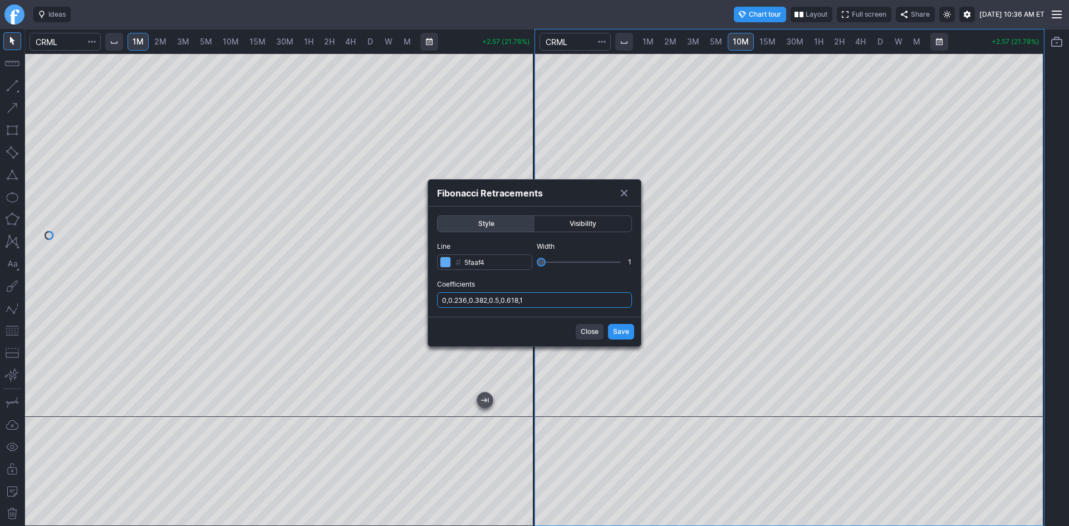
drag, startPoint x: 534, startPoint y: 303, endPoint x: 540, endPoint y: 308, distance: 7.9
click at [534, 303] on input "0,0.236,0.382,0.5,0.618,1" at bounding box center [534, 300] width 195 height 16
type input "0,0.236,0.382,0.5,0.618,1,.786"
click at [623, 335] on span "Save" at bounding box center [621, 331] width 16 height 11
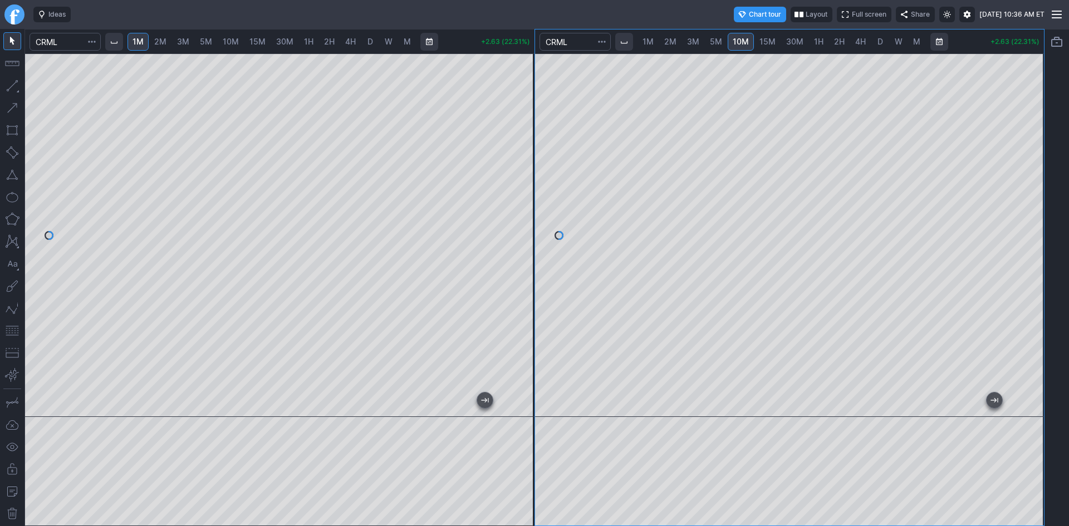
drag, startPoint x: 1034, startPoint y: 291, endPoint x: 1028, endPoint y: 287, distance: 7.1
click at [1028, 287] on div at bounding box center [1031, 233] width 23 height 336
click at [162, 41] on span "2M" at bounding box center [160, 41] width 12 height 9
drag, startPoint x: 524, startPoint y: 228, endPoint x: 517, endPoint y: 243, distance: 15.9
click at [517, 243] on div at bounding box center [522, 233] width 23 height 336
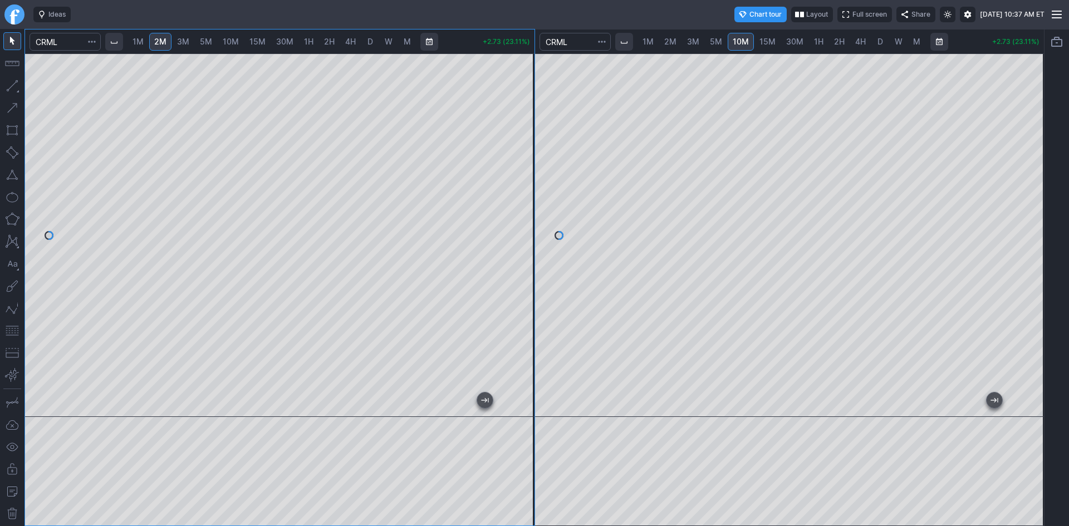
click at [11, 328] on button "button" at bounding box center [12, 331] width 18 height 18
drag, startPoint x: 524, startPoint y: 185, endPoint x: 526, endPoint y: 174, distance: 11.9
click at [526, 174] on div at bounding box center [522, 233] width 23 height 336
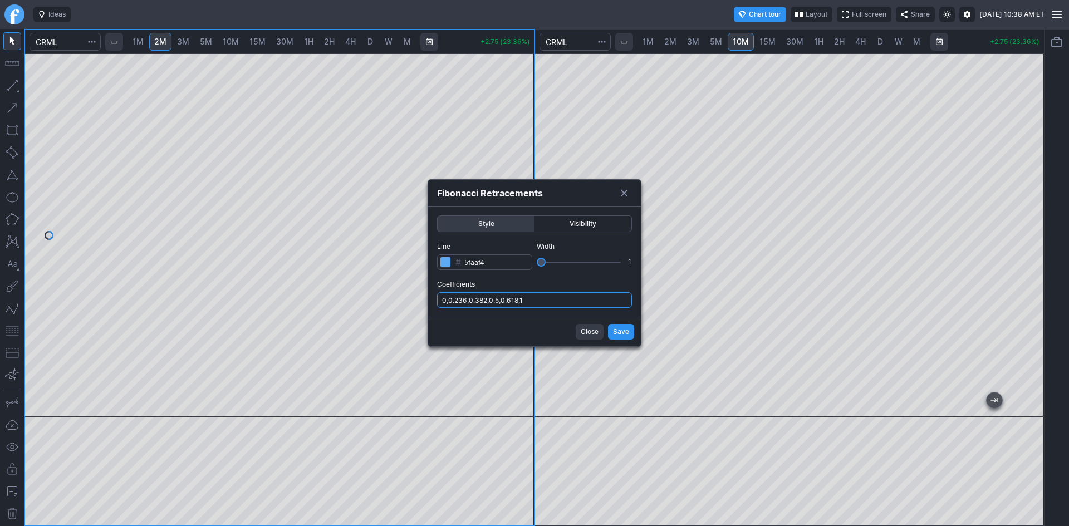
click at [566, 305] on input "0,0.236,0.382,0.5,0.618,1" at bounding box center [534, 300] width 195 height 16
type input "0,0.236,0.382,0.5,0.618,1,.786"
click at [620, 339] on button "Save" at bounding box center [621, 332] width 26 height 16
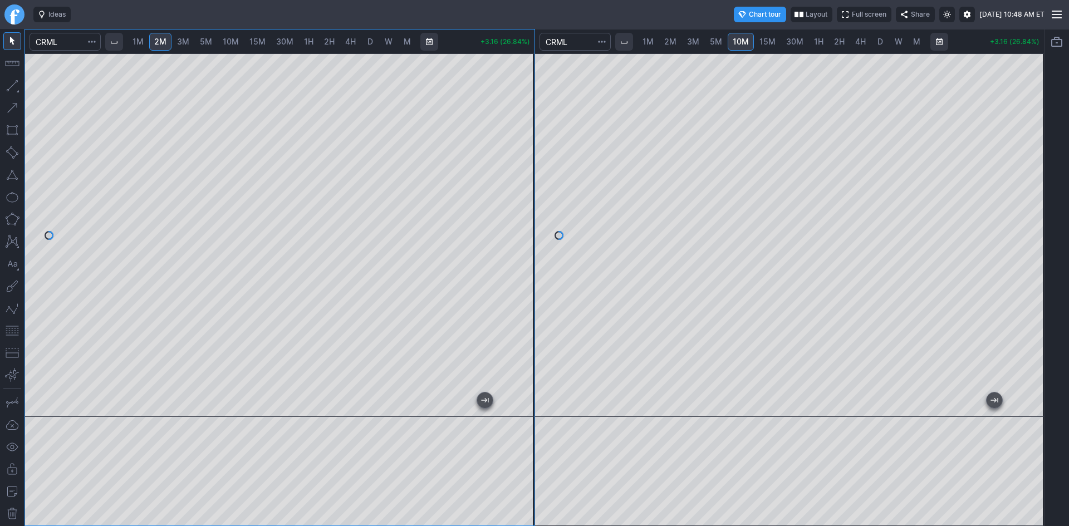
drag, startPoint x: 531, startPoint y: 155, endPoint x: 518, endPoint y: 214, distance: 60.8
click at [518, 214] on div at bounding box center [522, 233] width 23 height 336
drag, startPoint x: 525, startPoint y: 127, endPoint x: 523, endPoint y: 137, distance: 10.8
click at [523, 137] on div at bounding box center [522, 233] width 23 height 336
drag, startPoint x: 522, startPoint y: 125, endPoint x: 519, endPoint y: 168, distance: 43.0
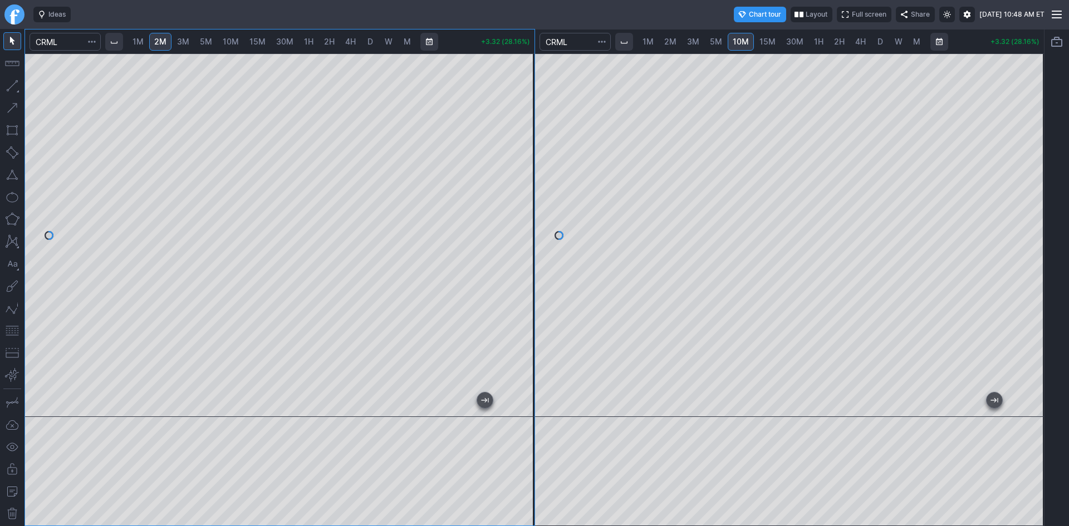
click at [519, 168] on div at bounding box center [522, 233] width 23 height 336
